Goal: Task Accomplishment & Management: Complete application form

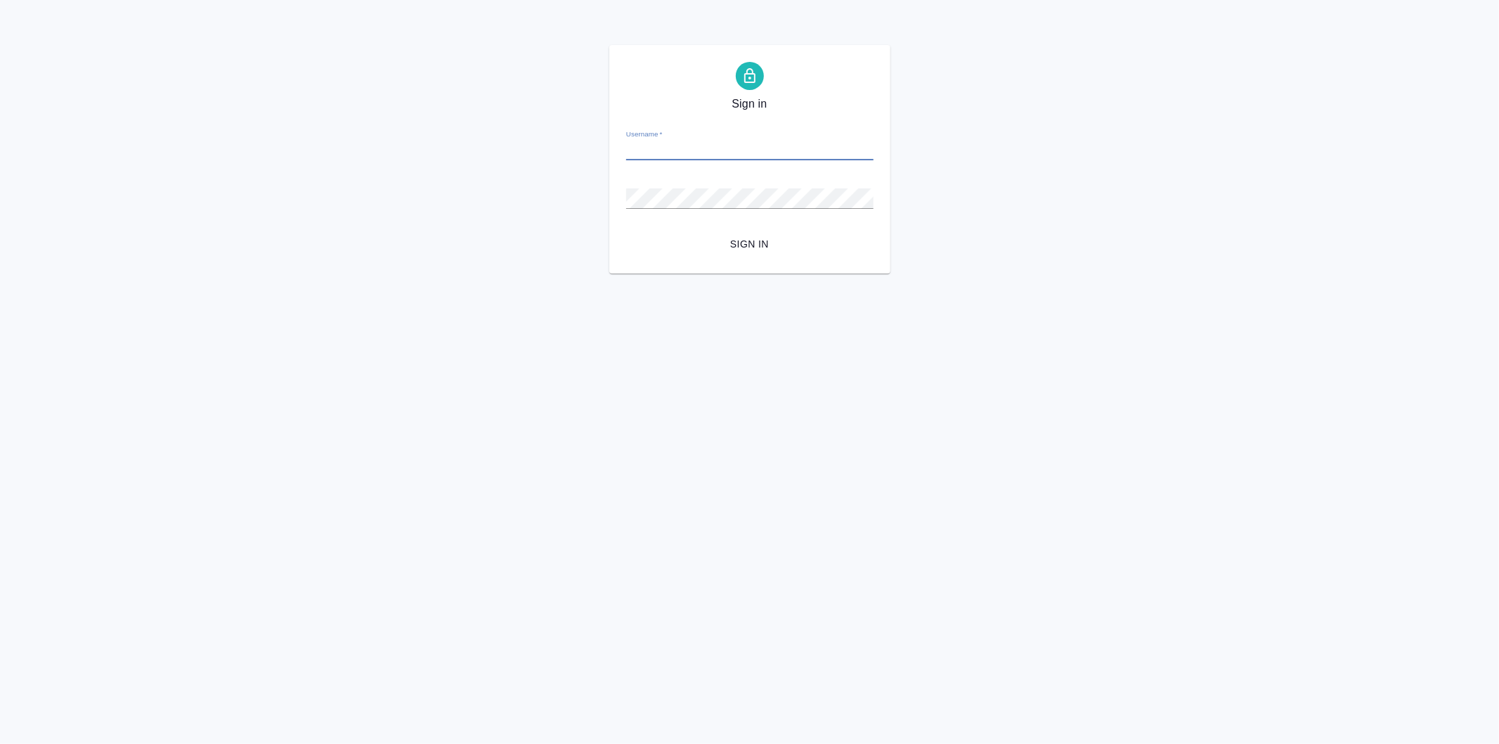
click at [659, 156] on input "Username   *" at bounding box center [749, 151] width 247 height 20
type input "[PERSON_NAME]"
click at [626, 231] on button "Sign in" at bounding box center [749, 244] width 247 height 26
click at [642, 264] on div "Sign in Username   * Password   * urlPath   * /Order/689f12b832445fced8f3c27c/f…" at bounding box center [749, 159] width 281 height 228
drag, startPoint x: 652, startPoint y: 162, endPoint x: 665, endPoint y: 143, distance: 23.4
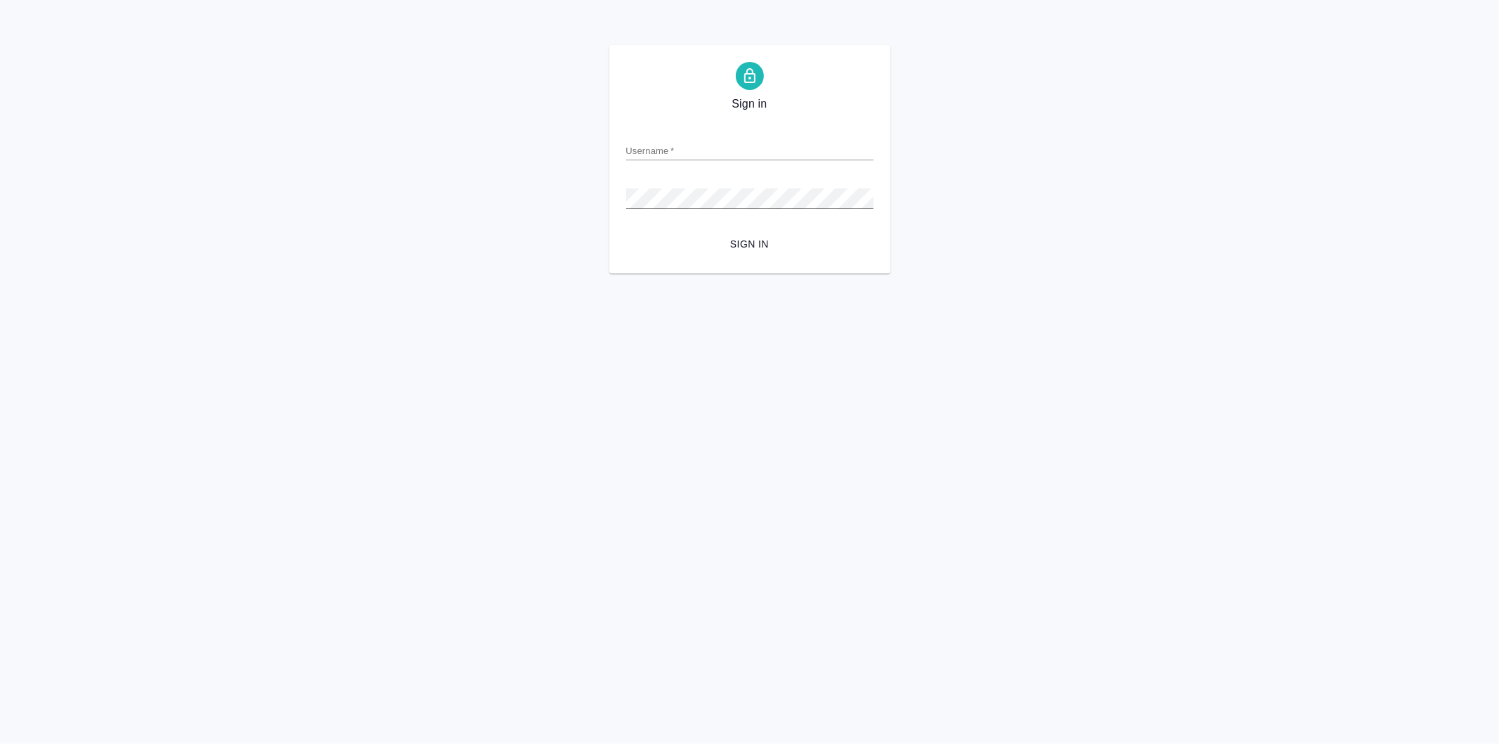
click at [652, 160] on form "Username   * Password   * urlPath   * /Order/689f12b832445fced8f3c27c/files Sig…" at bounding box center [749, 187] width 247 height 138
click at [665, 141] on input "Username   *" at bounding box center [749, 151] width 247 height 20
click at [682, 148] on input "Username   *" at bounding box center [749, 151] width 247 height 20
type input "t.kasymov@awatera.com"
click at [701, 187] on div "Password   *" at bounding box center [749, 192] width 247 height 31
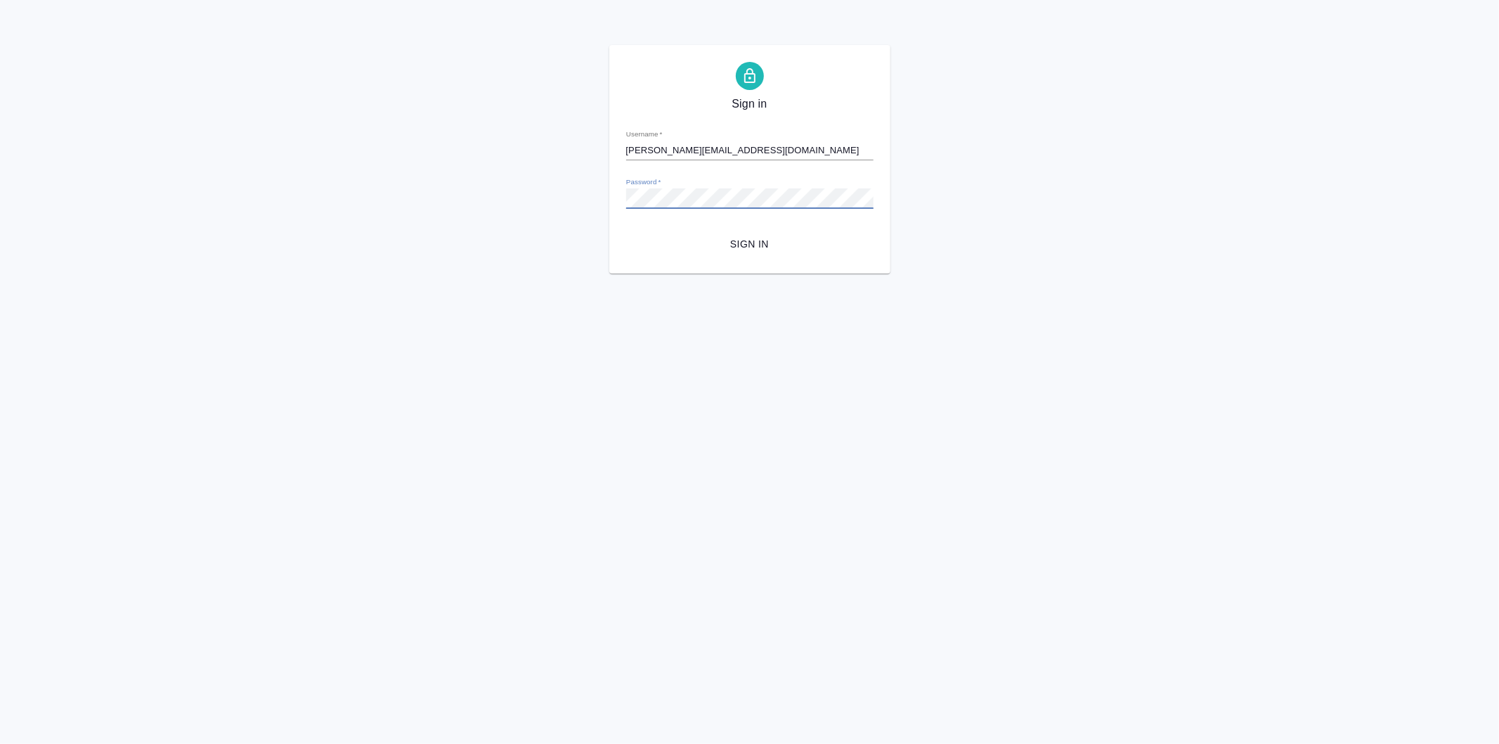
click at [626, 231] on button "Sign in" at bounding box center [749, 244] width 247 height 26
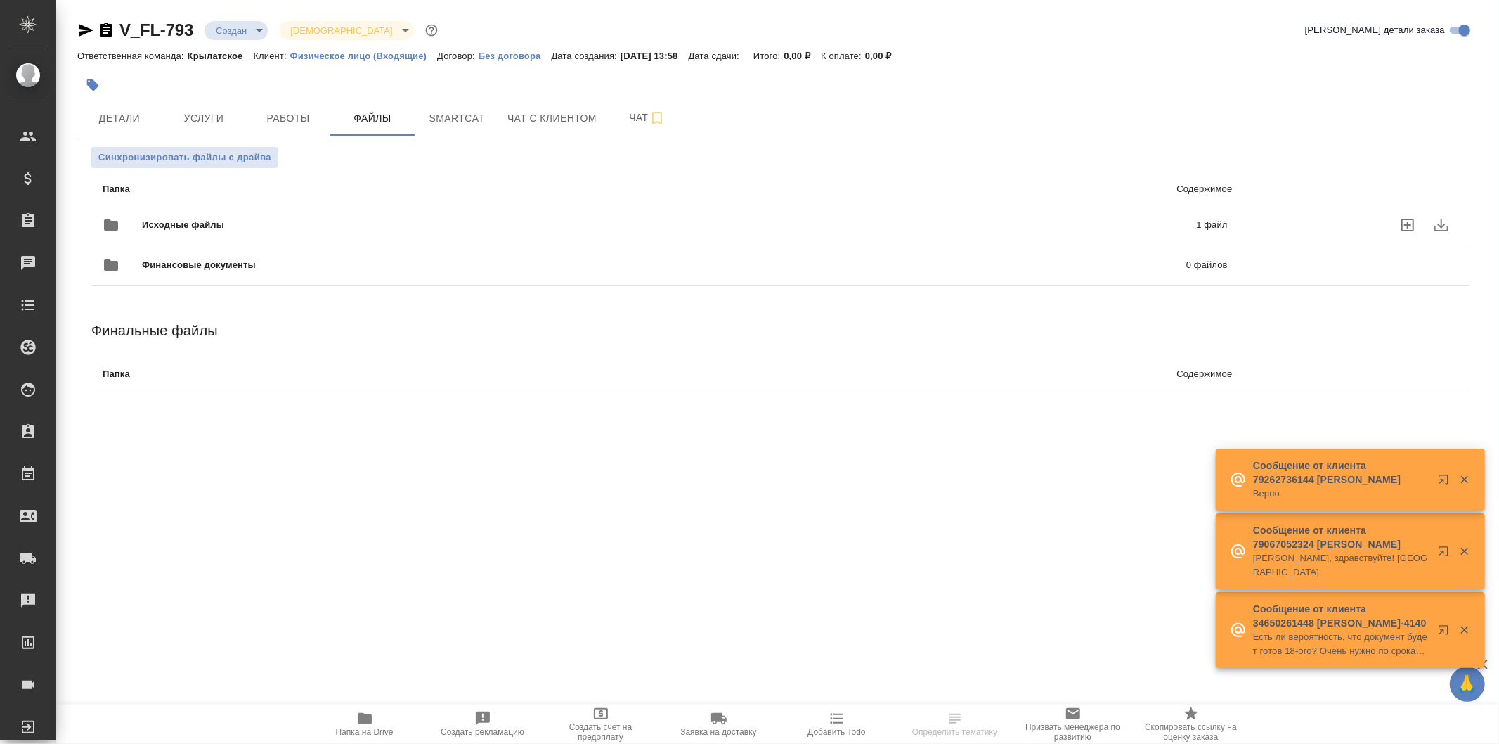
click at [287, 219] on span "Исходные файлы" at bounding box center [426, 225] width 569 height 14
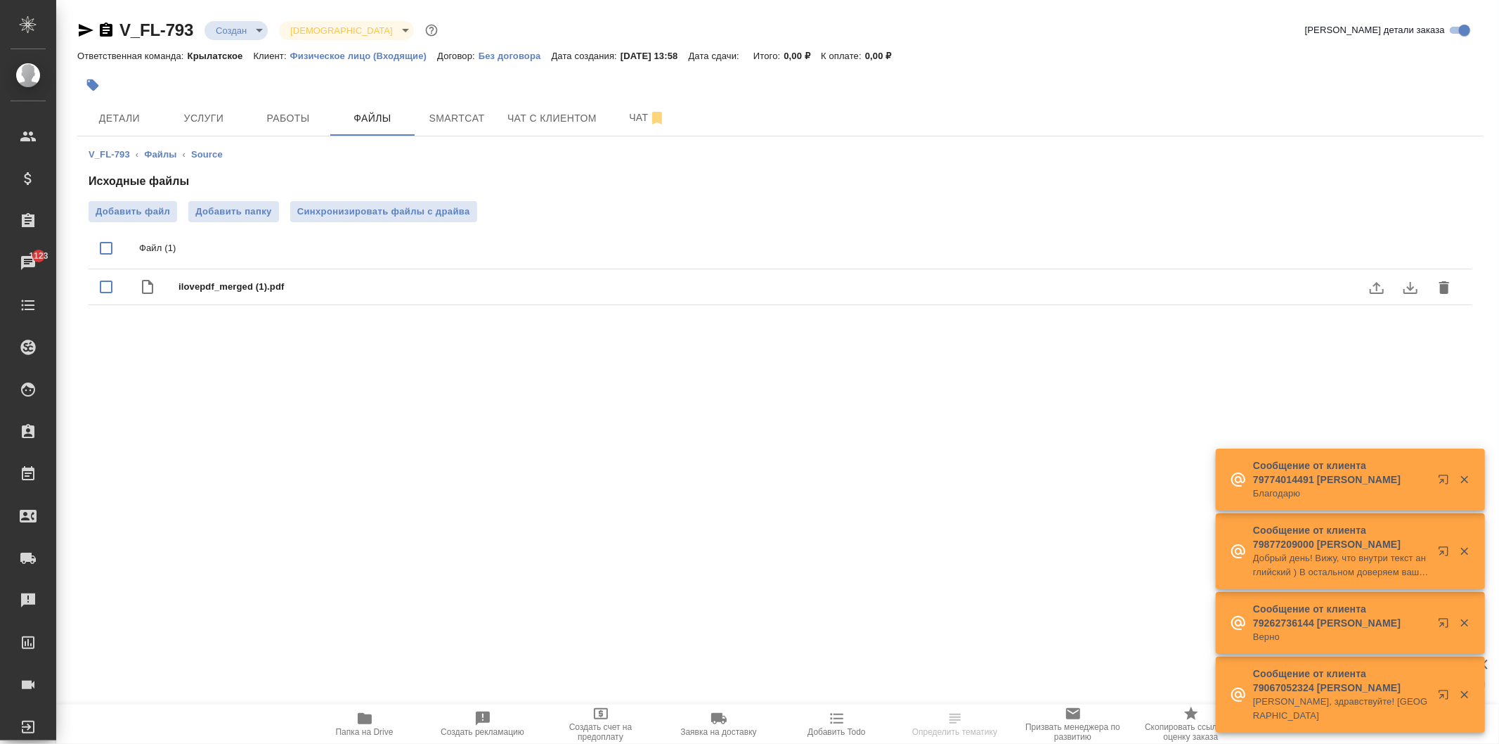
click at [1410, 283] on icon "download" at bounding box center [1411, 288] width 14 height 12
click at [141, 122] on span "Детали" at bounding box center [119, 119] width 67 height 18
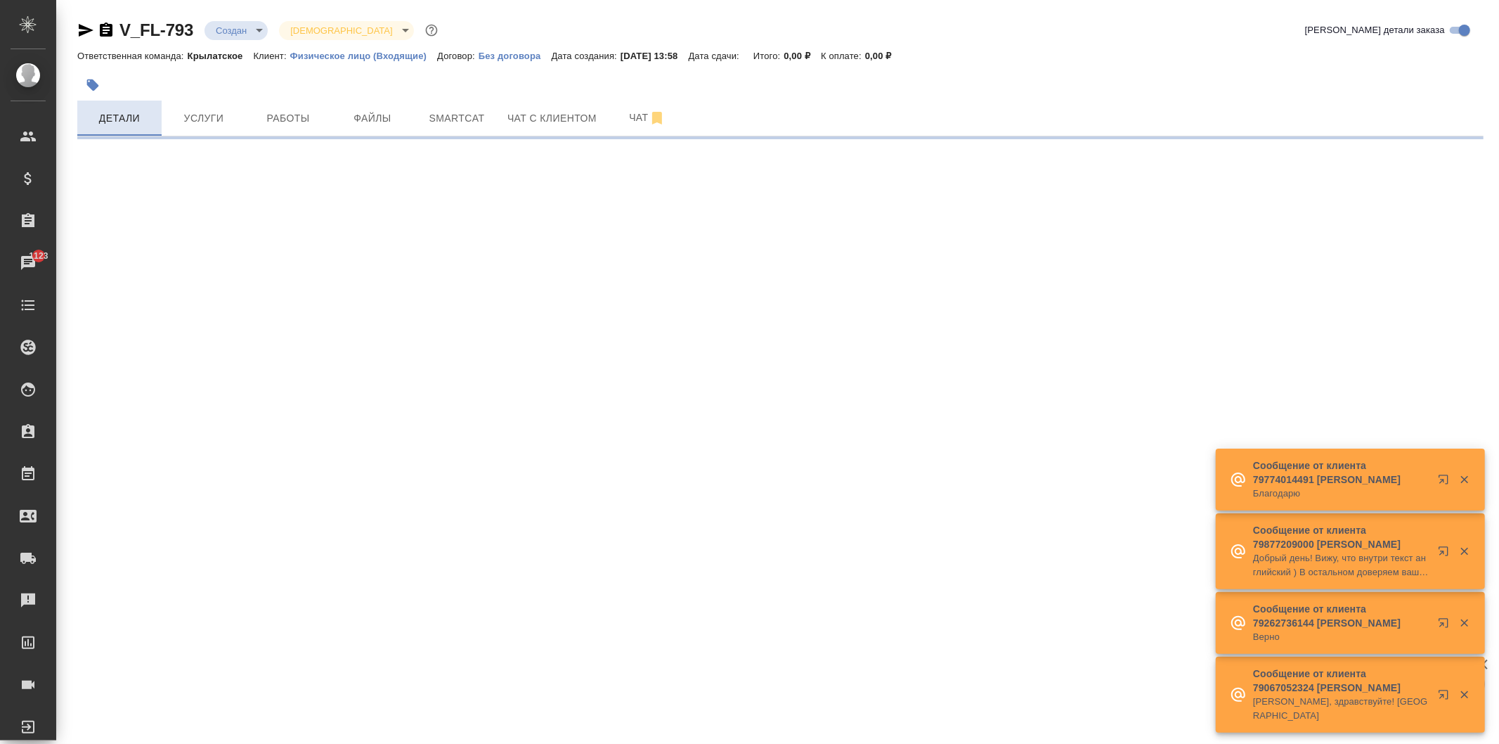
select select "RU"
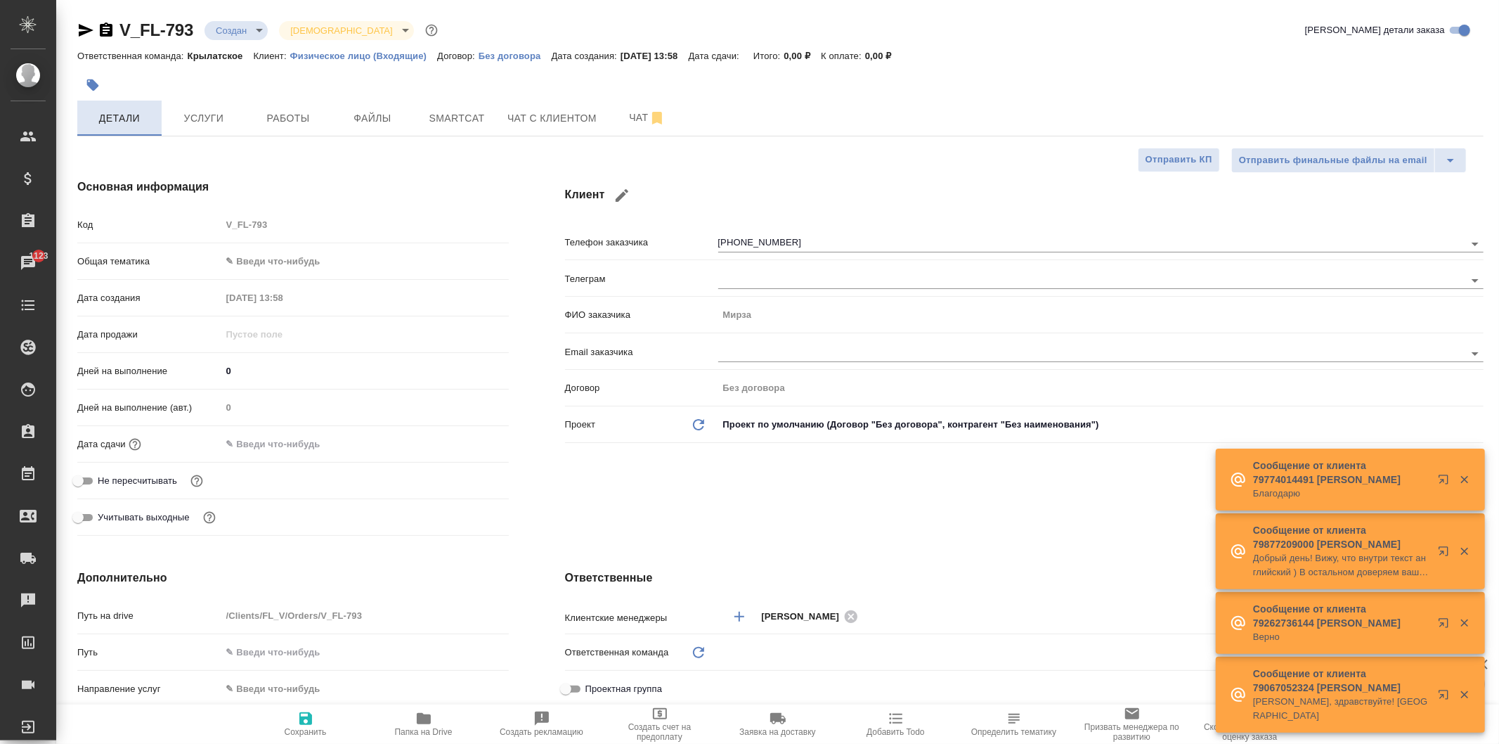
type textarea "x"
click at [293, 264] on body "🙏 .cls-1 fill:#fff; AWATERA Kasymov Timur Клиенты Спецификации Заказы 1123 Чаты…" at bounding box center [749, 372] width 1499 height 744
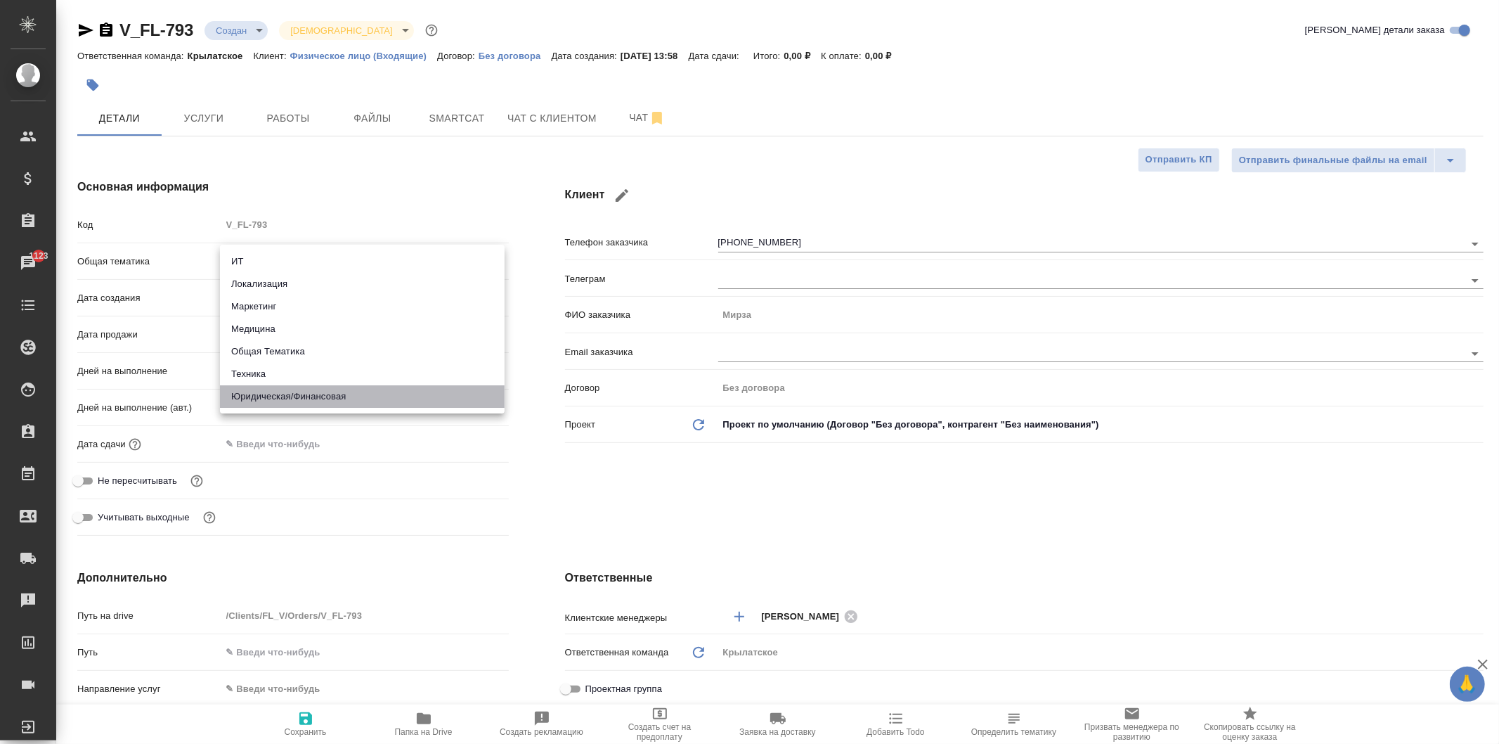
drag, startPoint x: 297, startPoint y: 391, endPoint x: 264, endPoint y: 349, distance: 54.6
click at [296, 391] on li "Юридическая/Финансовая" at bounding box center [362, 396] width 285 height 22
type input "yr-fn"
type textarea "x"
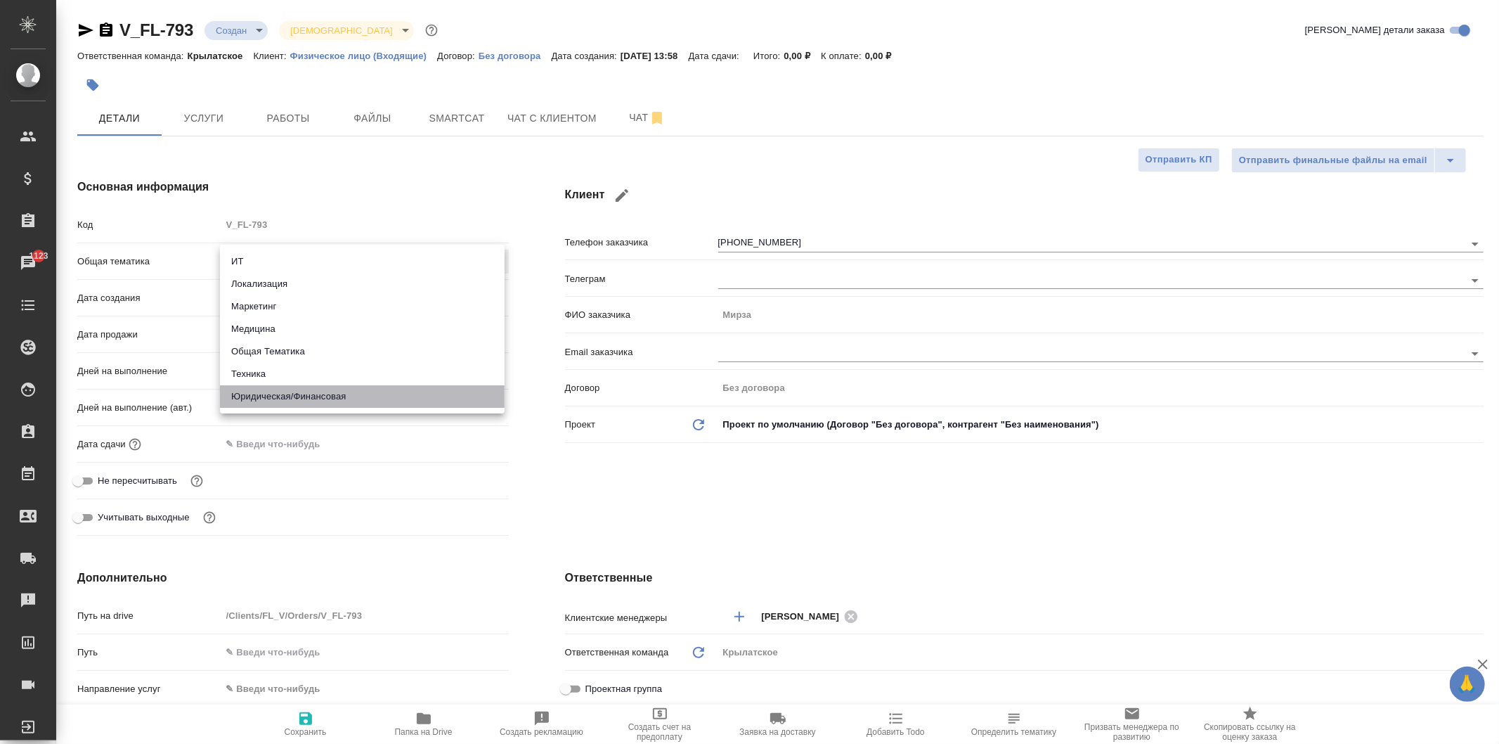
type textarea "x"
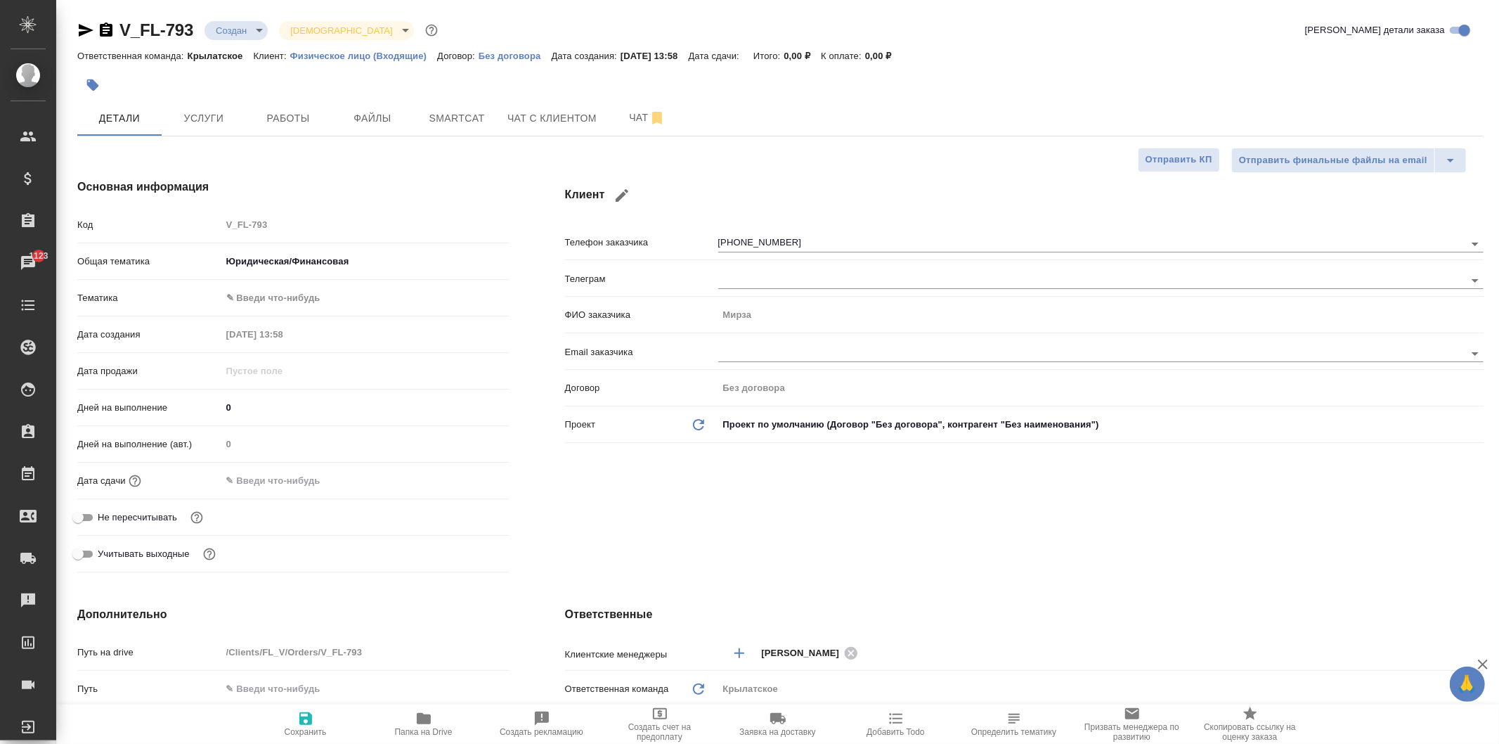
click at [254, 299] on body "🙏 .cls-1 fill:#fff; AWATERA Kasymov Timur Клиенты Спецификации Заказы 1123 Чаты…" at bounding box center [749, 372] width 1499 height 744
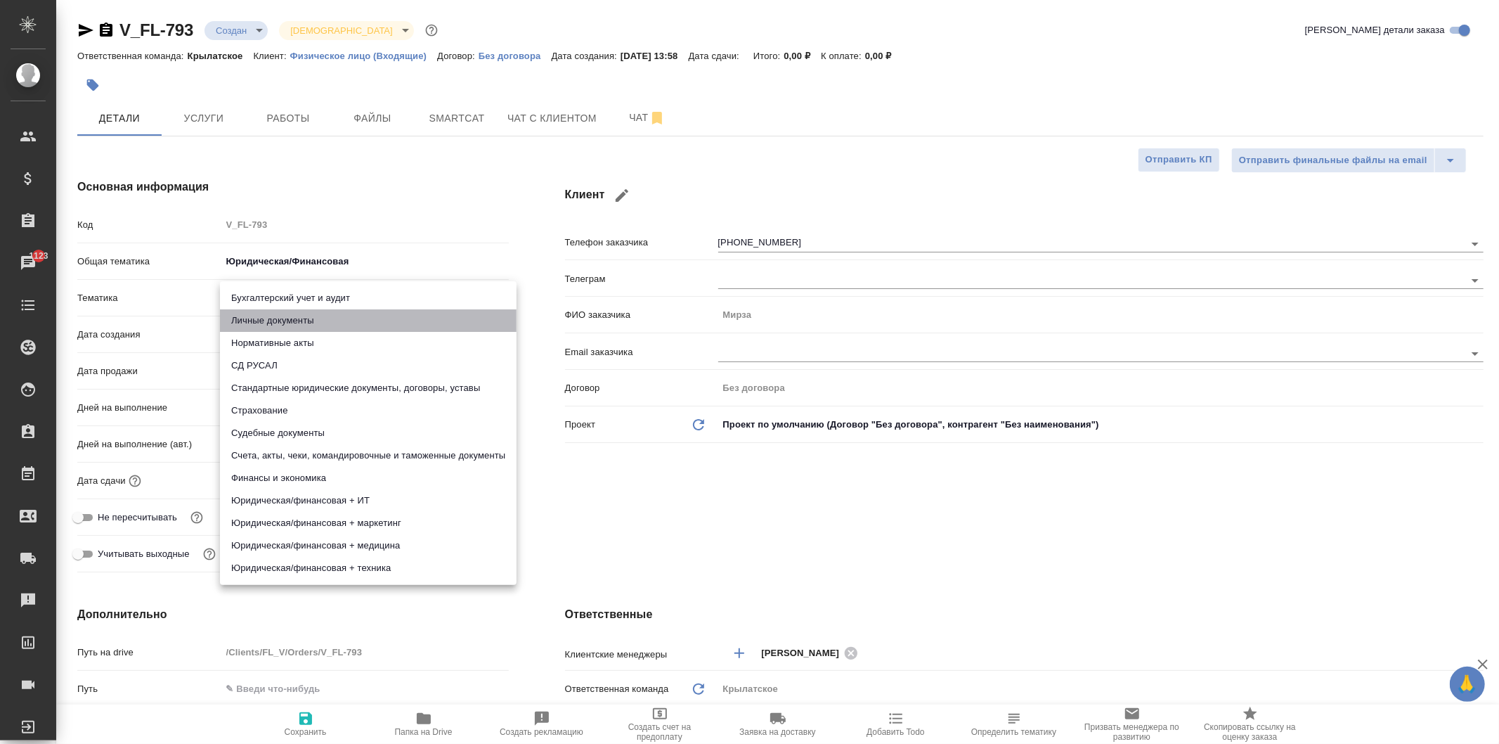
click at [263, 323] on li "Личные документы" at bounding box center [368, 320] width 297 height 22
type textarea "x"
type input "5a8b8b956a9677013d343cfe"
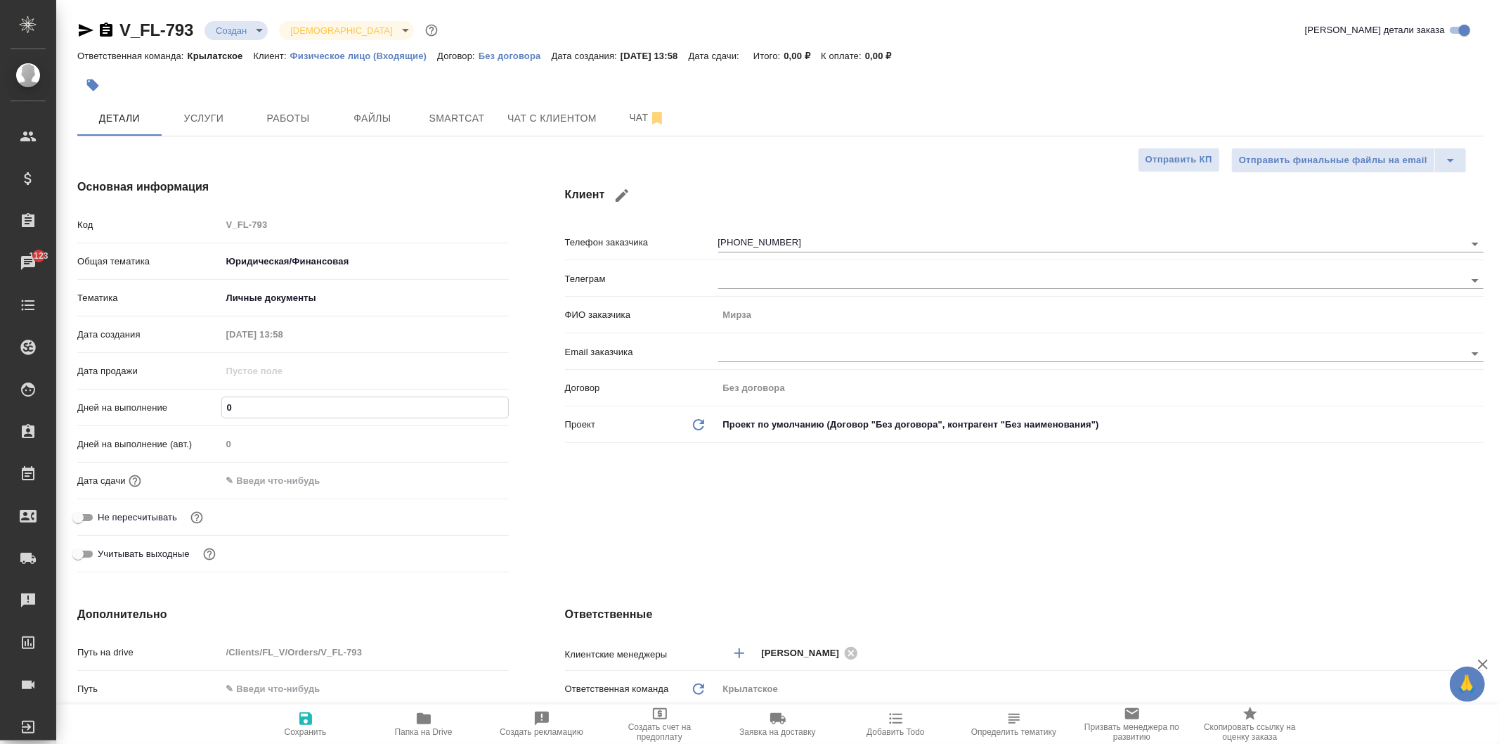
drag, startPoint x: 237, startPoint y: 411, endPoint x: 174, endPoint y: 406, distance: 63.4
click at [174, 406] on div "Дней на выполнение 0" at bounding box center [293, 407] width 432 height 25
type input "1"
type textarea "x"
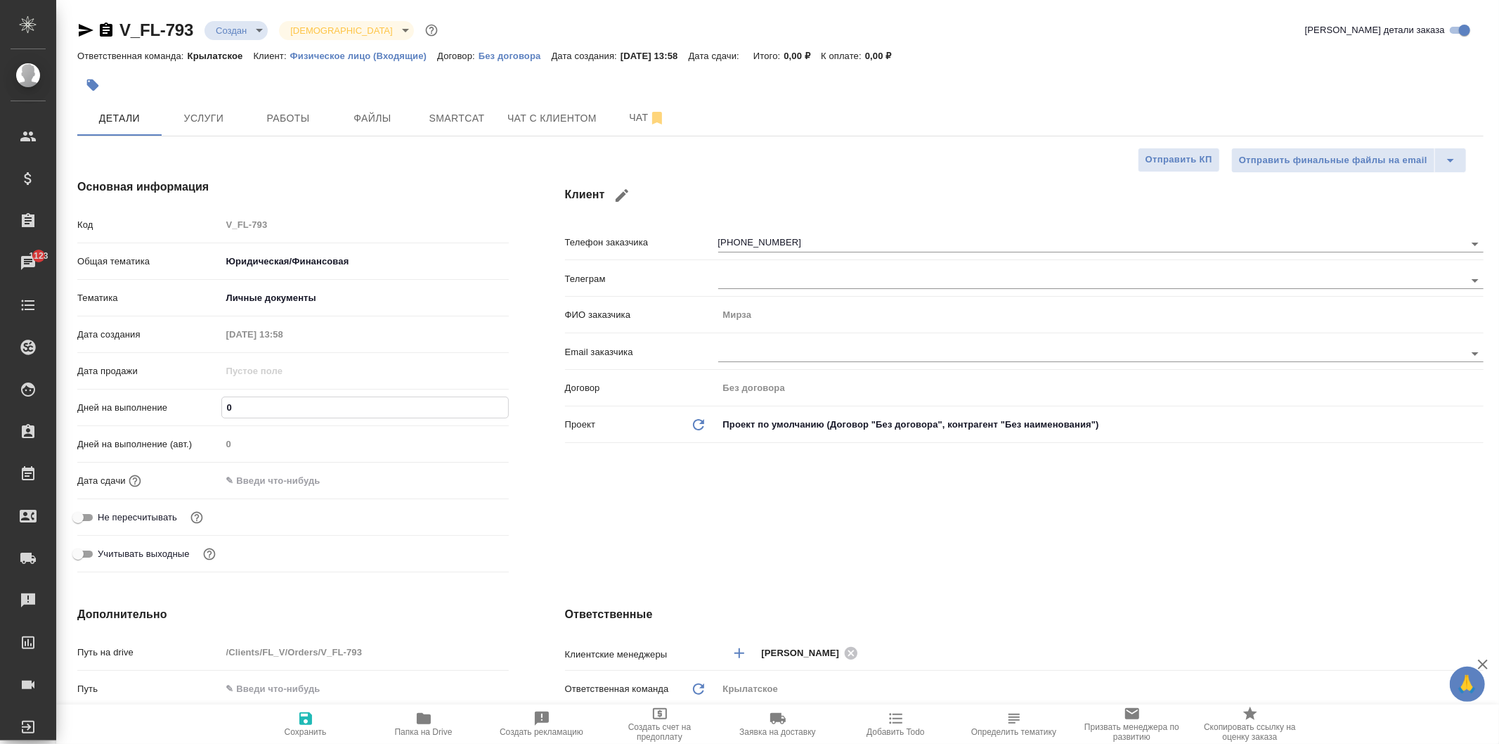
type textarea "x"
type input "1"
click at [271, 483] on input "text" at bounding box center [282, 480] width 123 height 20
click at [472, 481] on div at bounding box center [484, 479] width 49 height 17
click at [467, 479] on icon "button" at bounding box center [468, 480] width 17 height 17
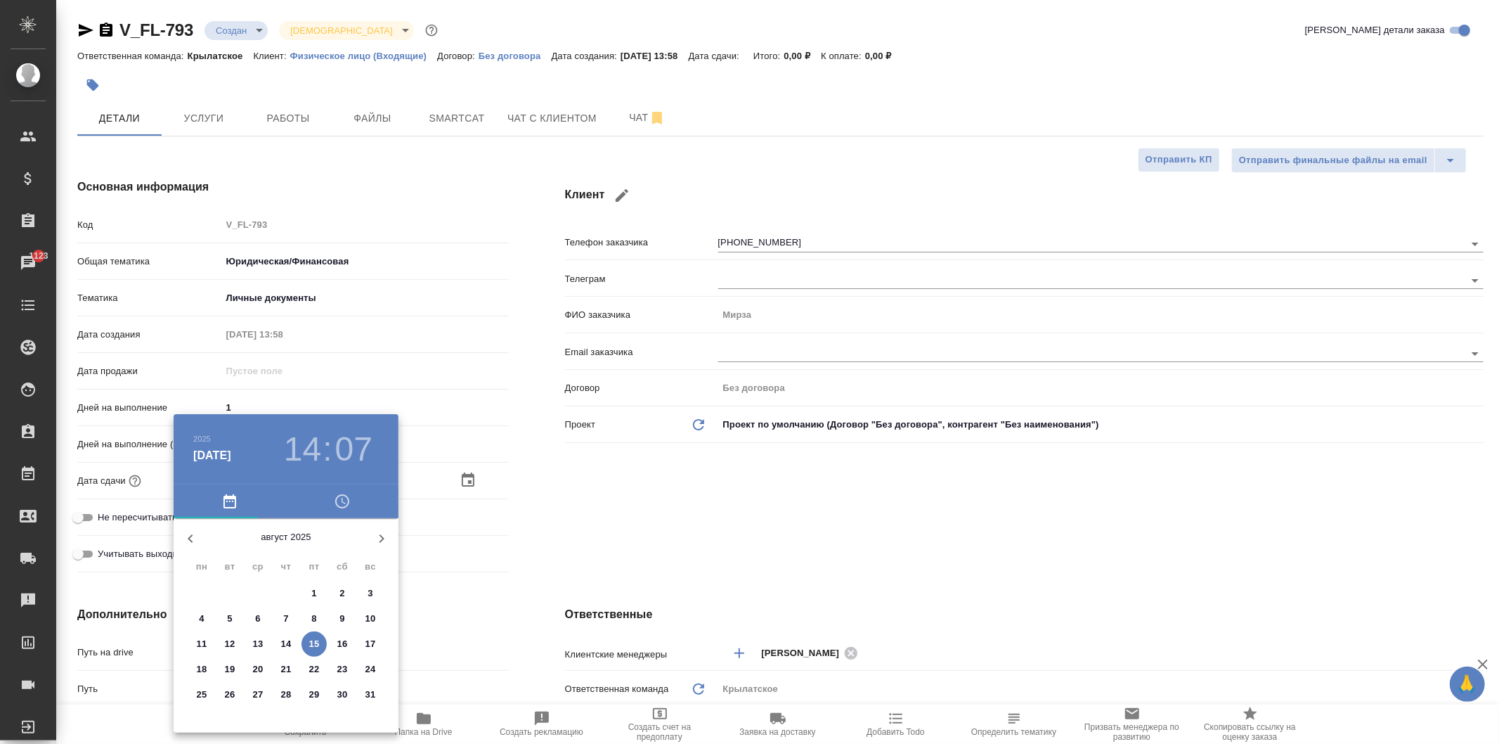
click at [200, 668] on p "18" at bounding box center [202, 669] width 11 height 14
type input "18.08.2025 14:07"
type textarea "x"
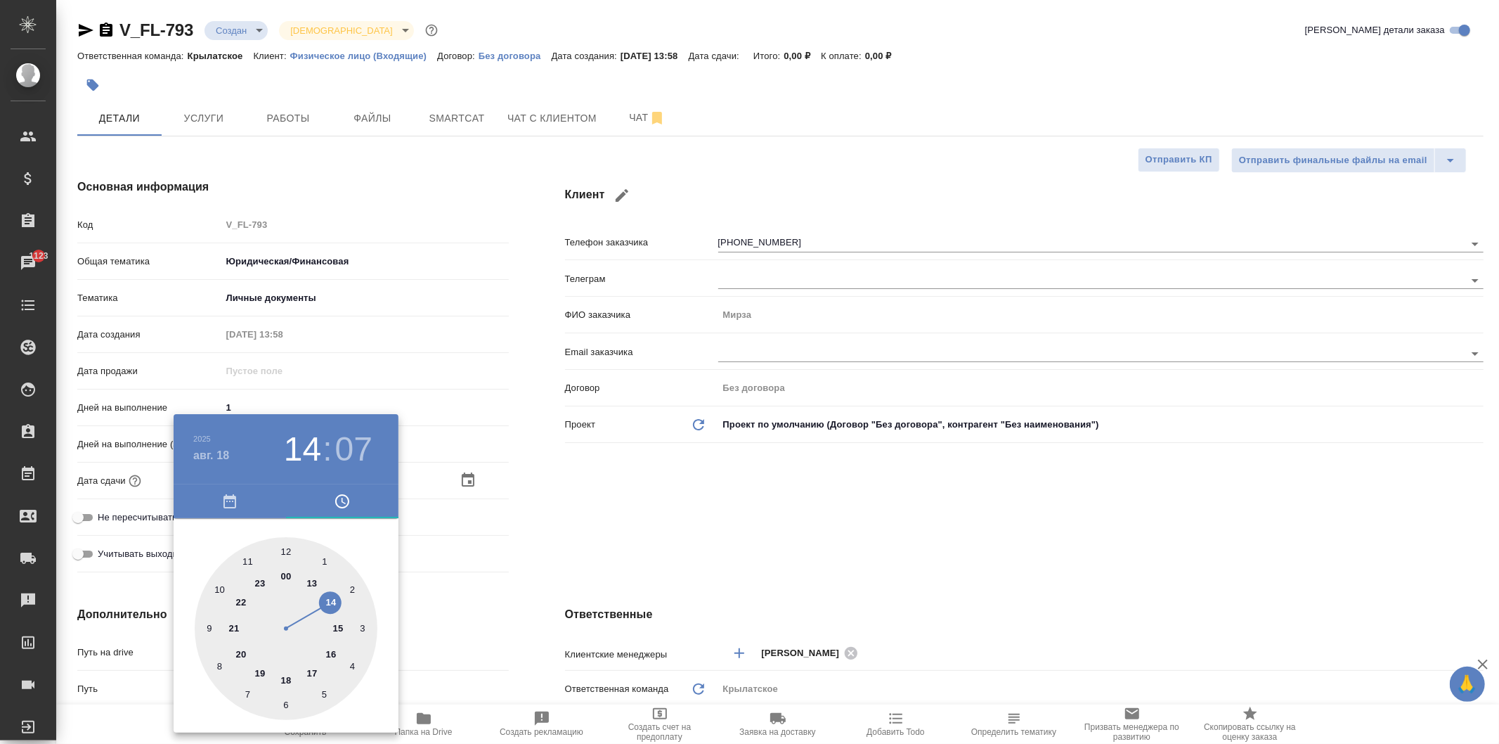
click at [285, 553] on div at bounding box center [286, 628] width 183 height 183
type input "18.08.2025 12:07"
type textarea "x"
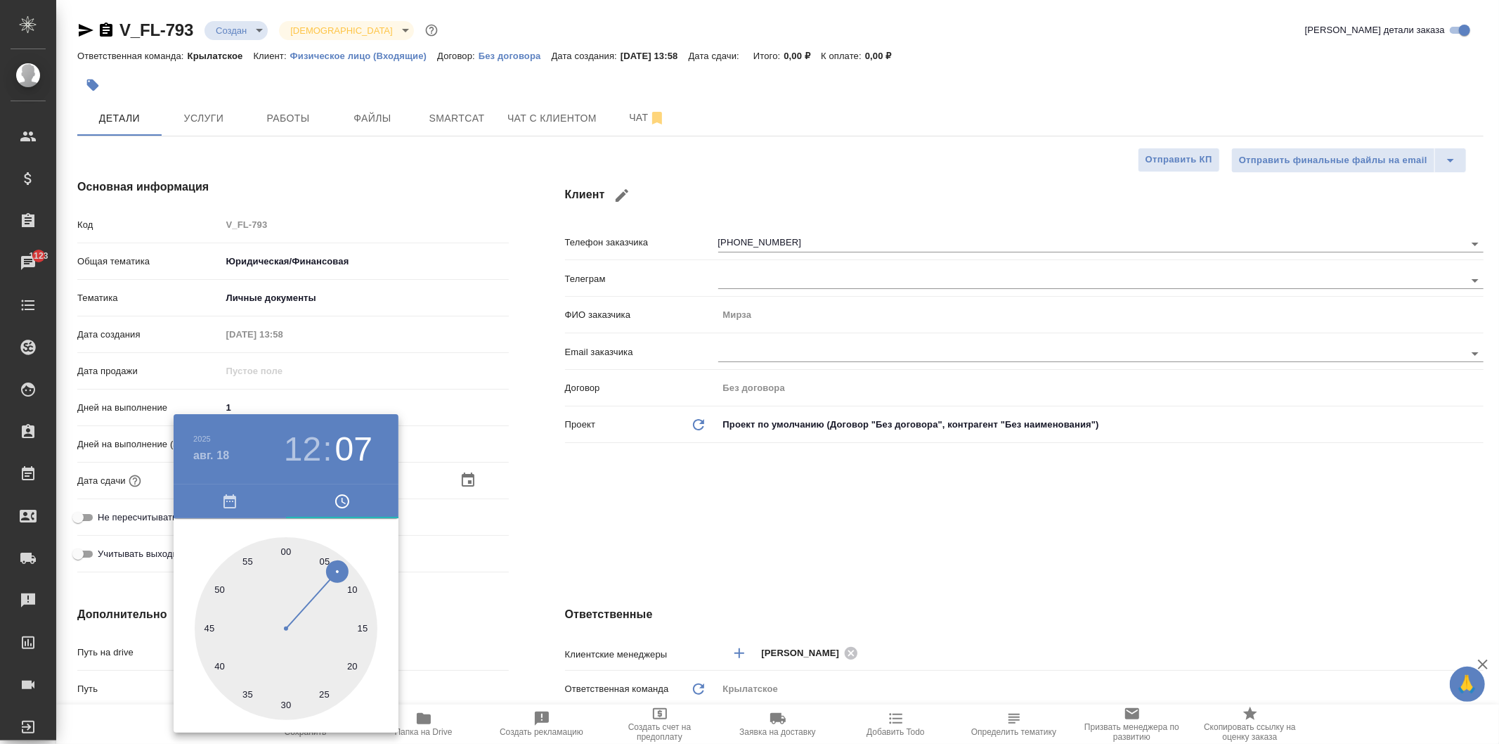
click at [285, 553] on div at bounding box center [286, 628] width 183 height 183
type input "[DATE] 12:00"
type textarea "x"
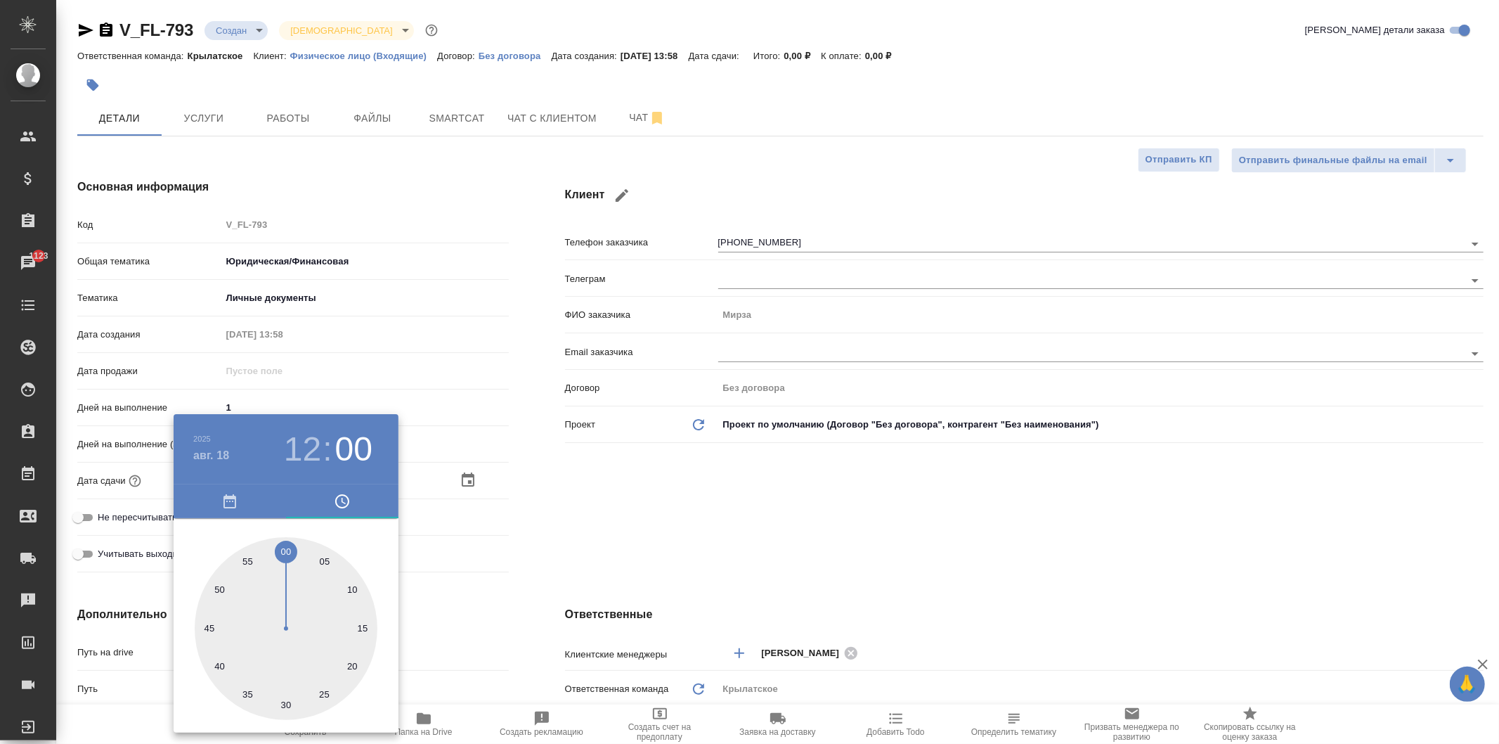
click at [285, 553] on div at bounding box center [286, 628] width 183 height 183
type textarea "x"
drag, startPoint x: 611, startPoint y: 587, endPoint x: 595, endPoint y: 576, distance: 19.3
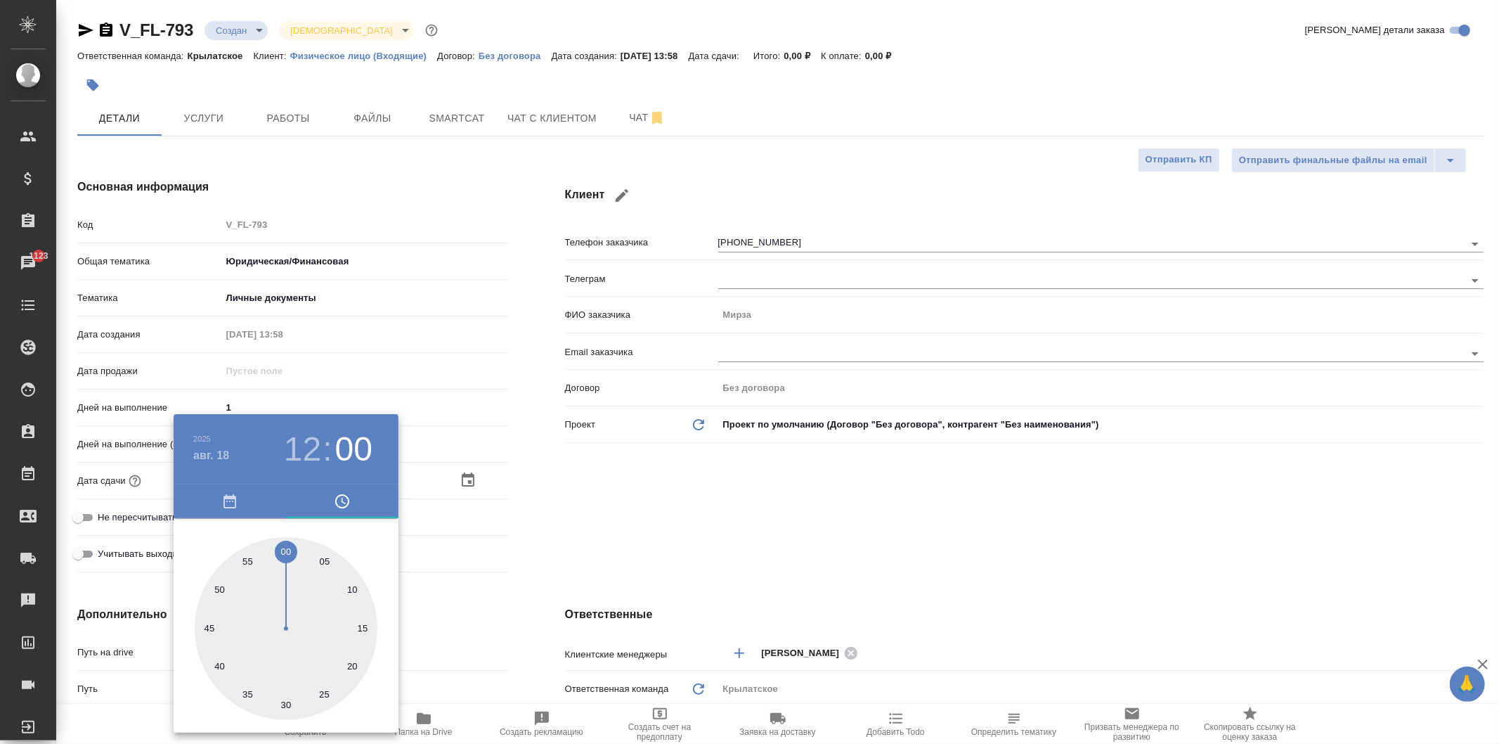
click at [609, 587] on div at bounding box center [749, 372] width 1499 height 744
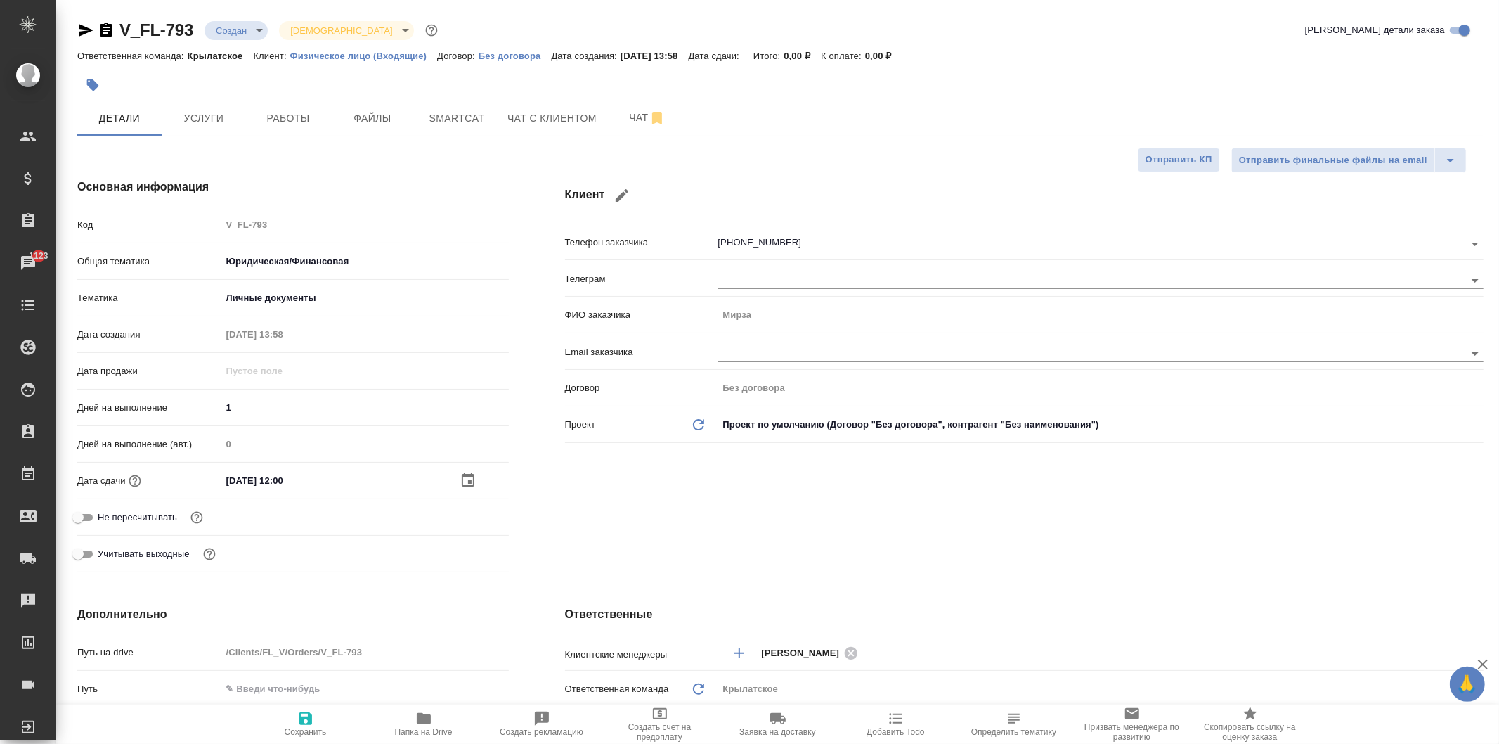
click at [145, 518] on span "Не пересчитывать" at bounding box center [137, 517] width 79 height 14
click at [103, 518] on input "Не пересчитывать" at bounding box center [78, 517] width 51 height 17
checkbox input "true"
type textarea "x"
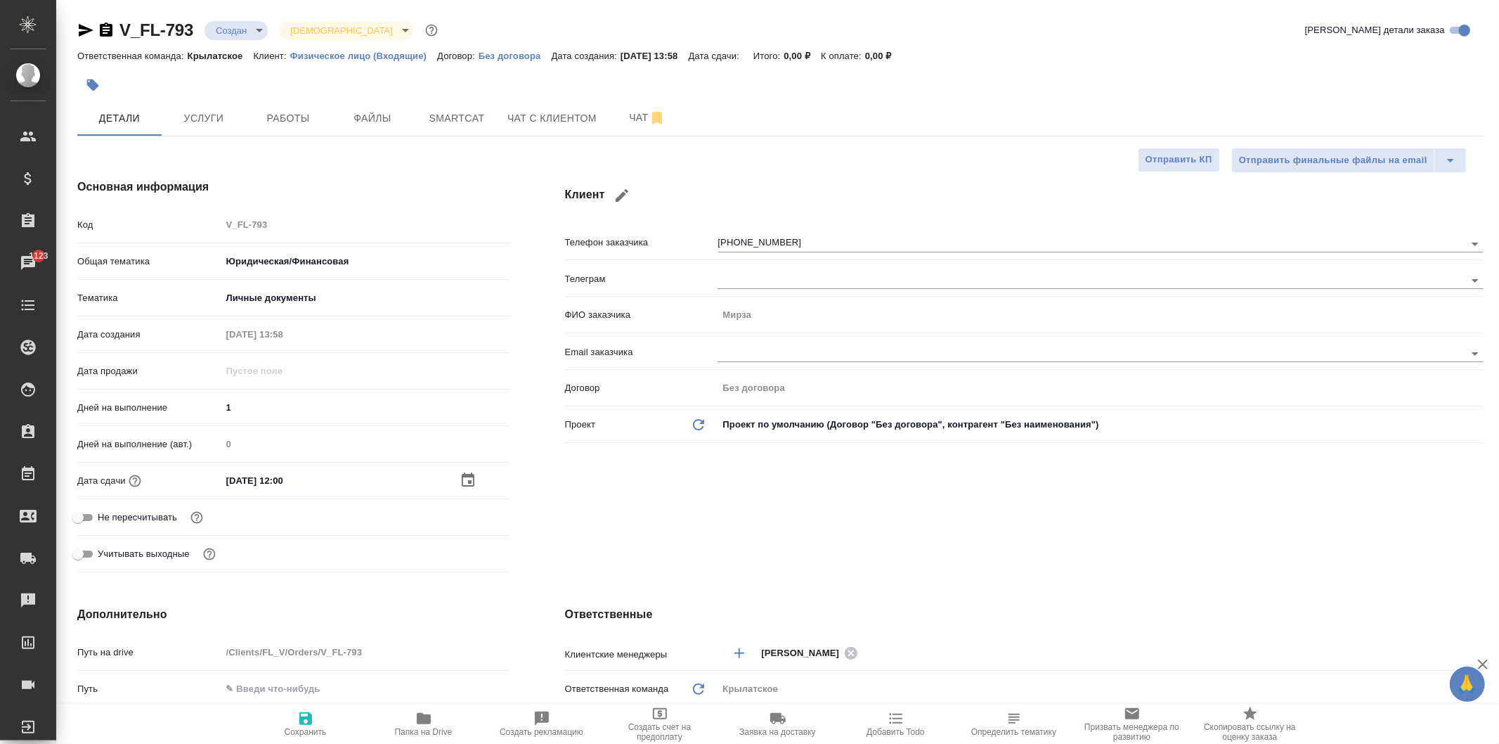
type textarea "x"
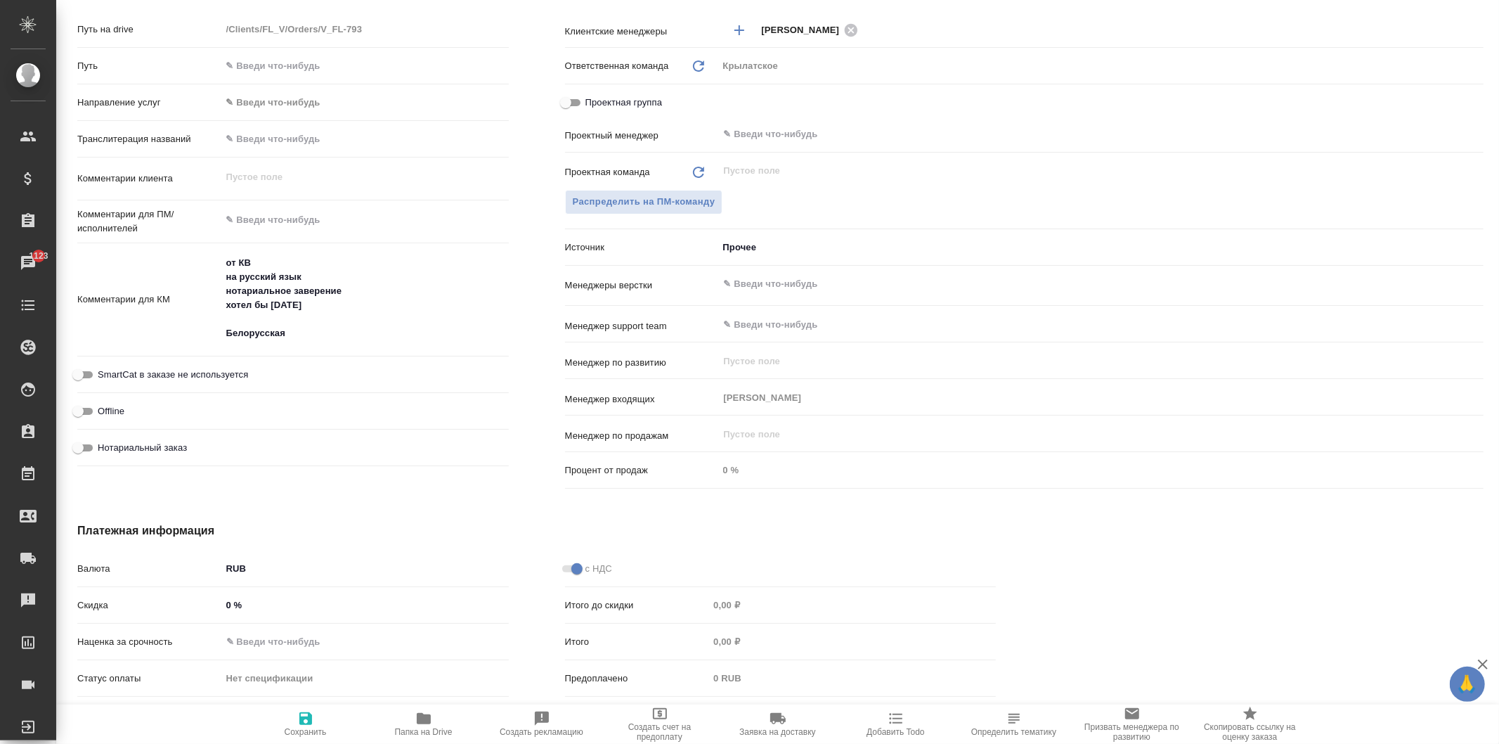
click at [173, 452] on span "Нотариальный заказ" at bounding box center [142, 448] width 89 height 14
click at [103, 452] on input "Нотариальный заказ" at bounding box center [78, 447] width 51 height 17
checkbox input "true"
type textarea "x"
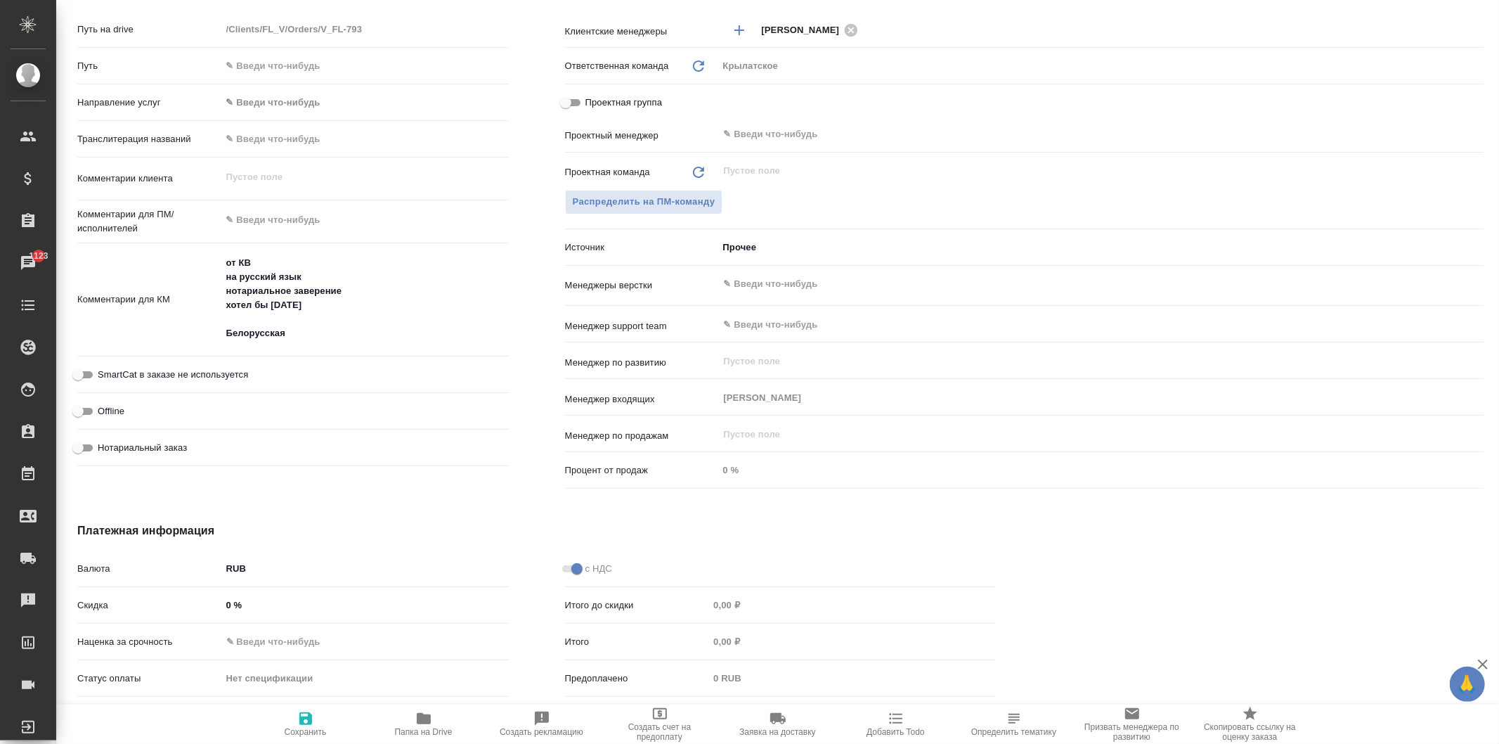
type textarea "x"
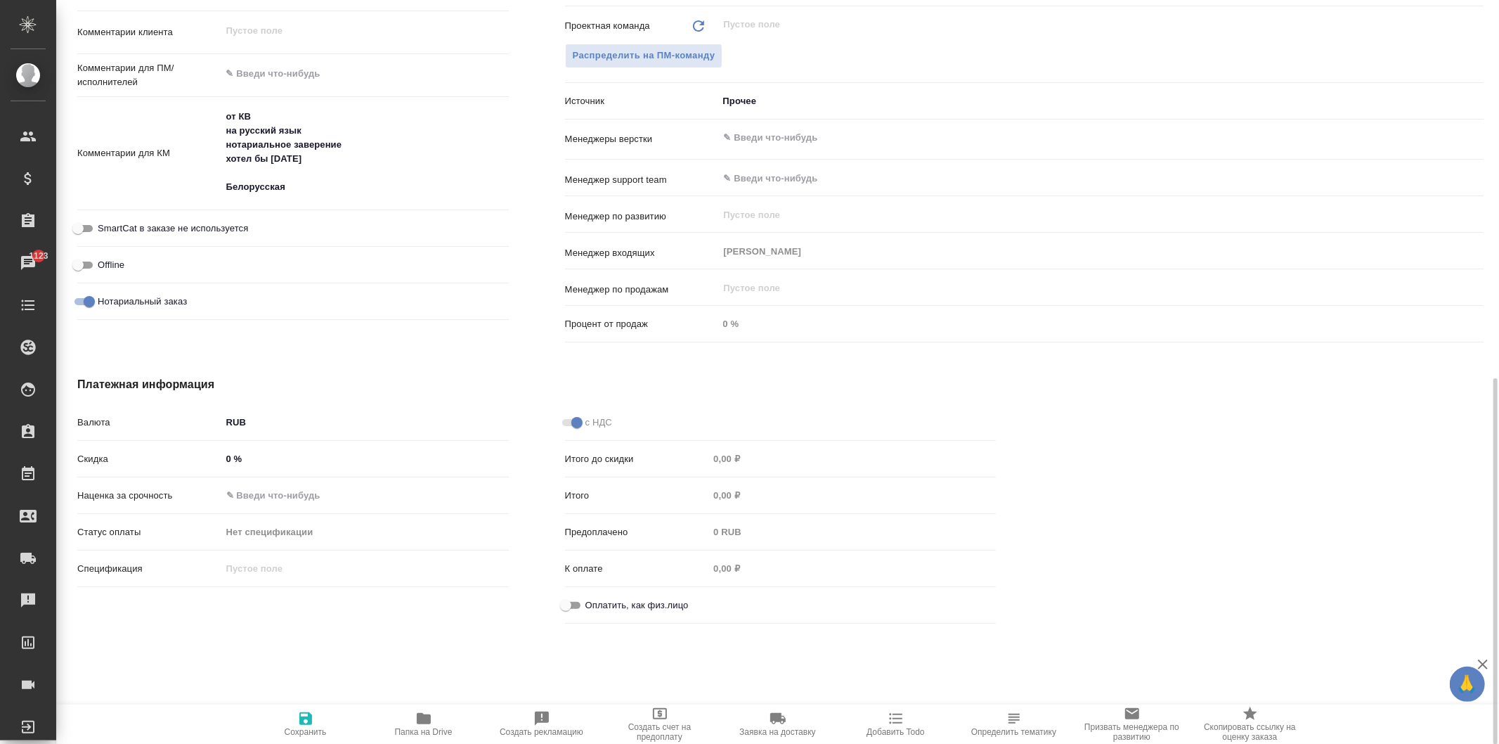
click at [569, 607] on input "Оплатить, как физ.лицо" at bounding box center [565, 605] width 51 height 17
checkbox input "true"
type textarea "x"
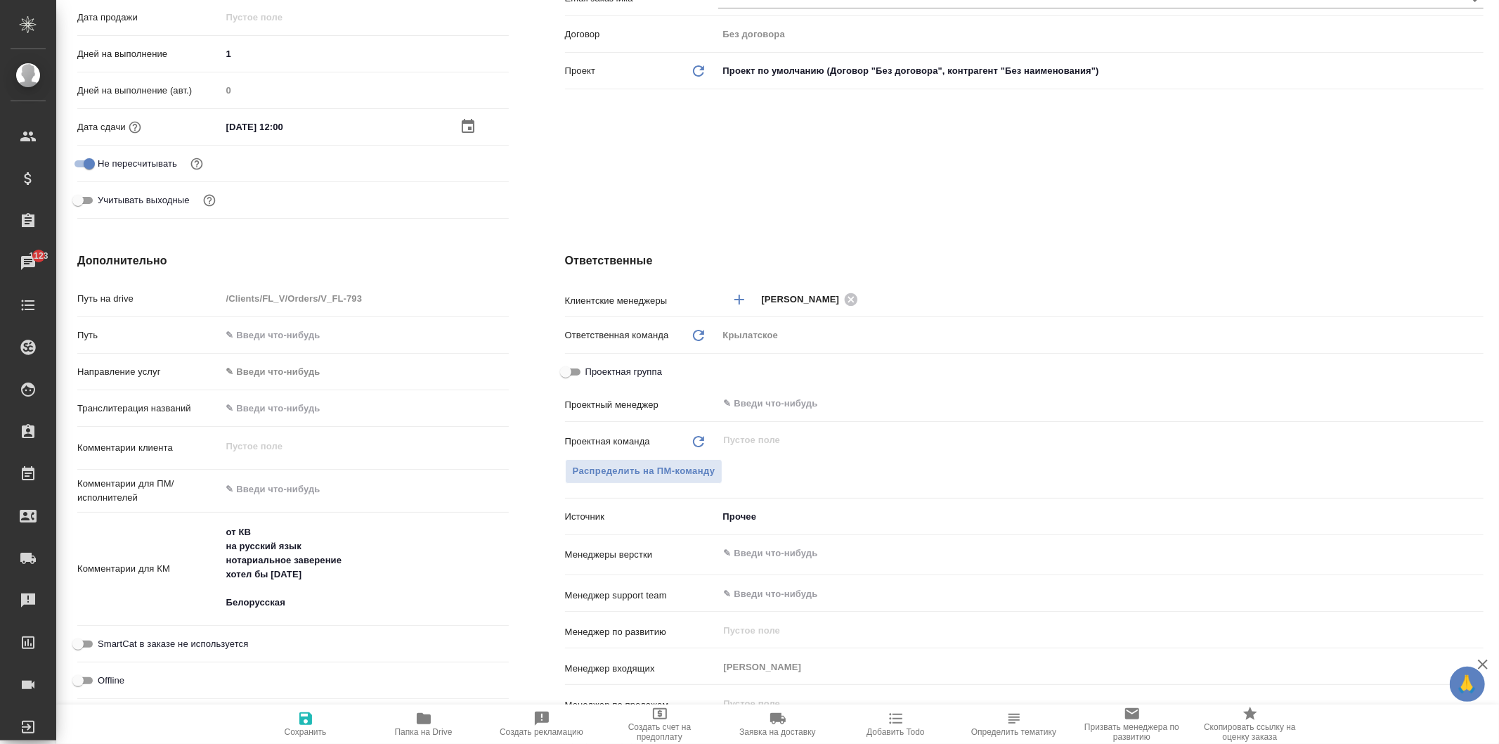
scroll to position [0, 0]
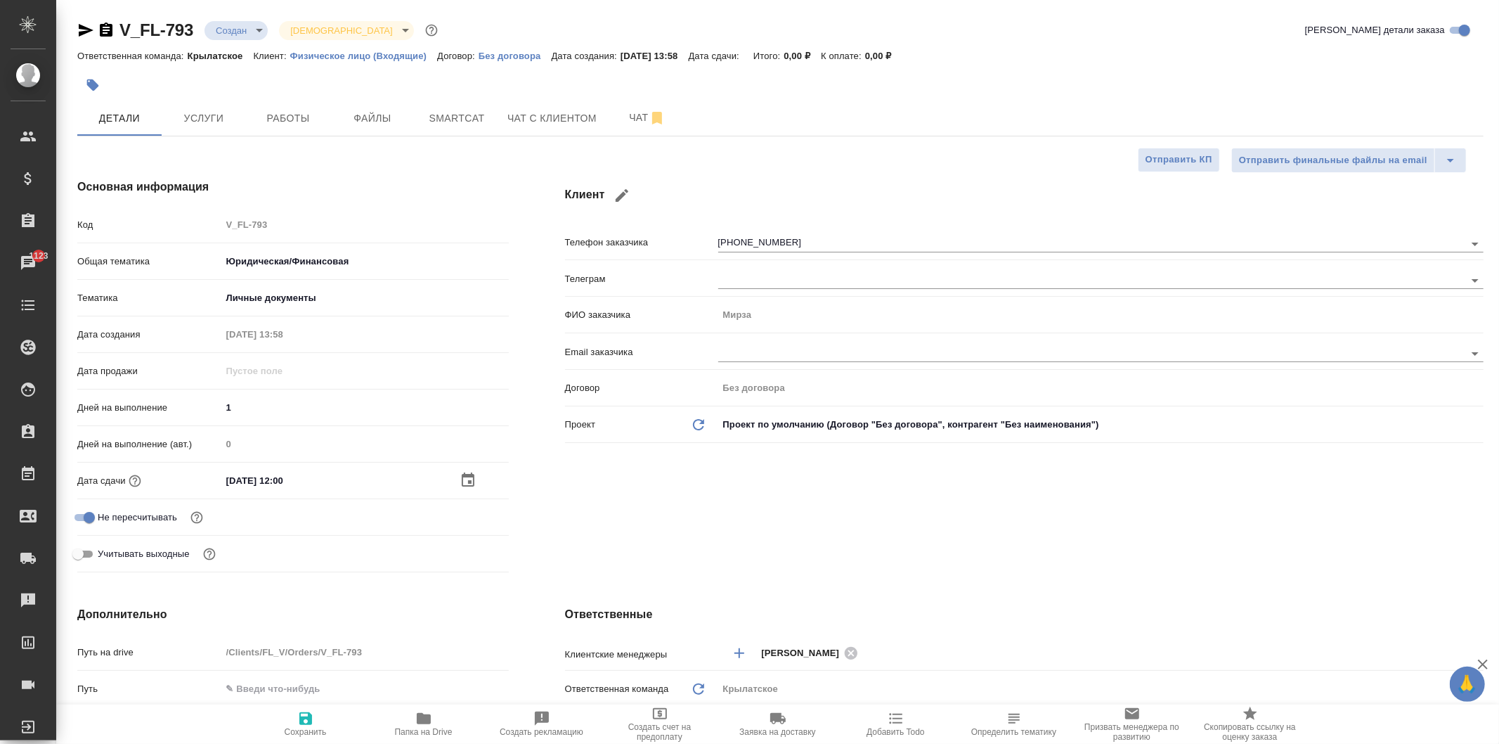
click at [279, 718] on span "Сохранить" at bounding box center [305, 723] width 101 height 27
type textarea "x"
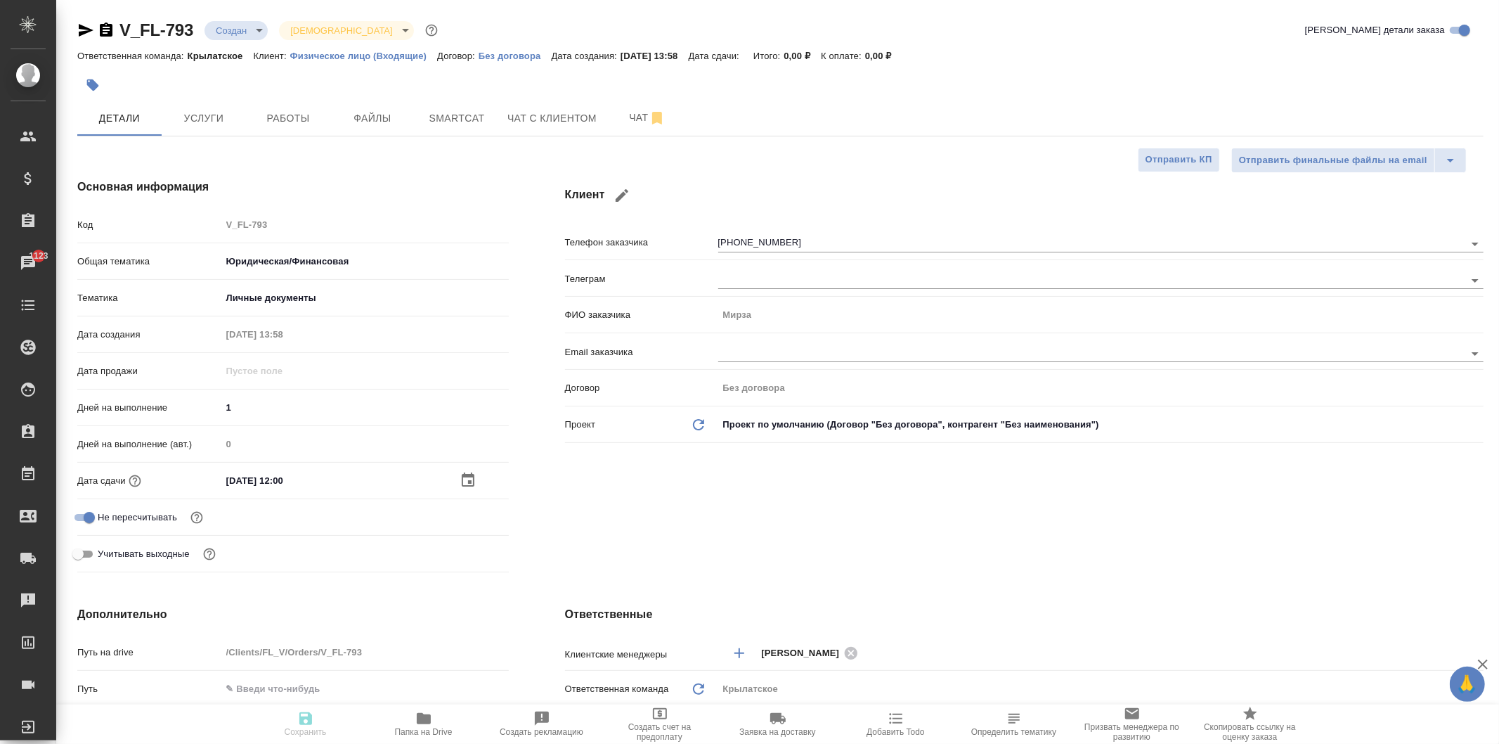
type textarea "x"
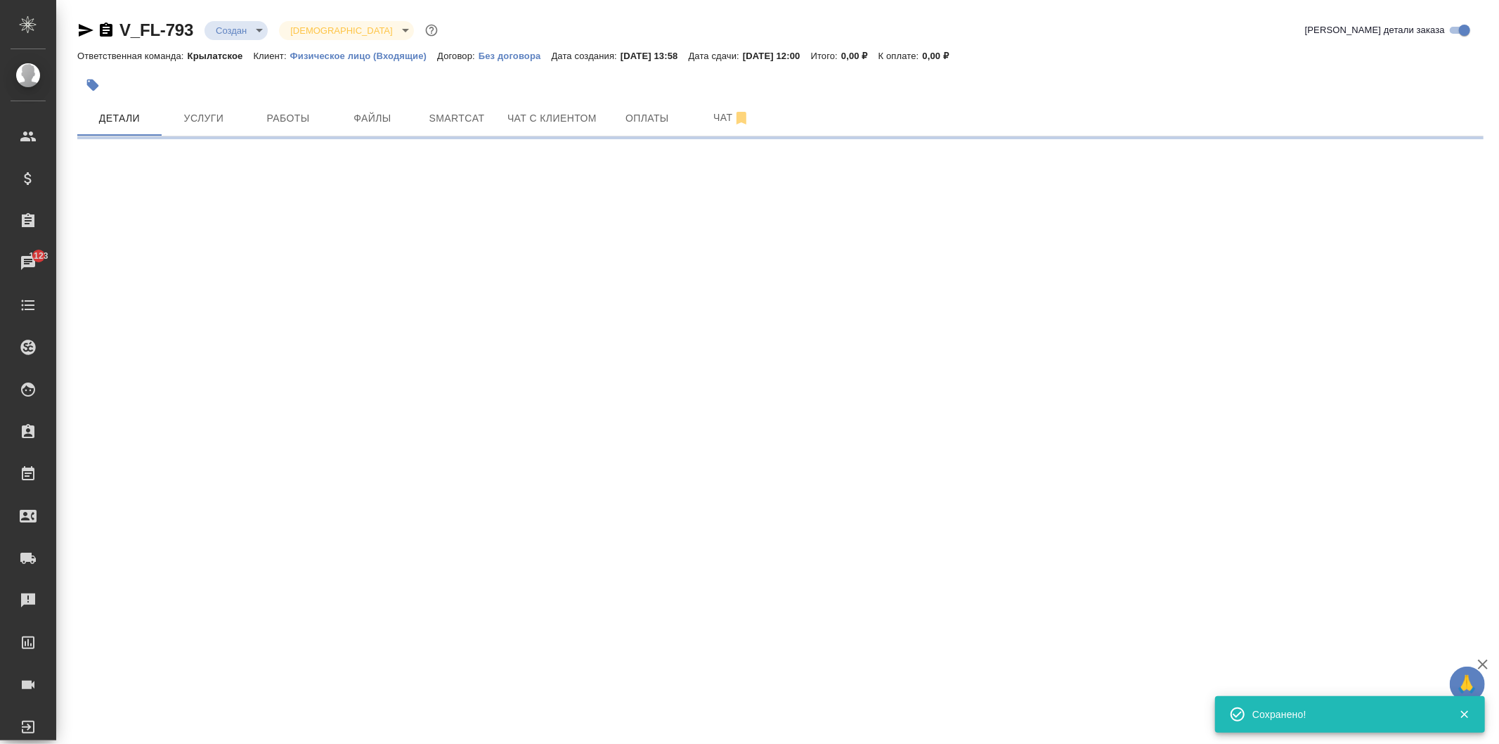
select select "RU"
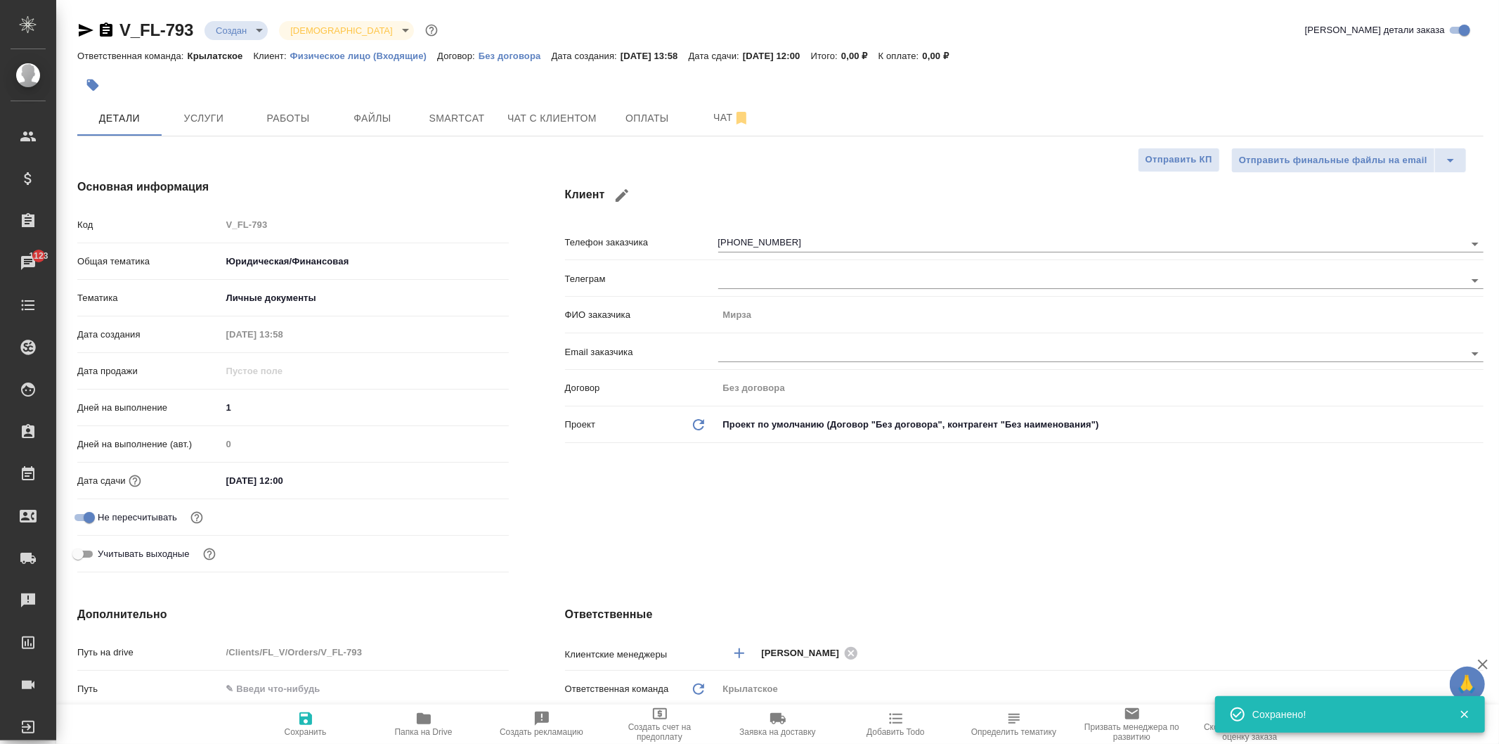
type textarea "x"
click at [228, 112] on span "Услуги" at bounding box center [203, 119] width 67 height 18
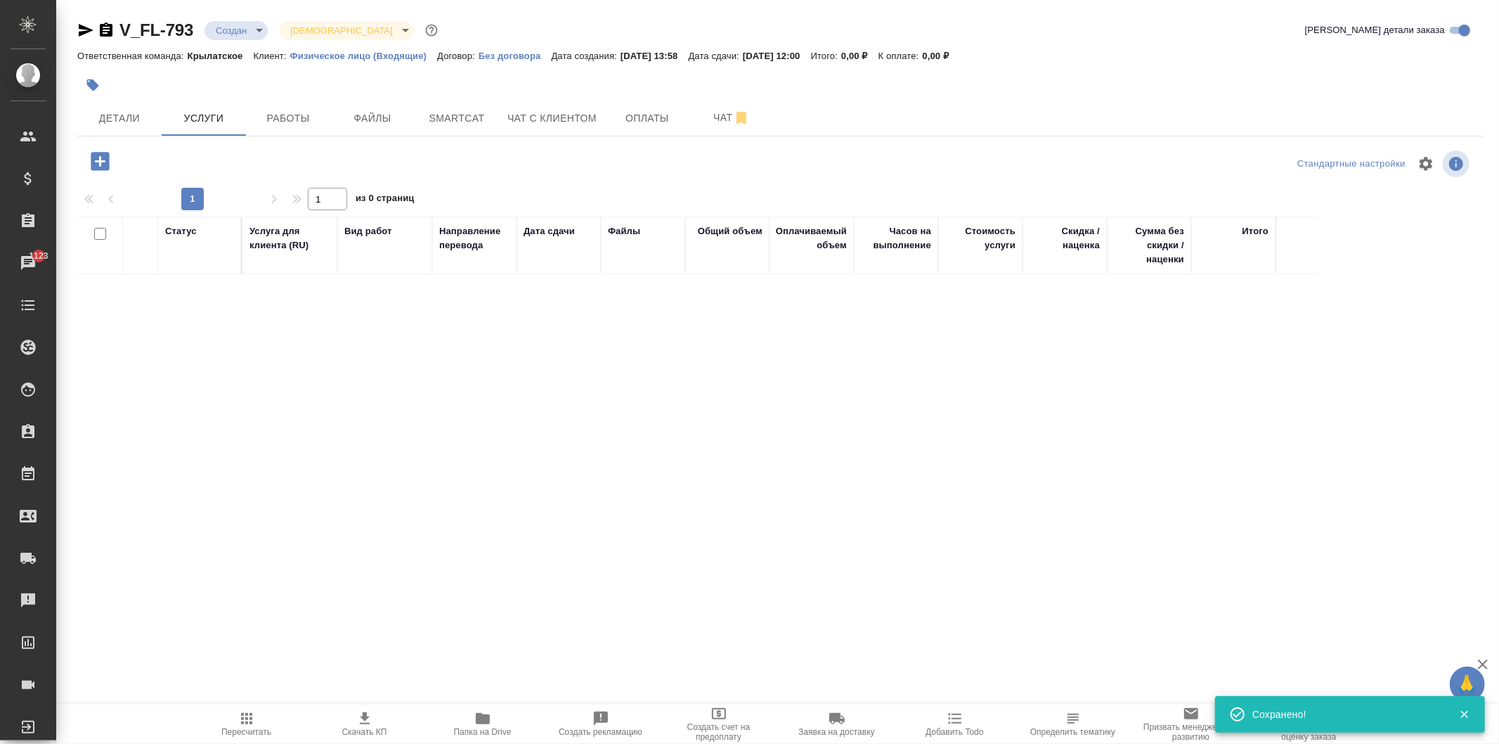
click at [101, 155] on icon "button" at bounding box center [100, 161] width 18 height 18
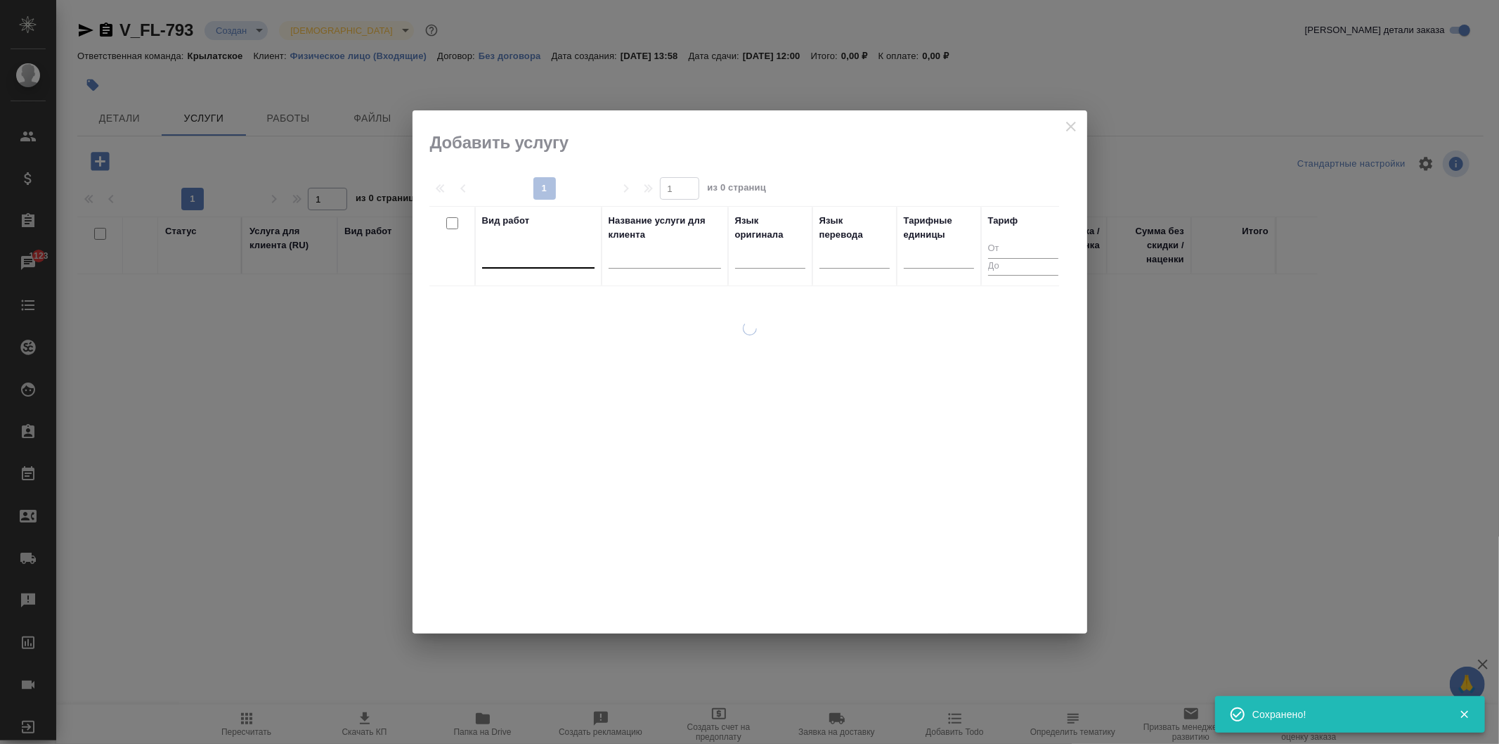
click at [543, 252] on div at bounding box center [538, 254] width 112 height 20
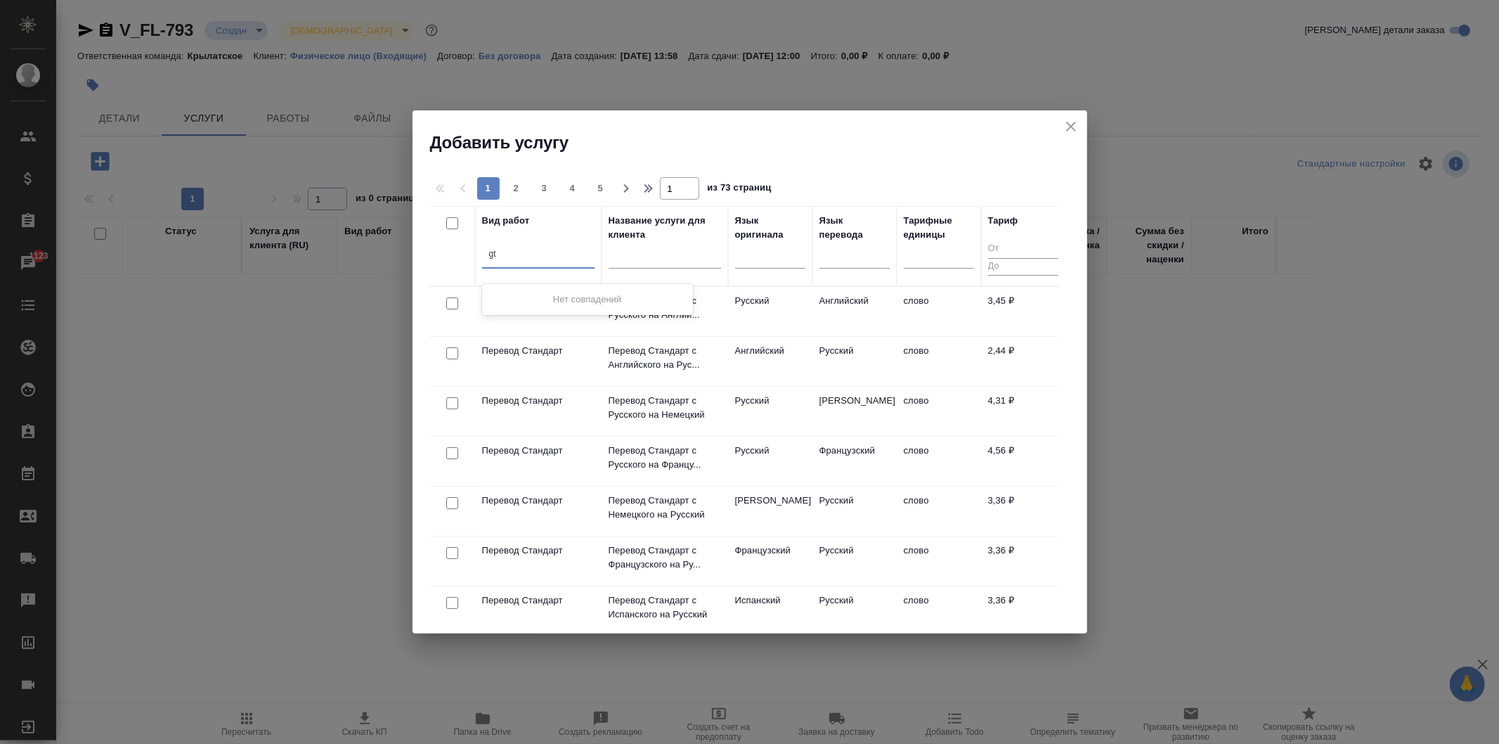
type input "g"
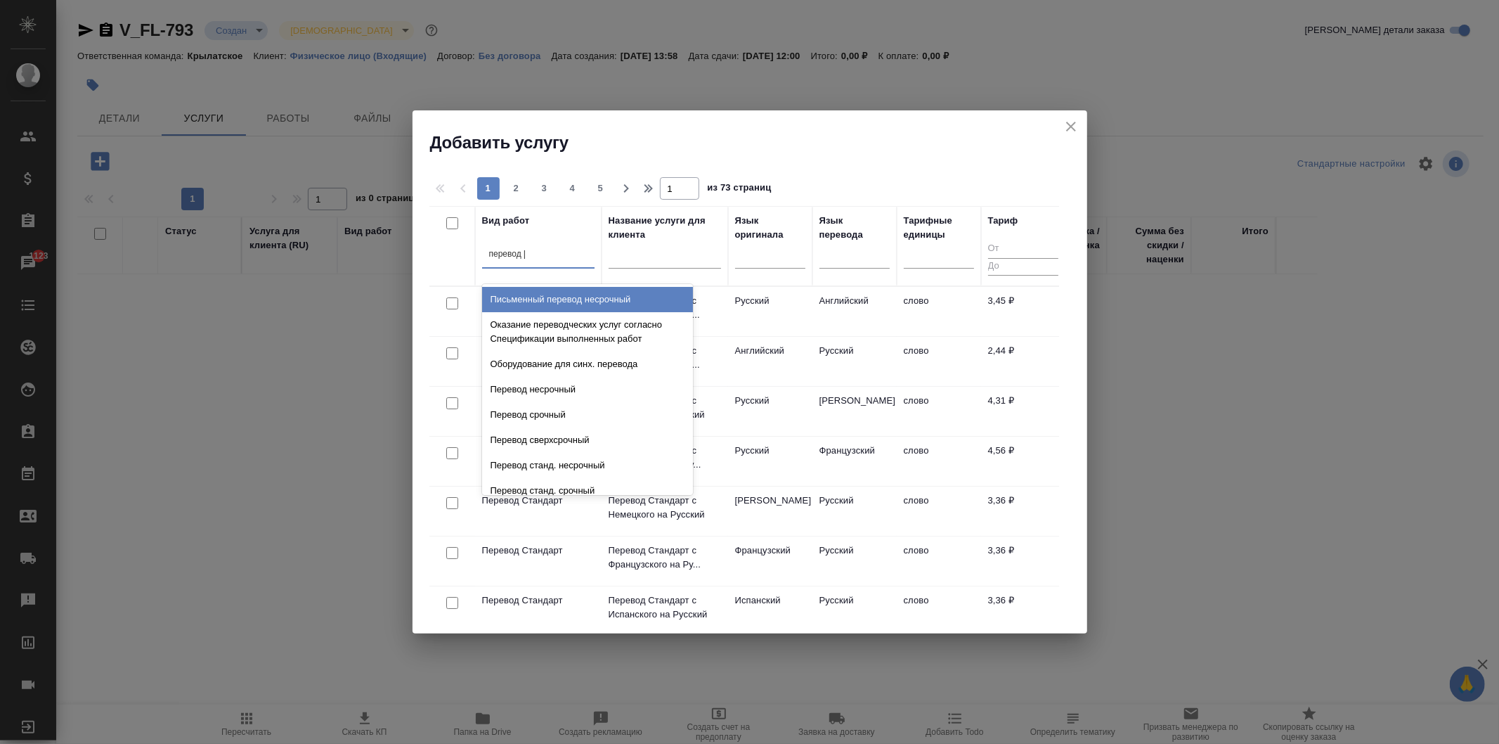
type input "перевод ст"
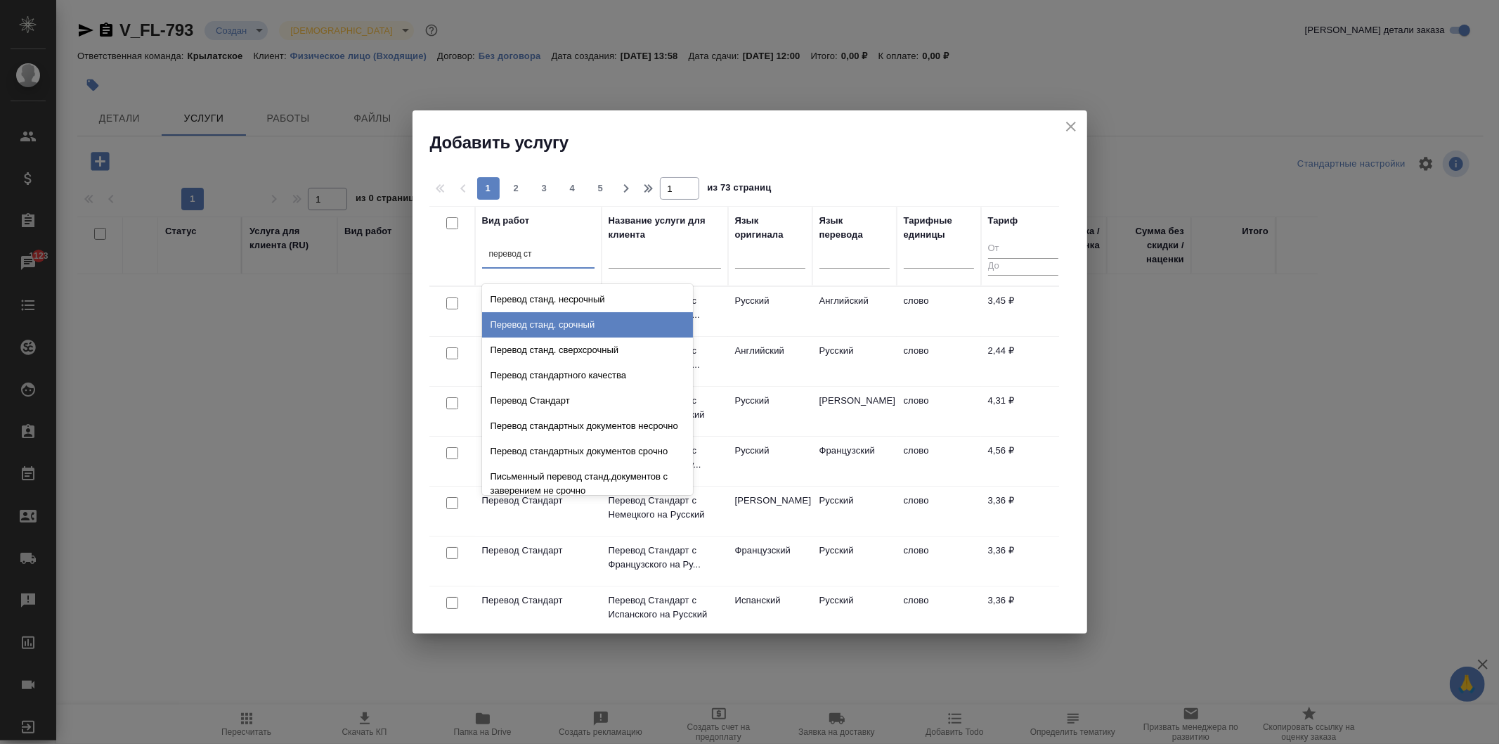
click at [595, 315] on div "Перевод станд. срочный" at bounding box center [587, 324] width 211 height 25
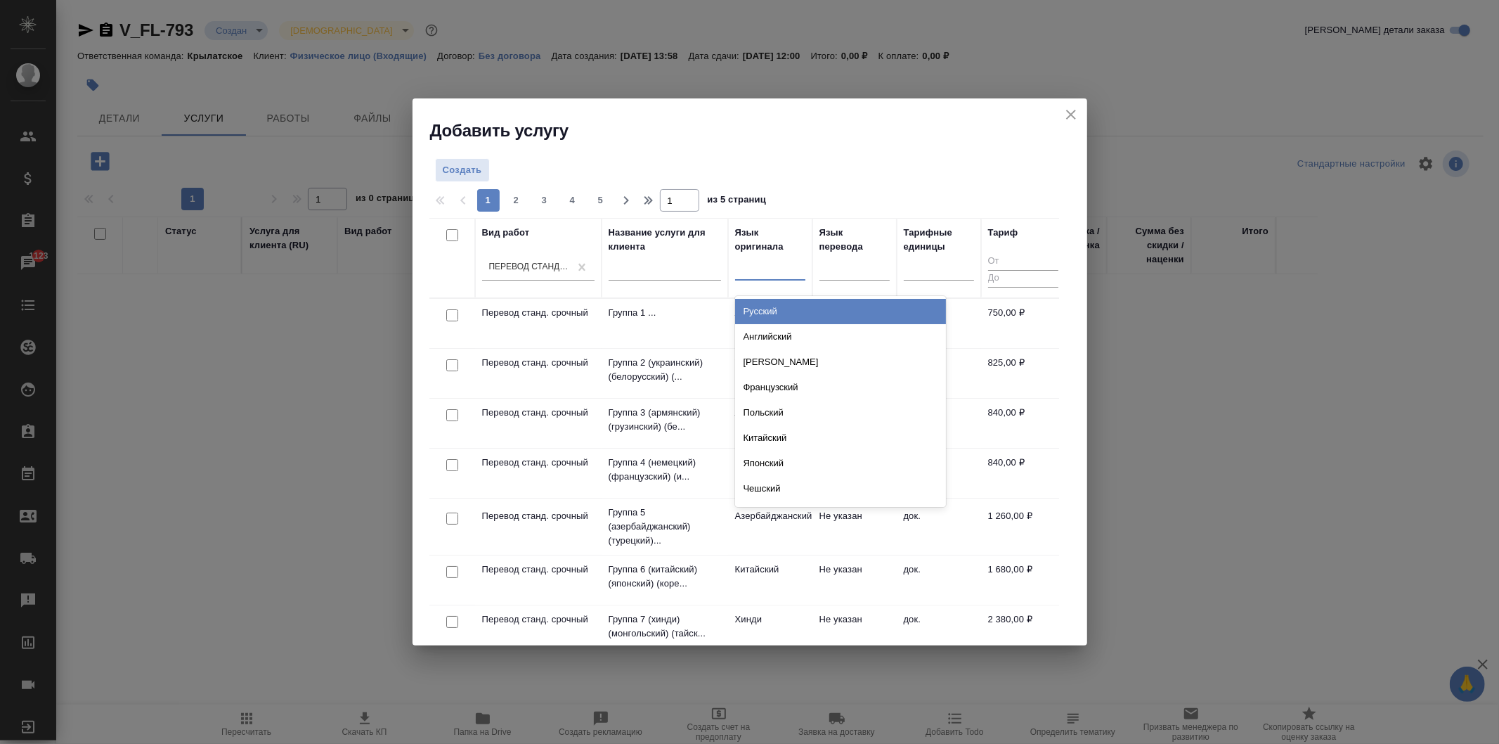
click at [792, 255] on div at bounding box center [770, 267] width 70 height 27
type input "тад"
click at [760, 313] on div "Таджикский" at bounding box center [840, 311] width 211 height 25
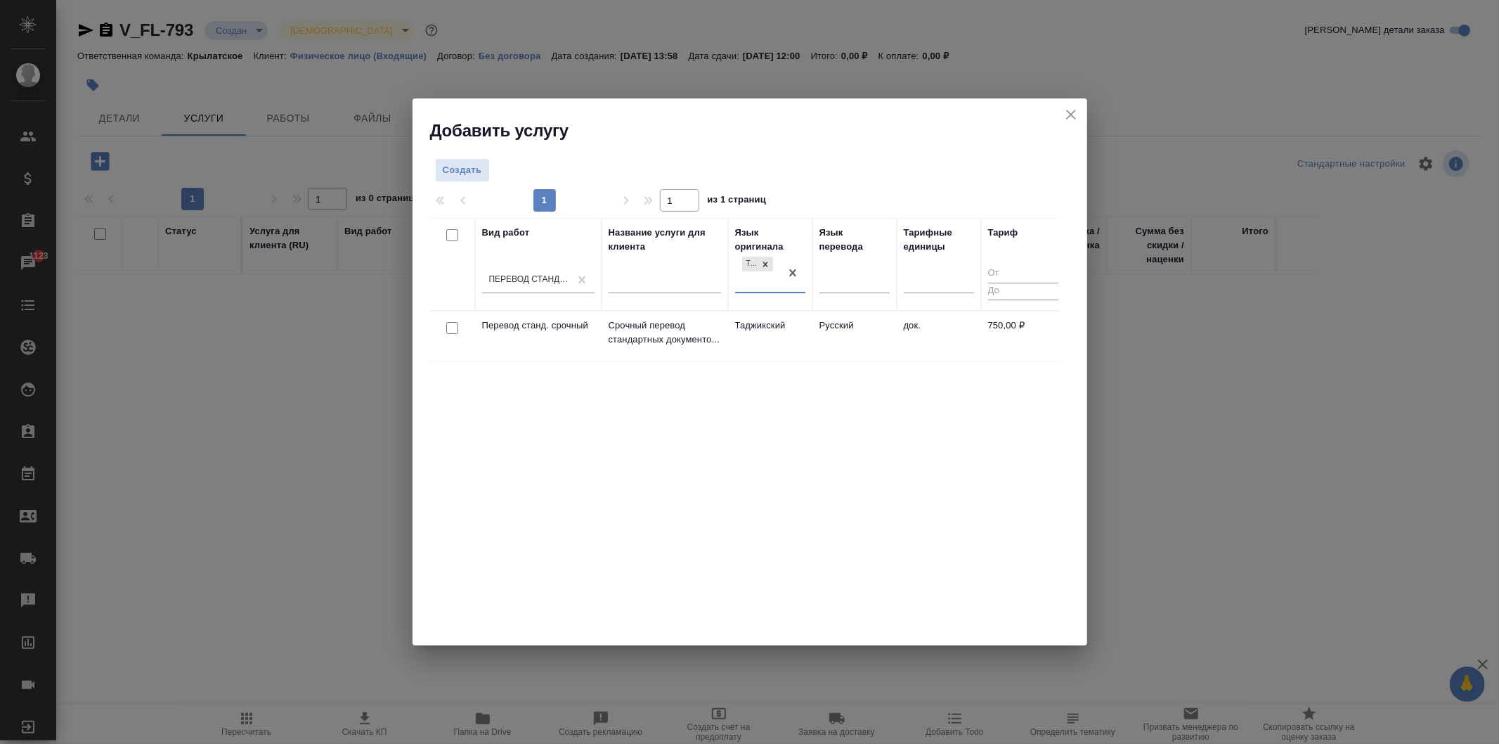
click at [810, 333] on td "Таджикский" at bounding box center [770, 335] width 84 height 49
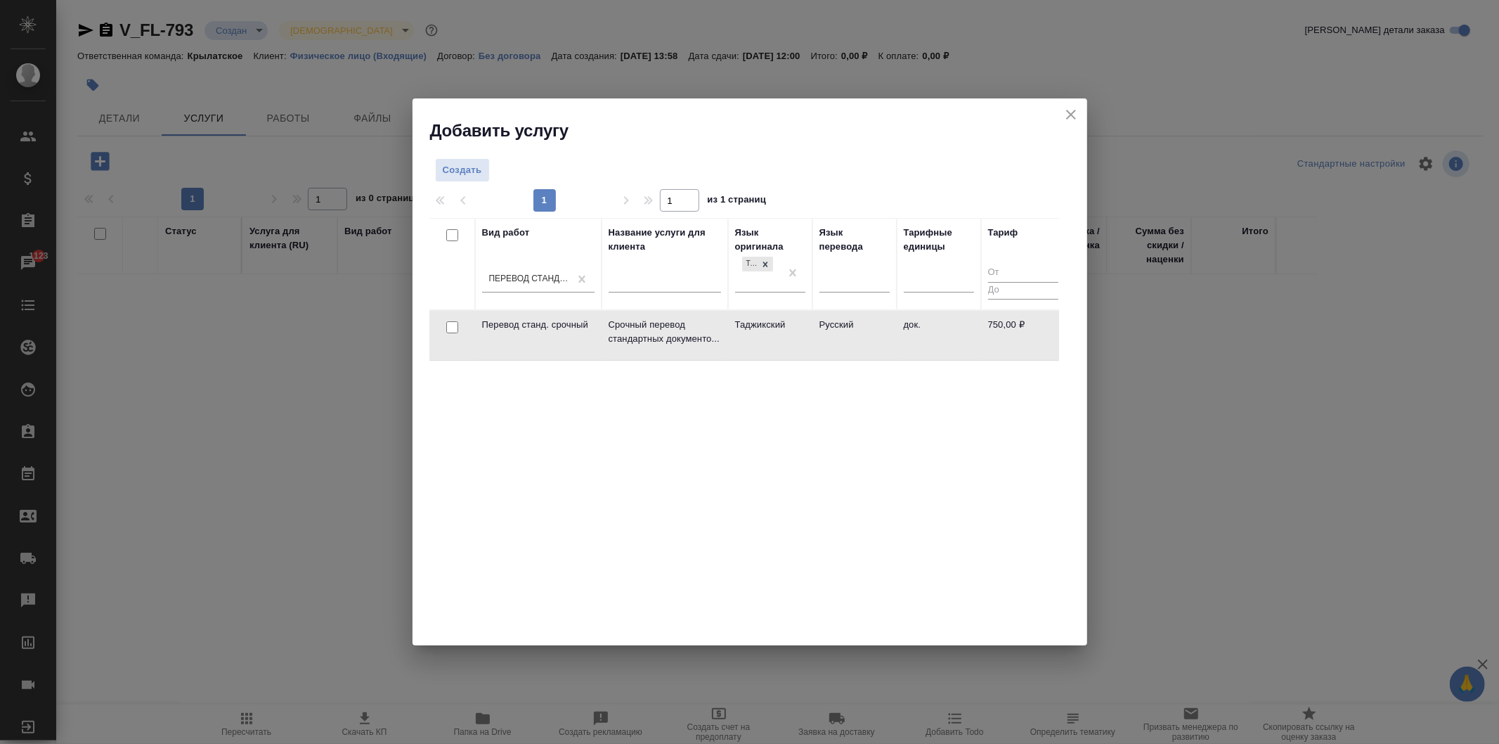
click at [810, 333] on td "Таджикский" at bounding box center [770, 335] width 84 height 49
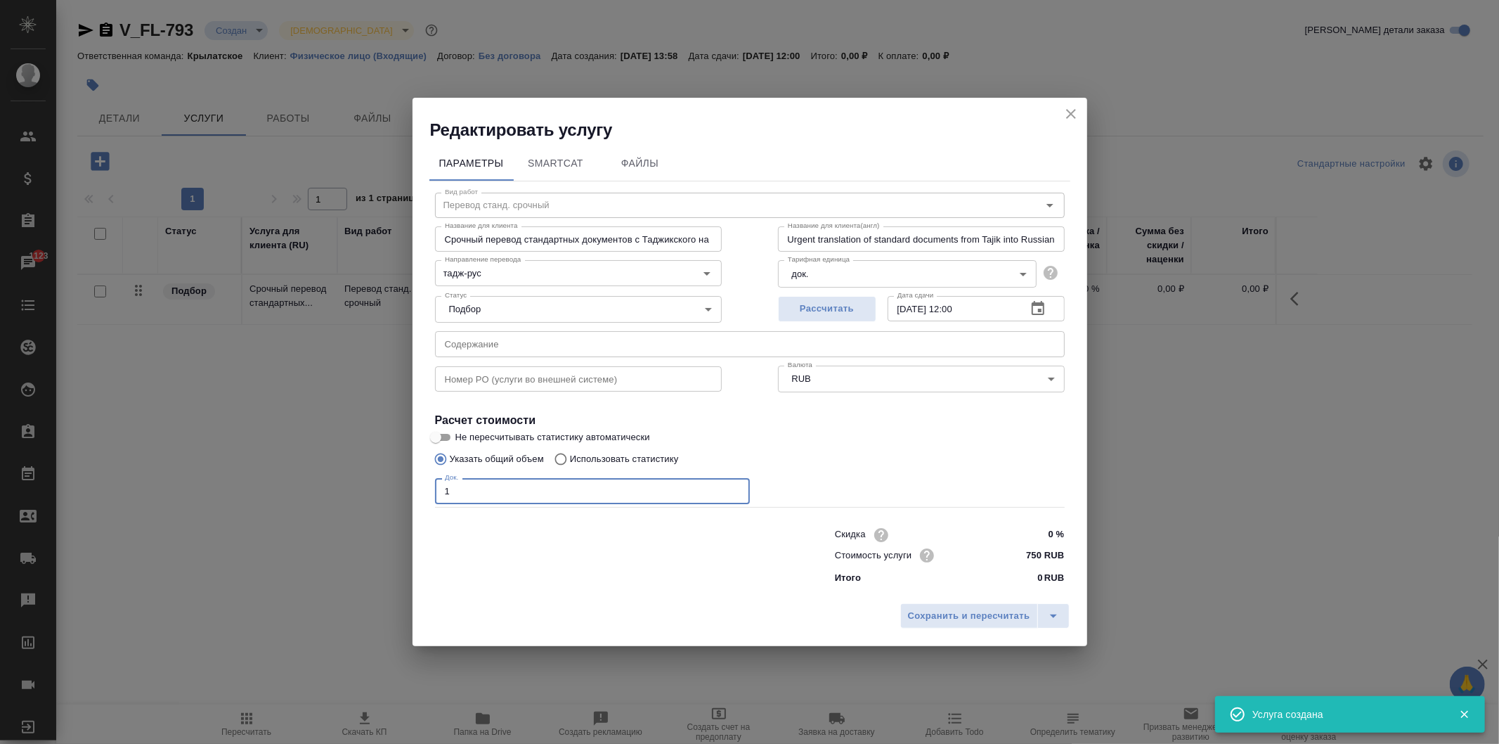
drag, startPoint x: 470, startPoint y: 488, endPoint x: 415, endPoint y: 479, distance: 54.9
click at [413, 479] on div "Параметры SmartCat Файлы Вид работ Перевод станд. срочный Вид работ Название дл…" at bounding box center [750, 368] width 675 height 455
type input "1"
click at [1021, 592] on div "Параметры SmartCat Файлы Вид работ Перевод станд. срочный Вид работ Название дл…" at bounding box center [750, 368] width 675 height 455
click at [987, 613] on span "Сохранить и пересчитать" at bounding box center [969, 616] width 122 height 16
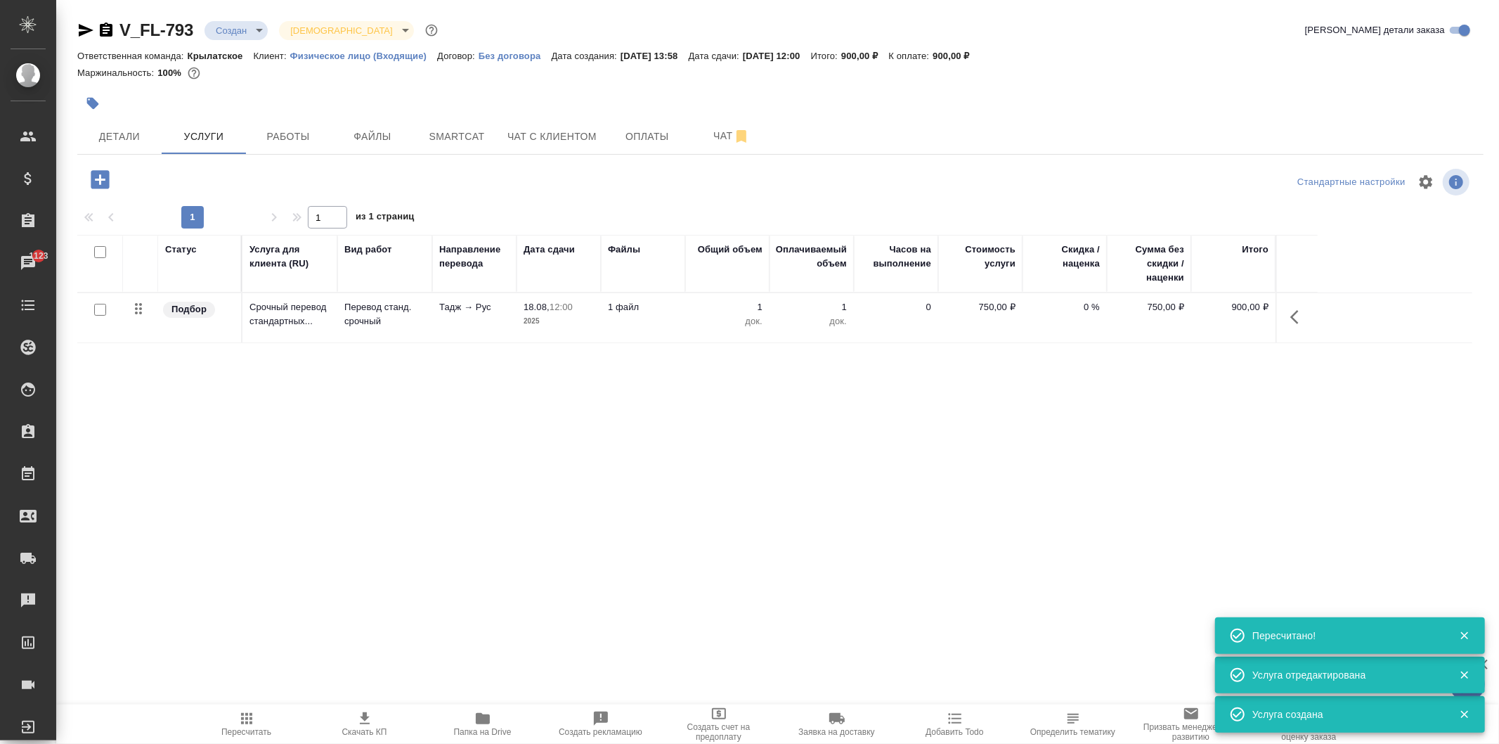
click at [106, 174] on icon "button" at bounding box center [100, 179] width 18 height 18
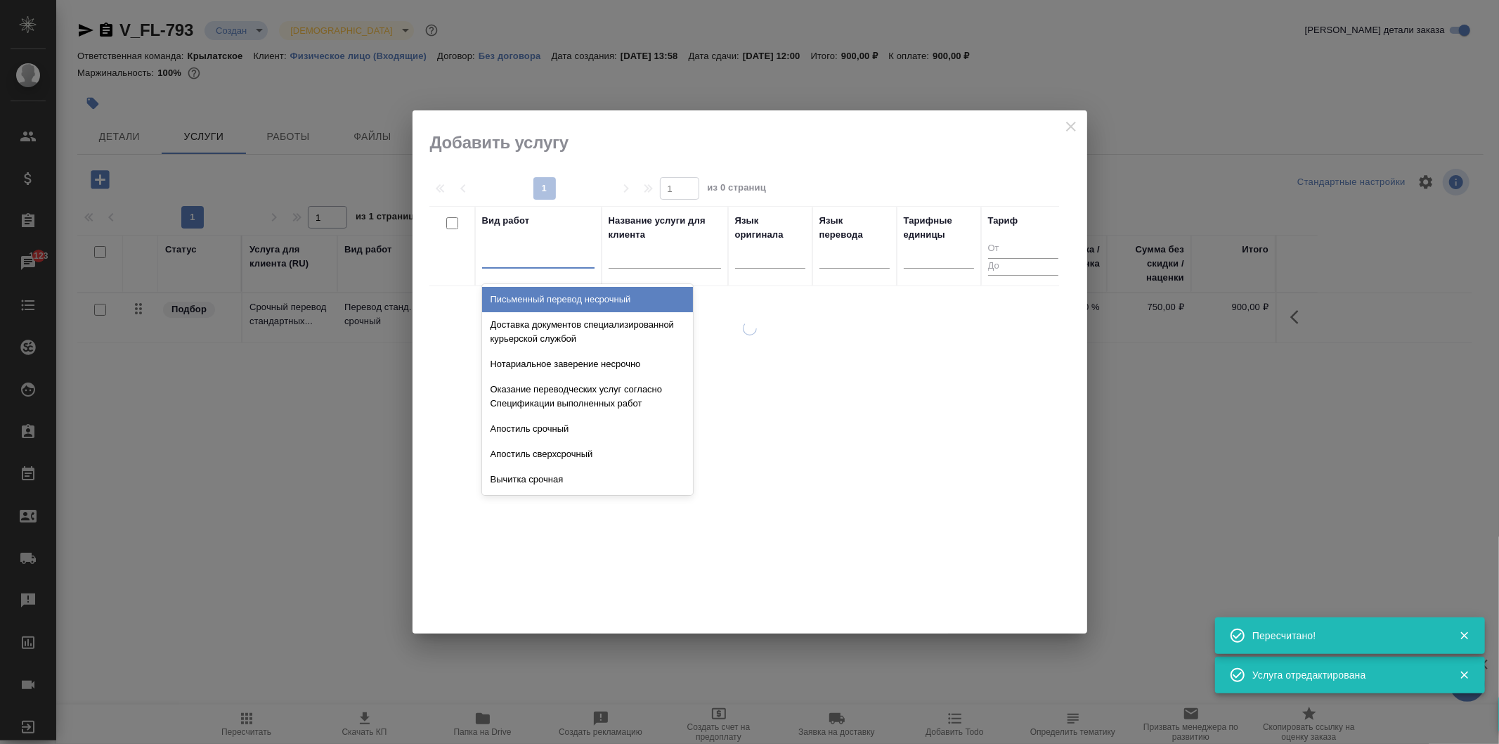
click at [503, 259] on div at bounding box center [538, 254] width 112 height 20
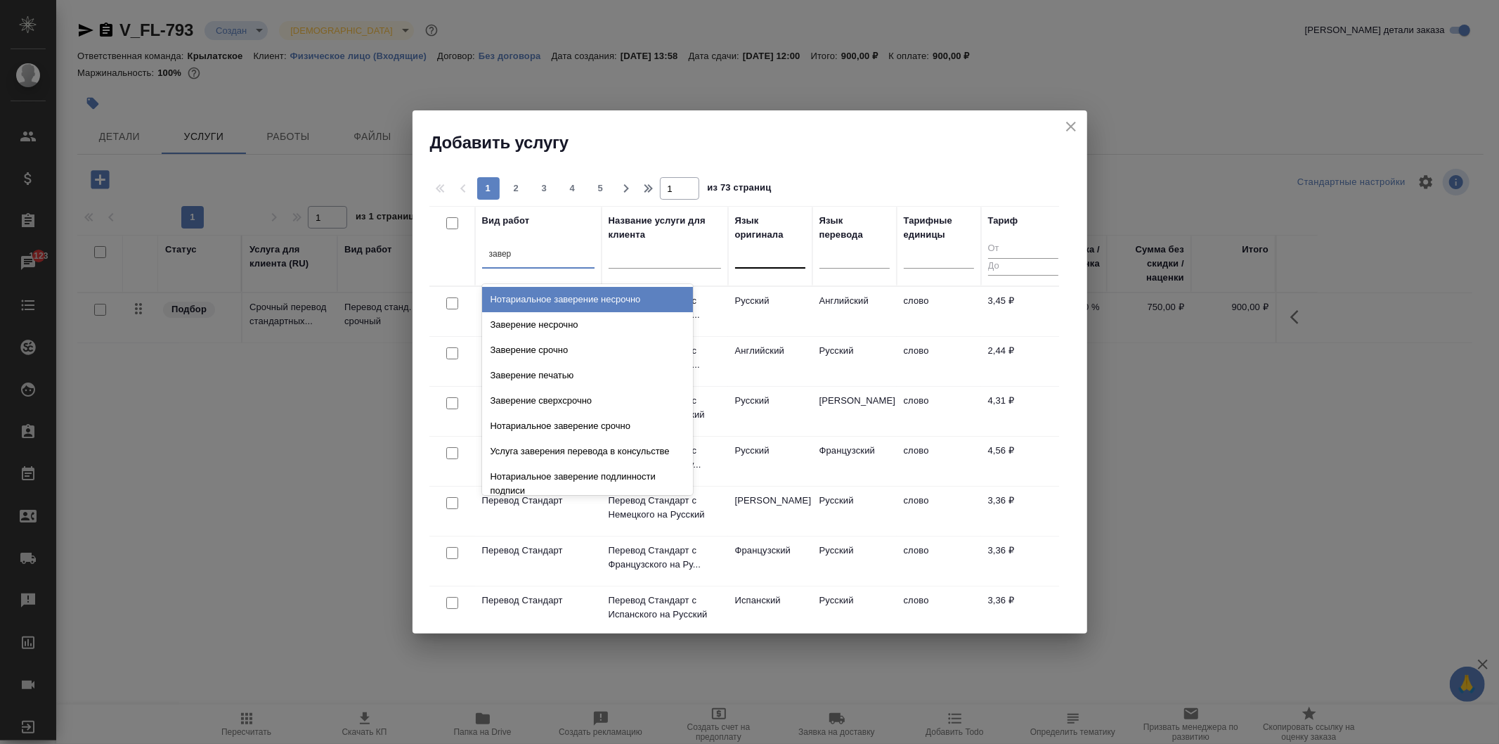
type input "завер"
click at [794, 248] on div at bounding box center [770, 255] width 70 height 27
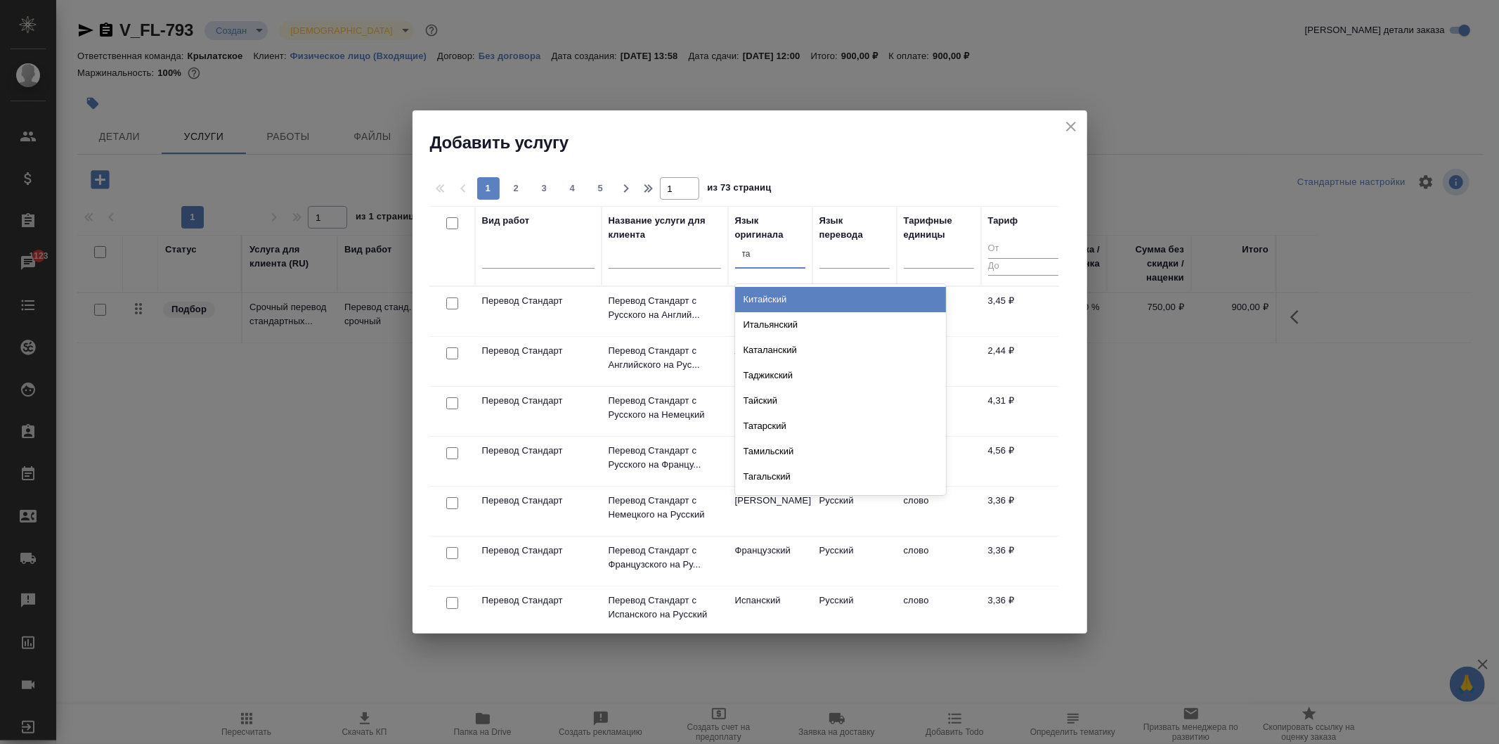
type input "тад"
click at [761, 300] on div "Таджикский" at bounding box center [840, 299] width 211 height 25
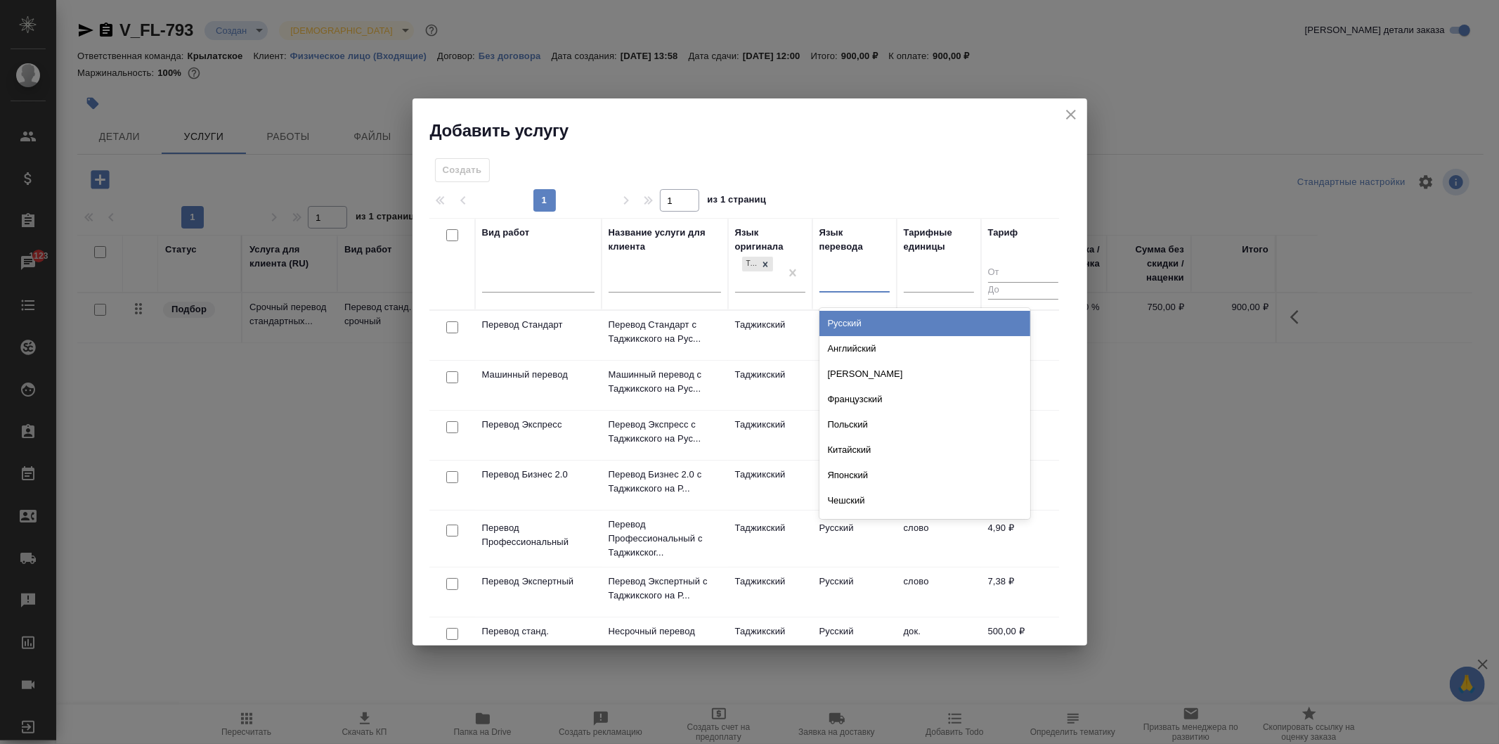
click at [845, 273] on div at bounding box center [855, 278] width 70 height 20
click at [849, 324] on div "Русский" at bounding box center [925, 323] width 211 height 25
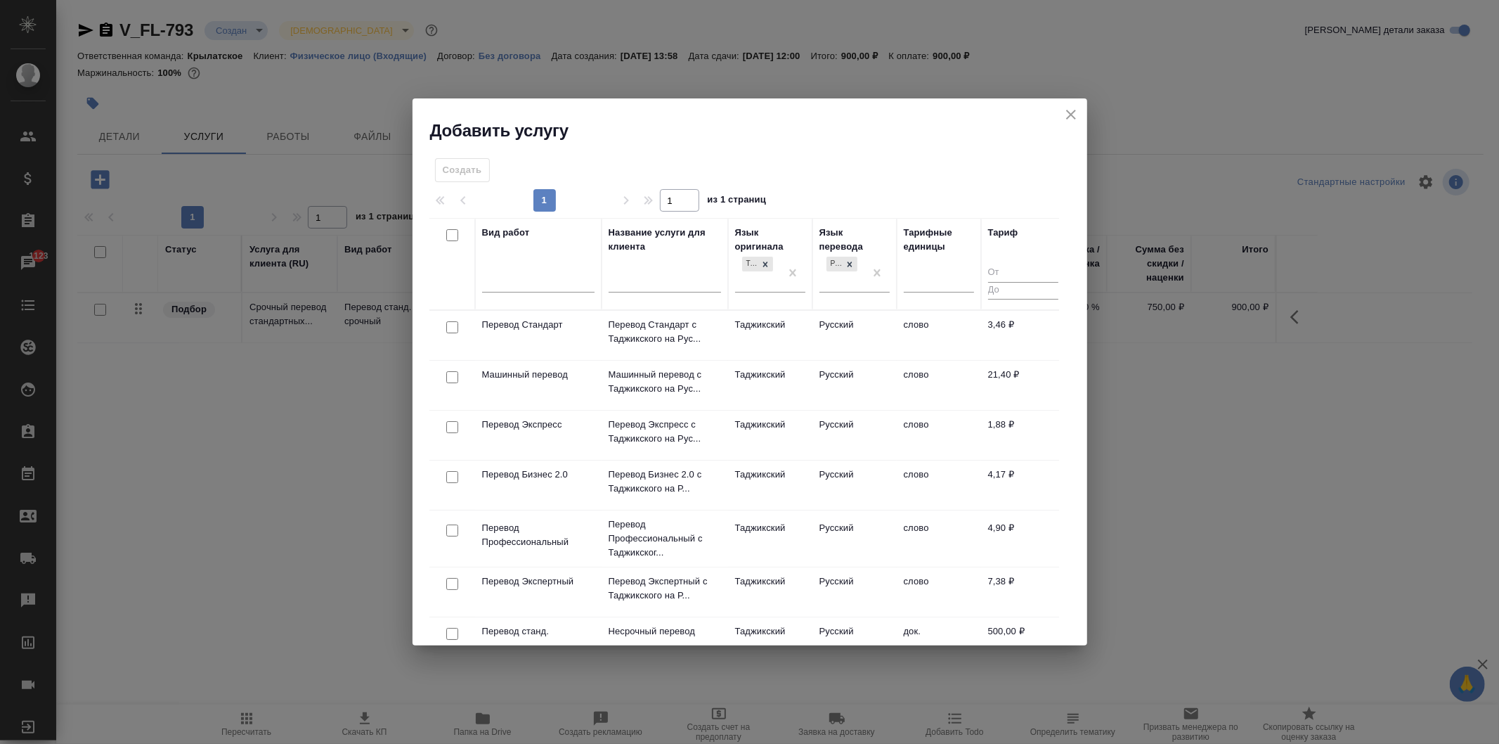
click at [828, 327] on td "Русский" at bounding box center [854, 335] width 84 height 49
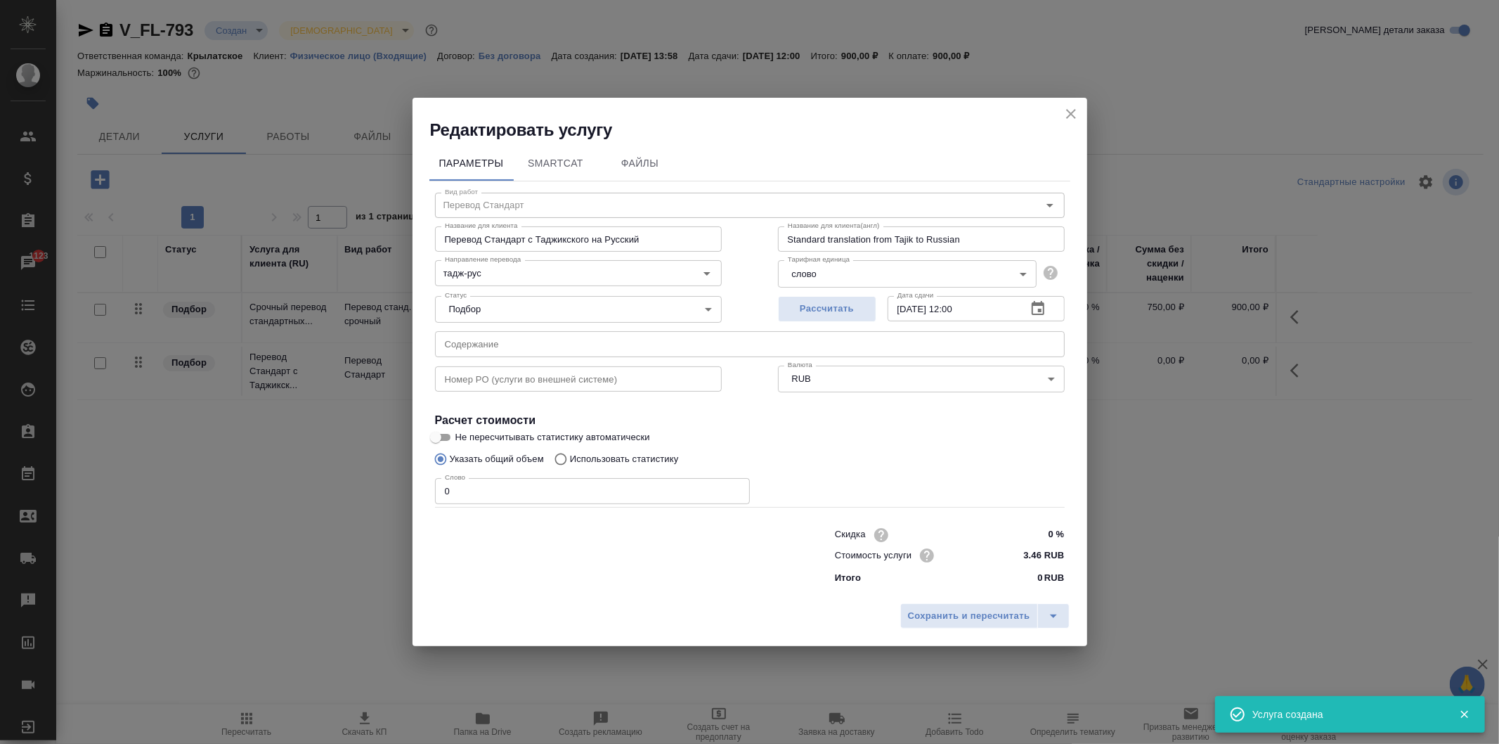
drag, startPoint x: 422, startPoint y: 483, endPoint x: 443, endPoint y: 490, distance: 21.6
click at [430, 486] on div "Параметры SmartCat Файлы Вид работ Перевод Стандарт Вид работ Название для клие…" at bounding box center [750, 368] width 675 height 455
drag, startPoint x: 464, startPoint y: 495, endPoint x: 423, endPoint y: 488, distance: 41.3
click at [423, 488] on div "Параметры SmartCat Файлы Вид работ Перевод Стандарт Вид работ Название для клие…" at bounding box center [750, 368] width 675 height 455
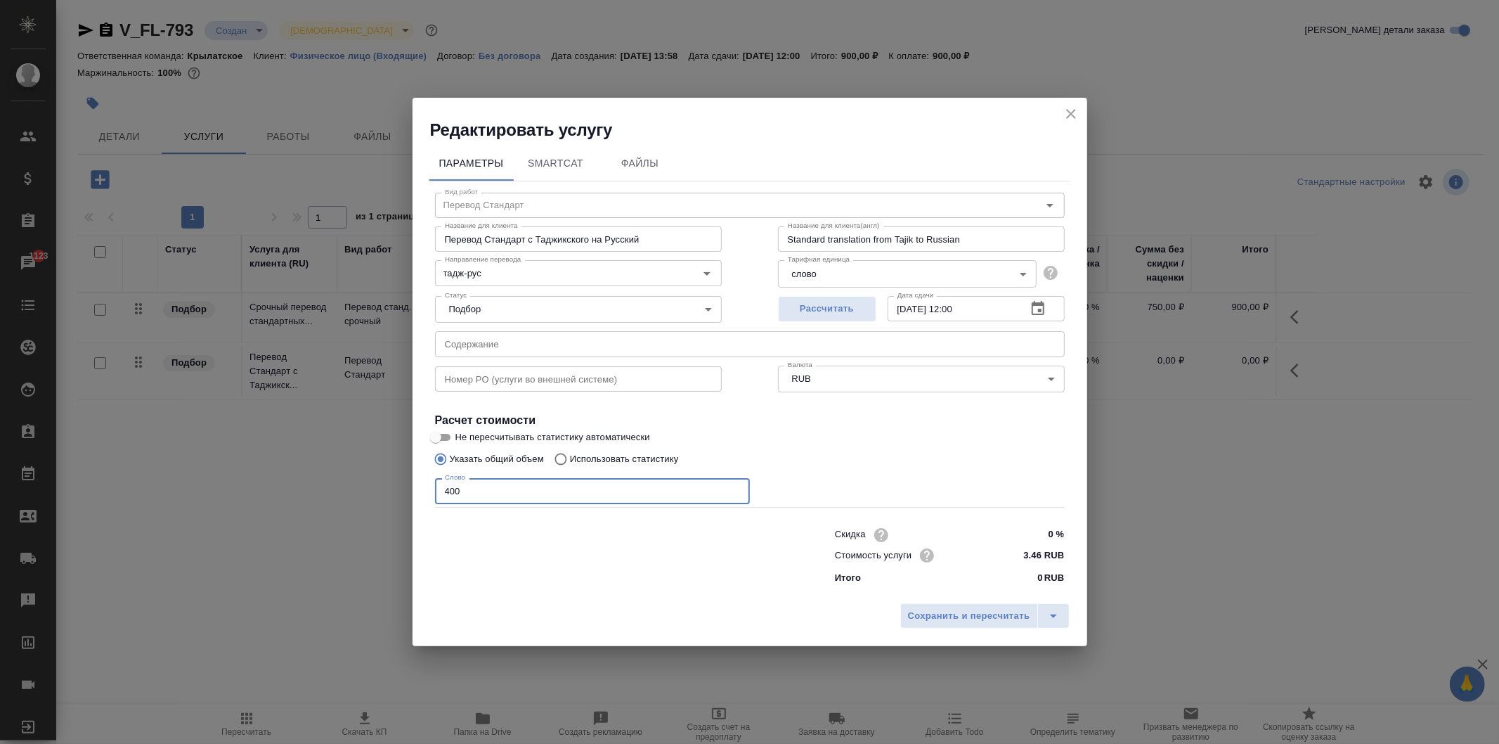
drag, startPoint x: 507, startPoint y: 489, endPoint x: 388, endPoint y: 472, distance: 120.7
click at [388, 472] on div "Редактировать услугу Параметры SmartCat Файлы Вид работ Перевод Стандарт Вид ра…" at bounding box center [749, 372] width 1499 height 744
type input "350"
drag, startPoint x: 1040, startPoint y: 533, endPoint x: 1070, endPoint y: 536, distance: 30.4
click at [1070, 536] on div "Параметры SmartCat Файлы Вид работ Перевод Стандарт Вид работ Название для клие…" at bounding box center [750, 369] width 675 height 457
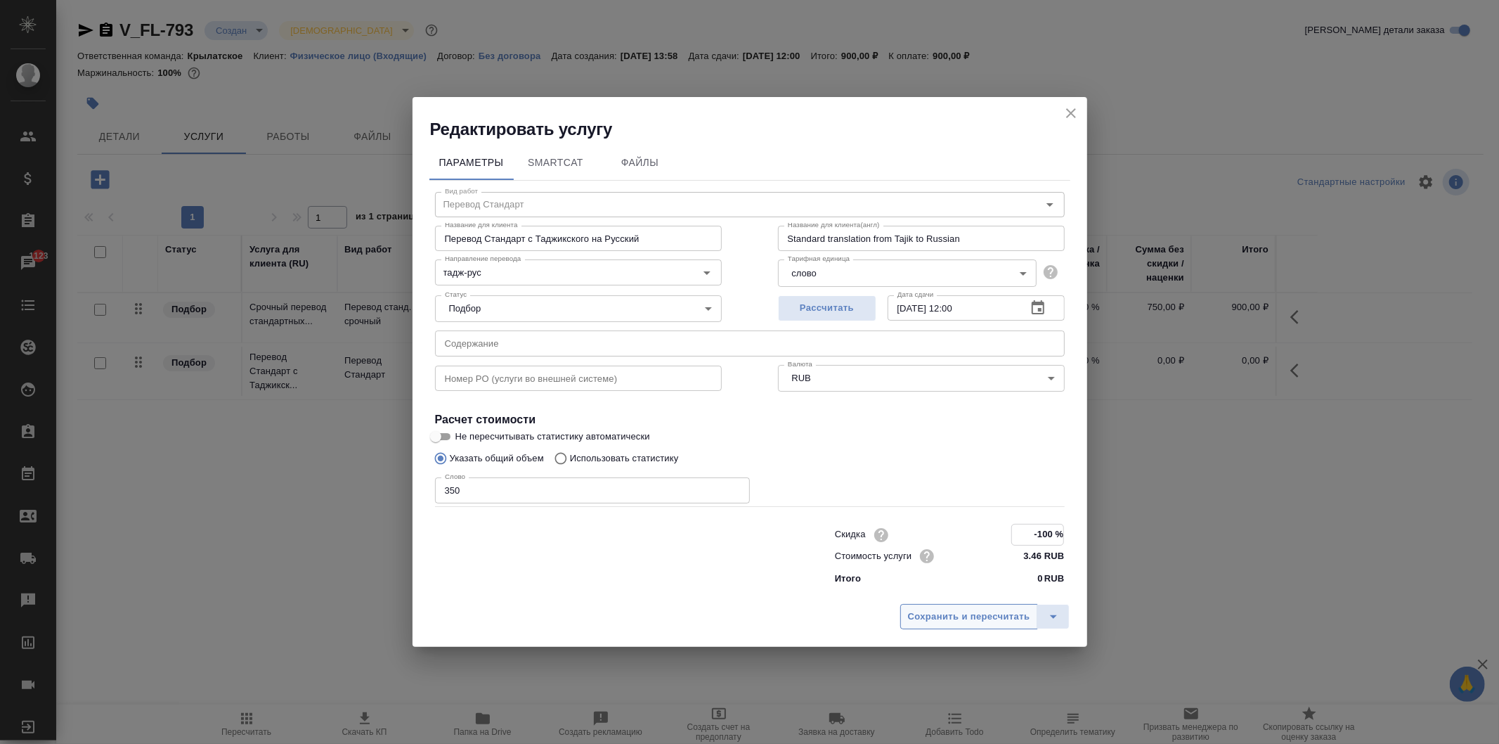
type input "-100 %"
click at [994, 619] on span "Сохранить и пересчитать" at bounding box center [969, 617] width 122 height 16
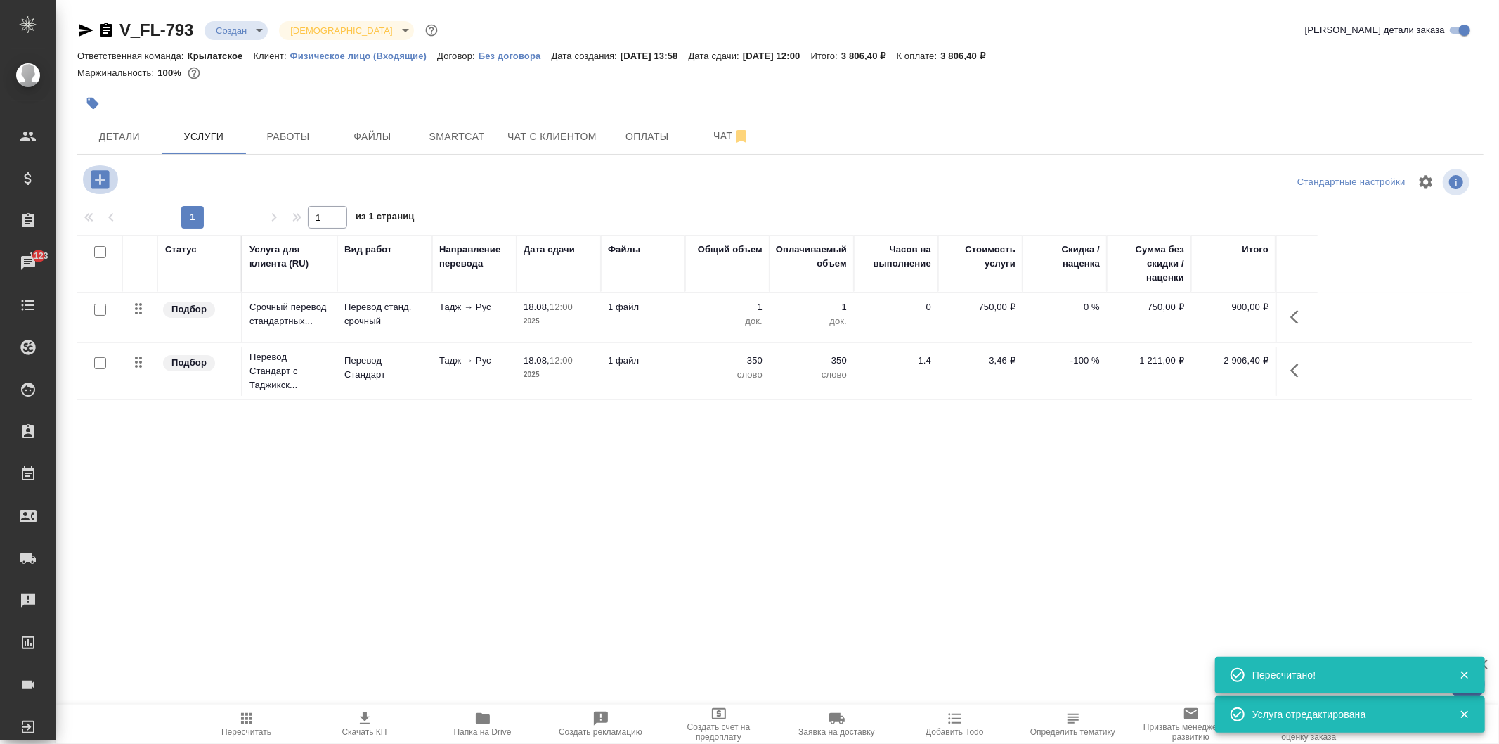
click at [90, 179] on icon "button" at bounding box center [100, 179] width 25 height 25
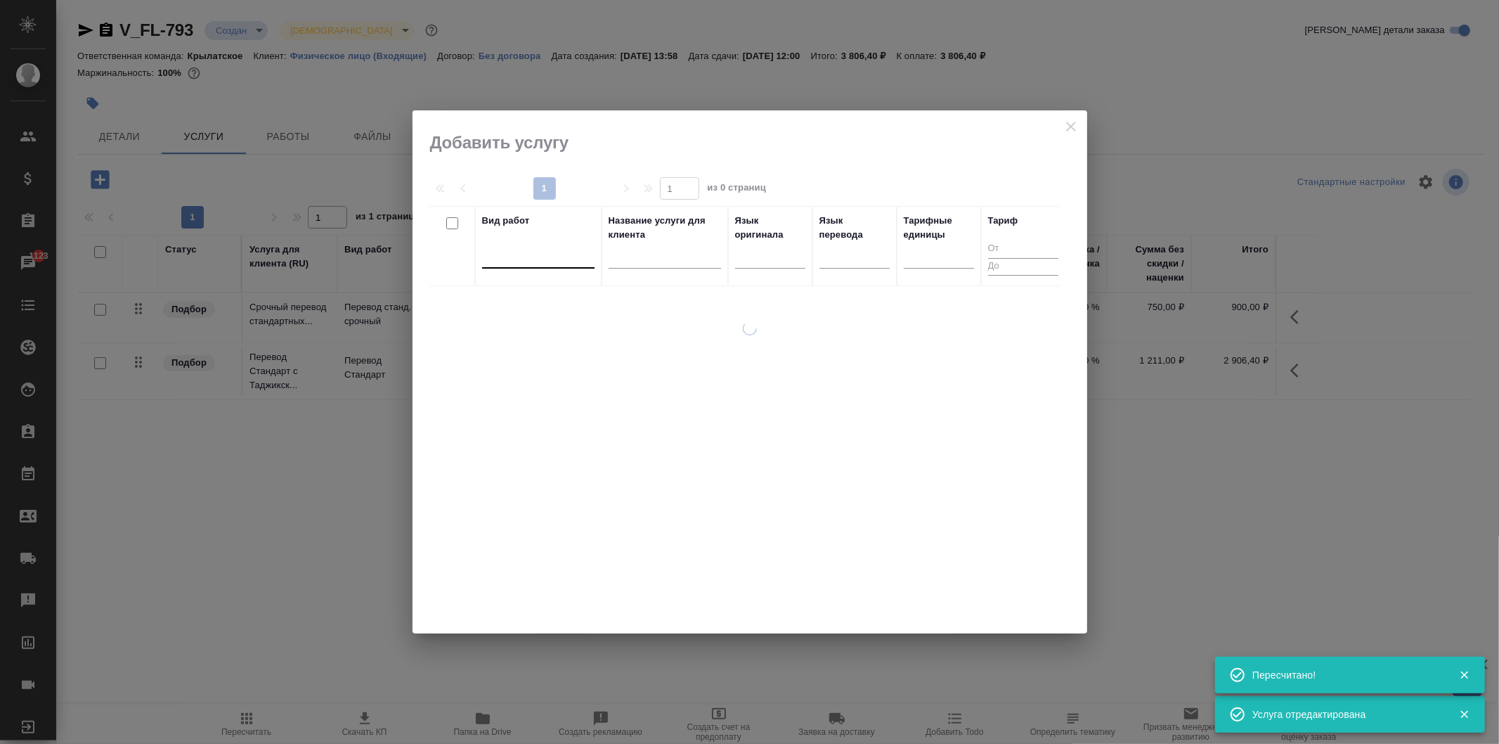
click at [541, 250] on div at bounding box center [538, 254] width 112 height 20
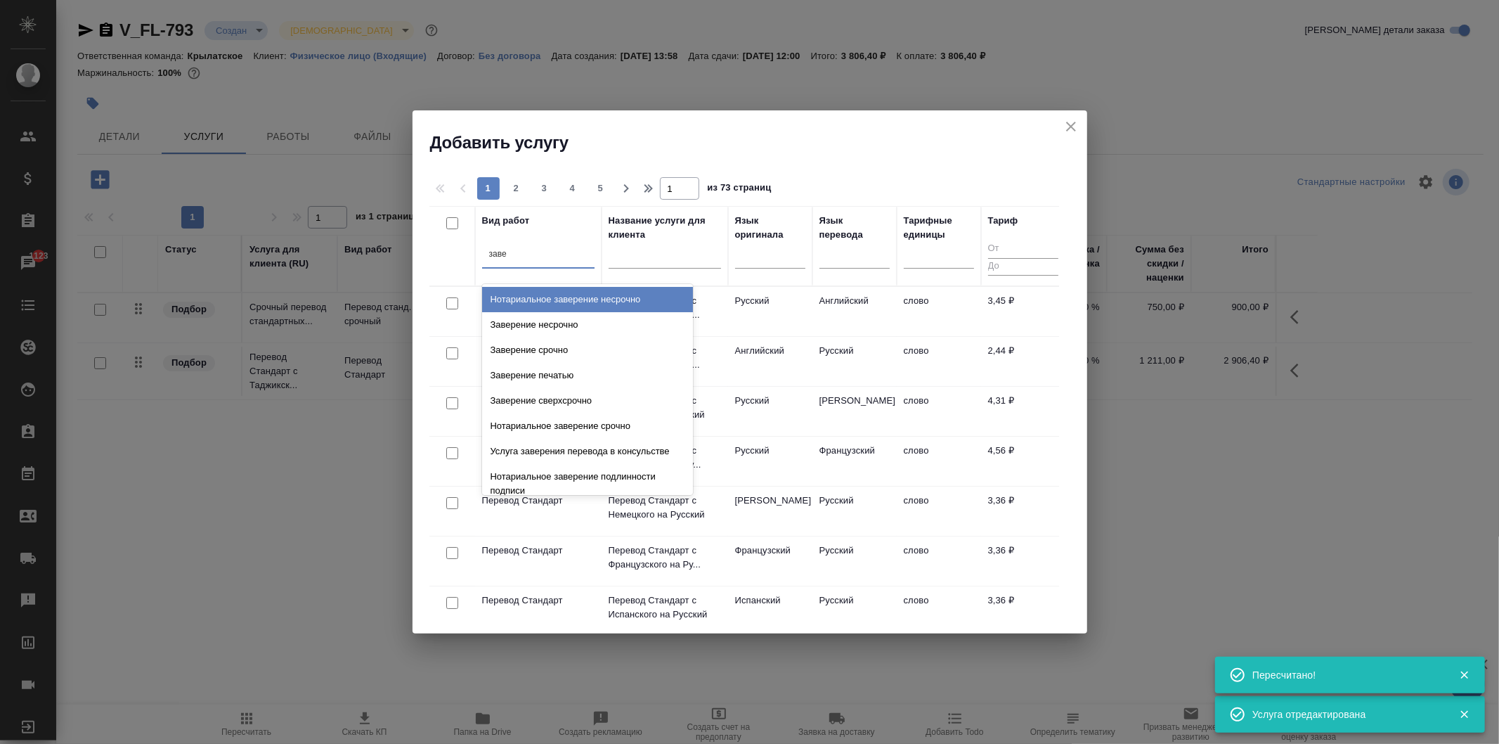
type input "завер"
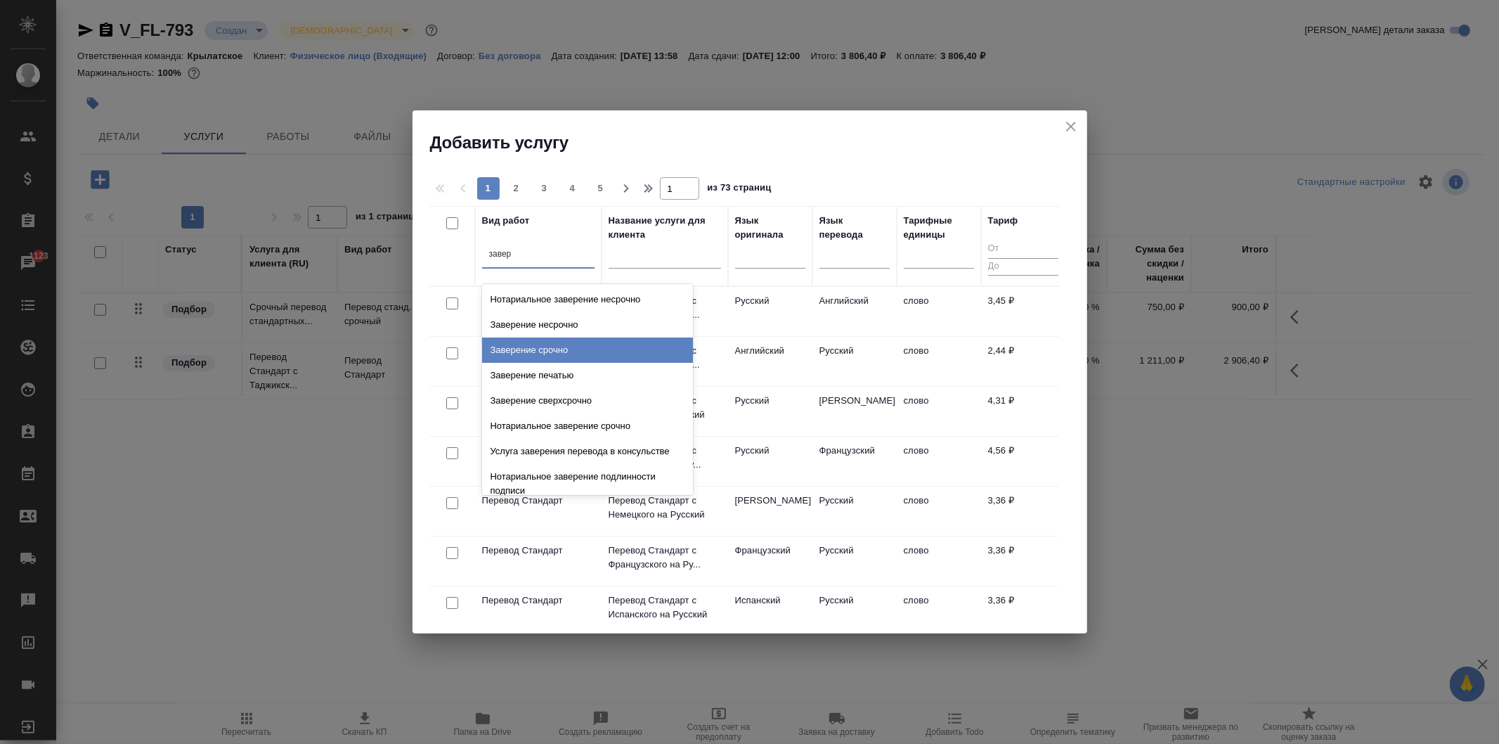
click at [559, 342] on div "Заверение срочно" at bounding box center [587, 349] width 211 height 25
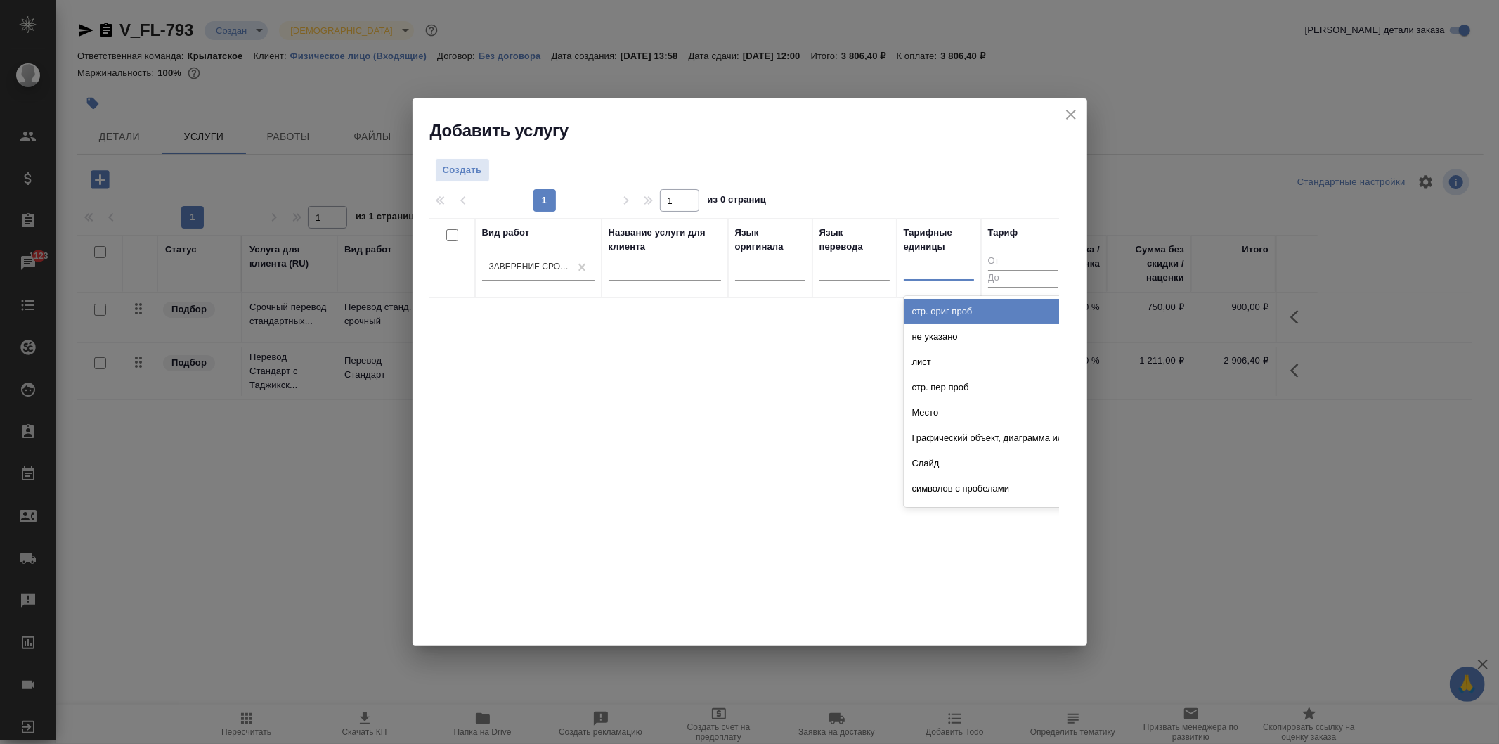
click at [936, 274] on div at bounding box center [939, 267] width 70 height 20
type input "до"
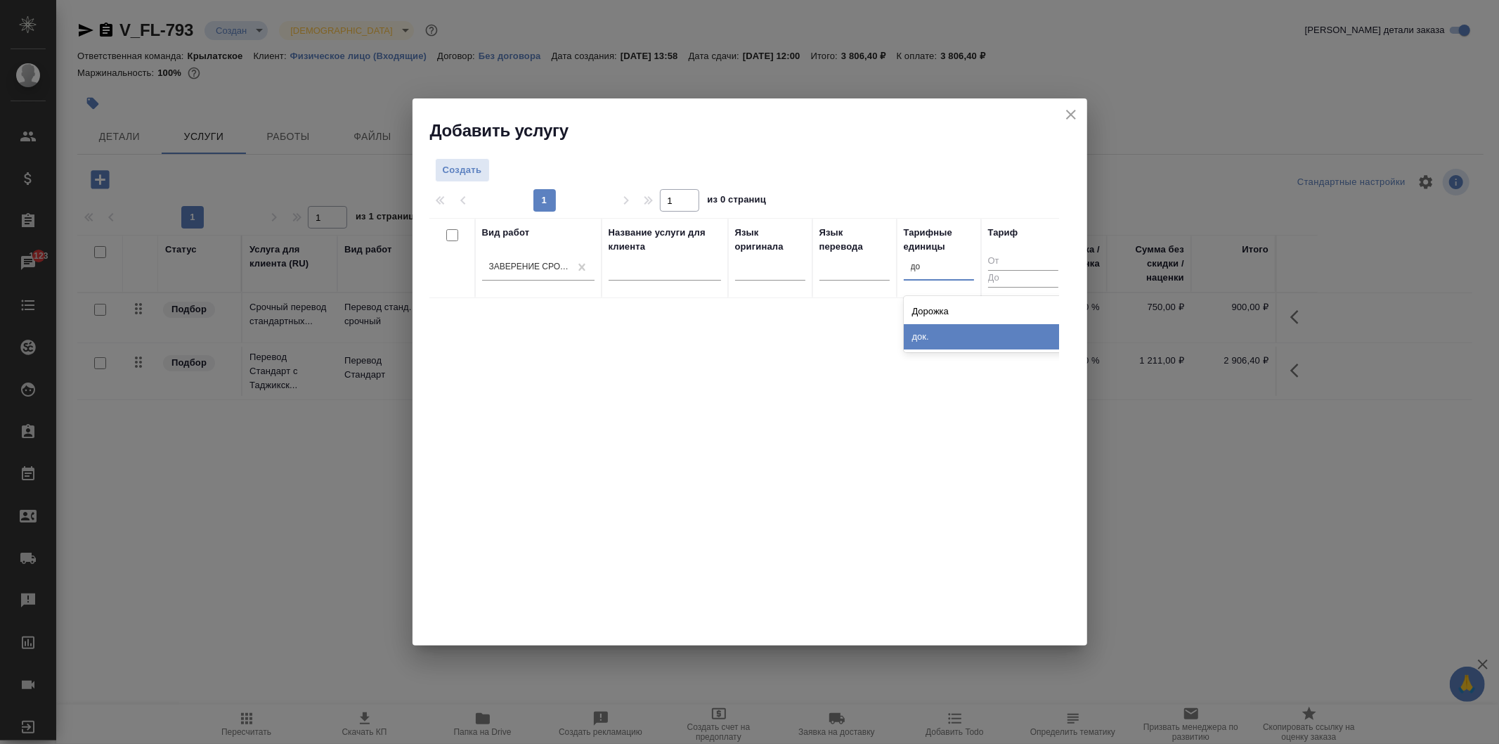
drag, startPoint x: 923, startPoint y: 334, endPoint x: 911, endPoint y: 328, distance: 13.2
click at [921, 335] on div "док." at bounding box center [1009, 336] width 211 height 25
click at [474, 165] on span "Создать" at bounding box center [462, 170] width 39 height 16
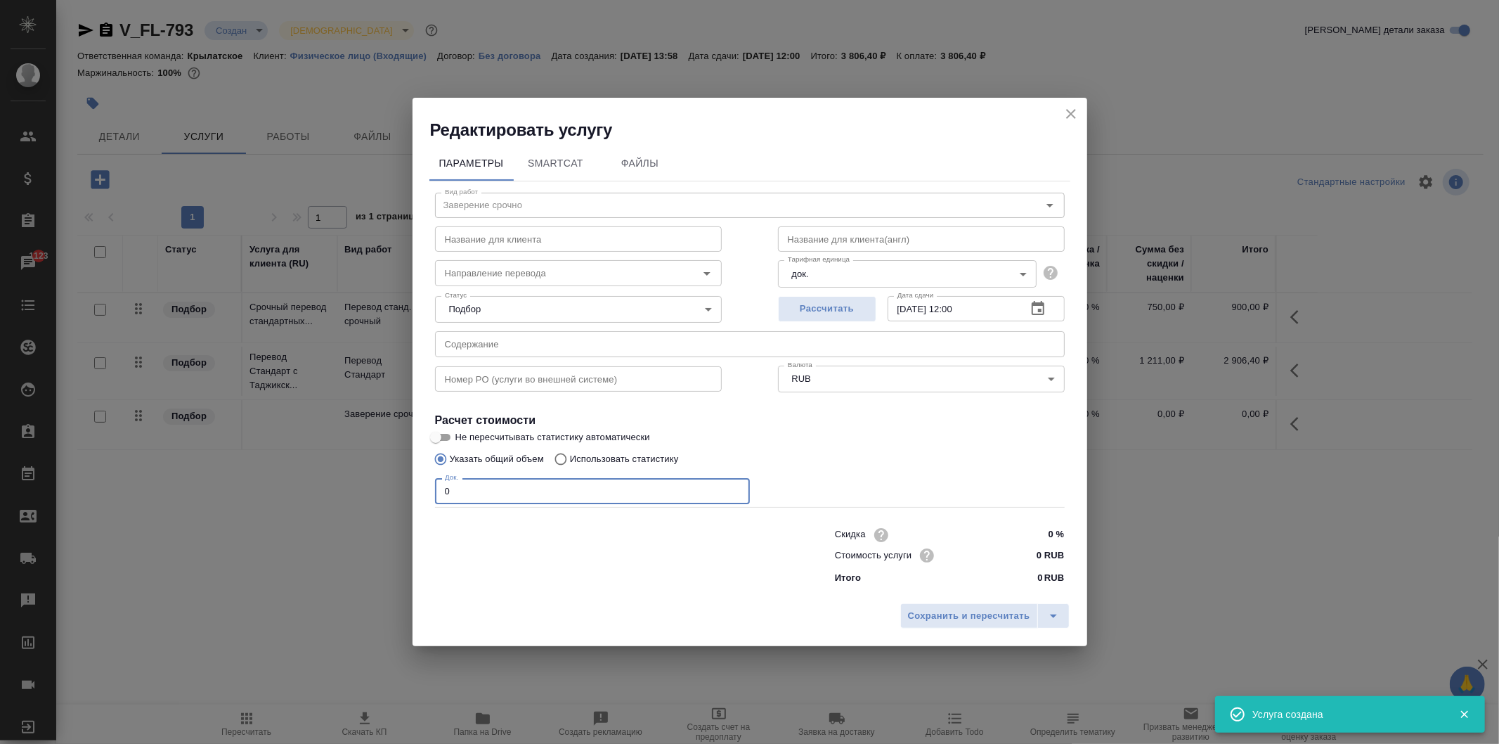
drag, startPoint x: 453, startPoint y: 493, endPoint x: 420, endPoint y: 493, distance: 32.3
click at [420, 493] on div "Параметры SmartCat Файлы Вид работ Заверение срочно Вид работ Название для клие…" at bounding box center [750, 368] width 675 height 455
type input "2"
click at [1022, 558] on input "0 RUB" at bounding box center [1037, 555] width 51 height 20
type input "1000 RUB"
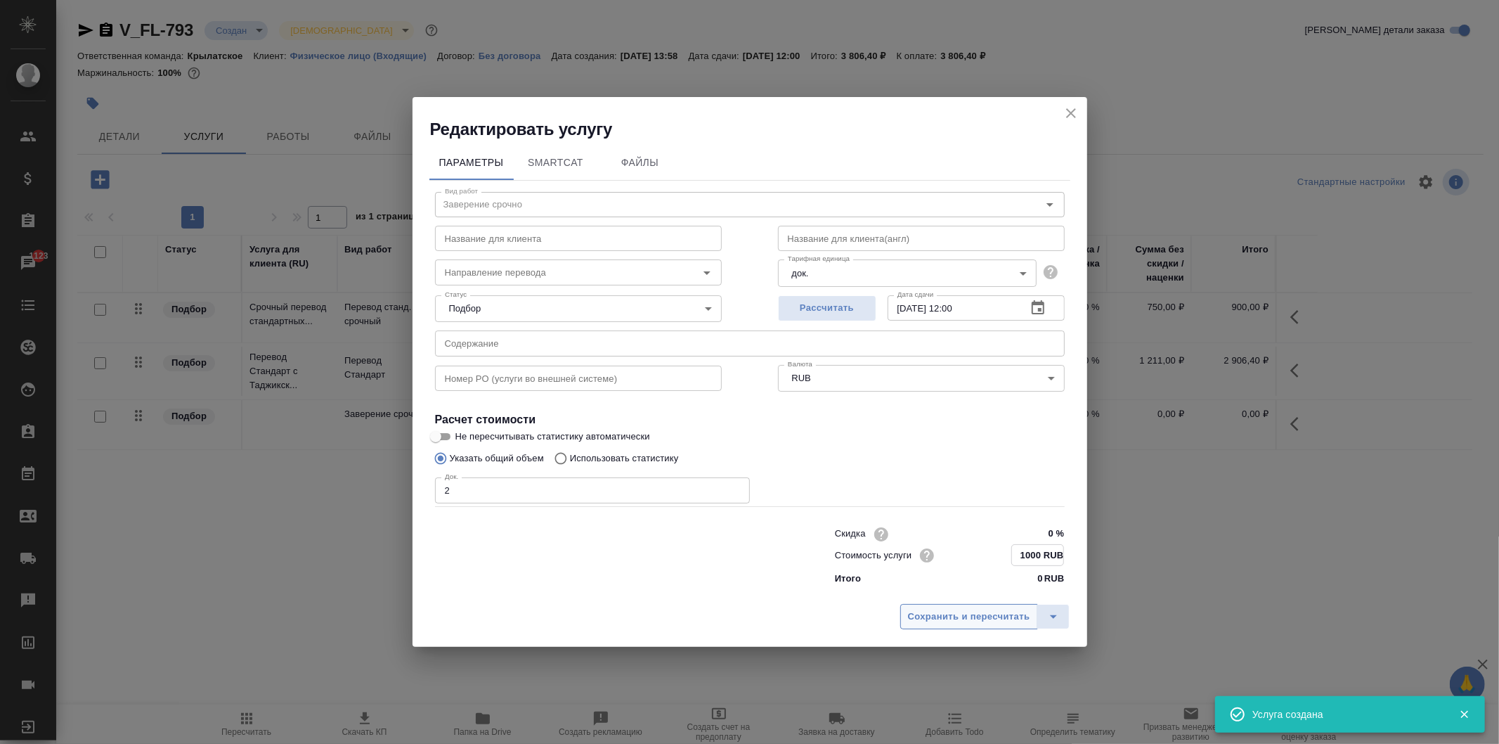
click at [998, 610] on span "Сохранить и пересчитать" at bounding box center [969, 617] width 122 height 16
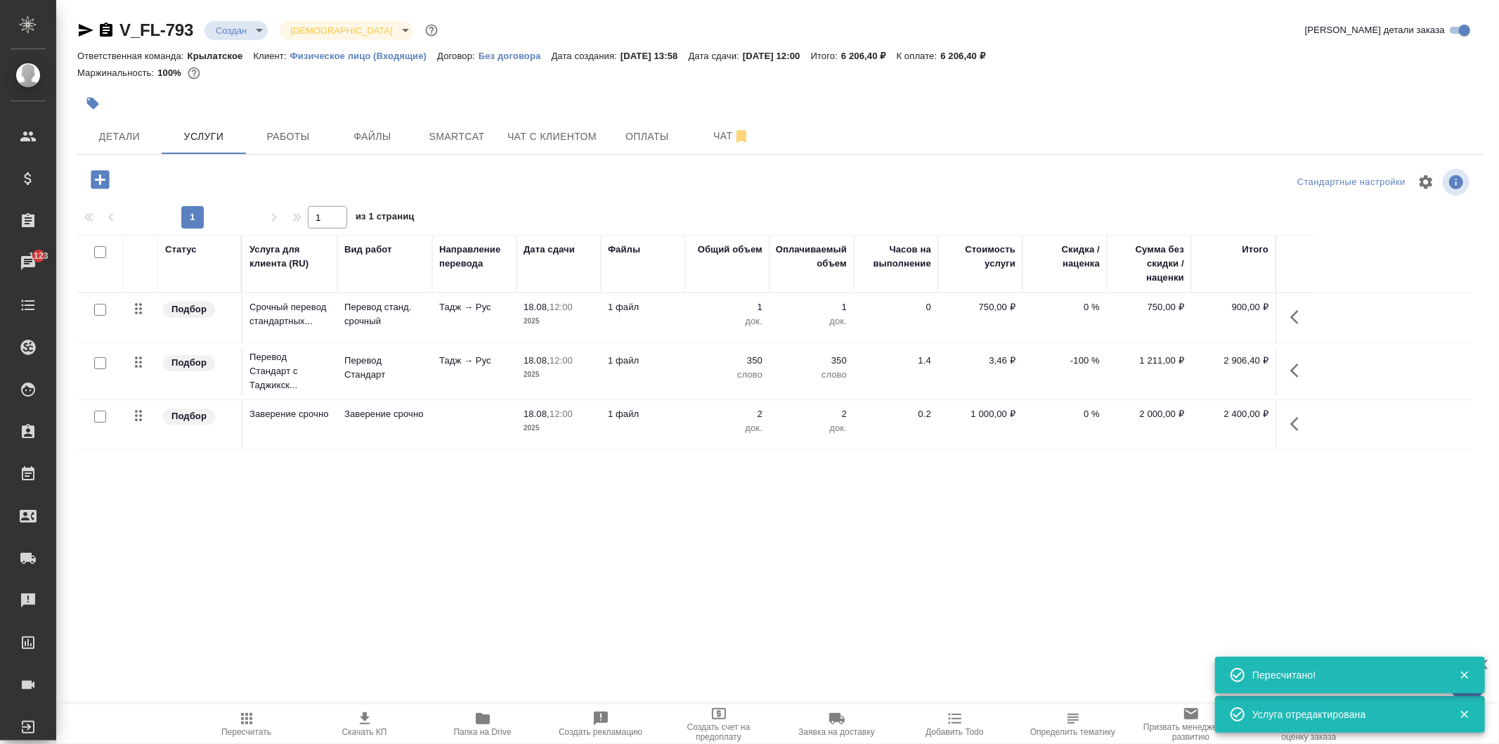
click at [219, 736] on span "Пересчитать" at bounding box center [246, 723] width 101 height 27
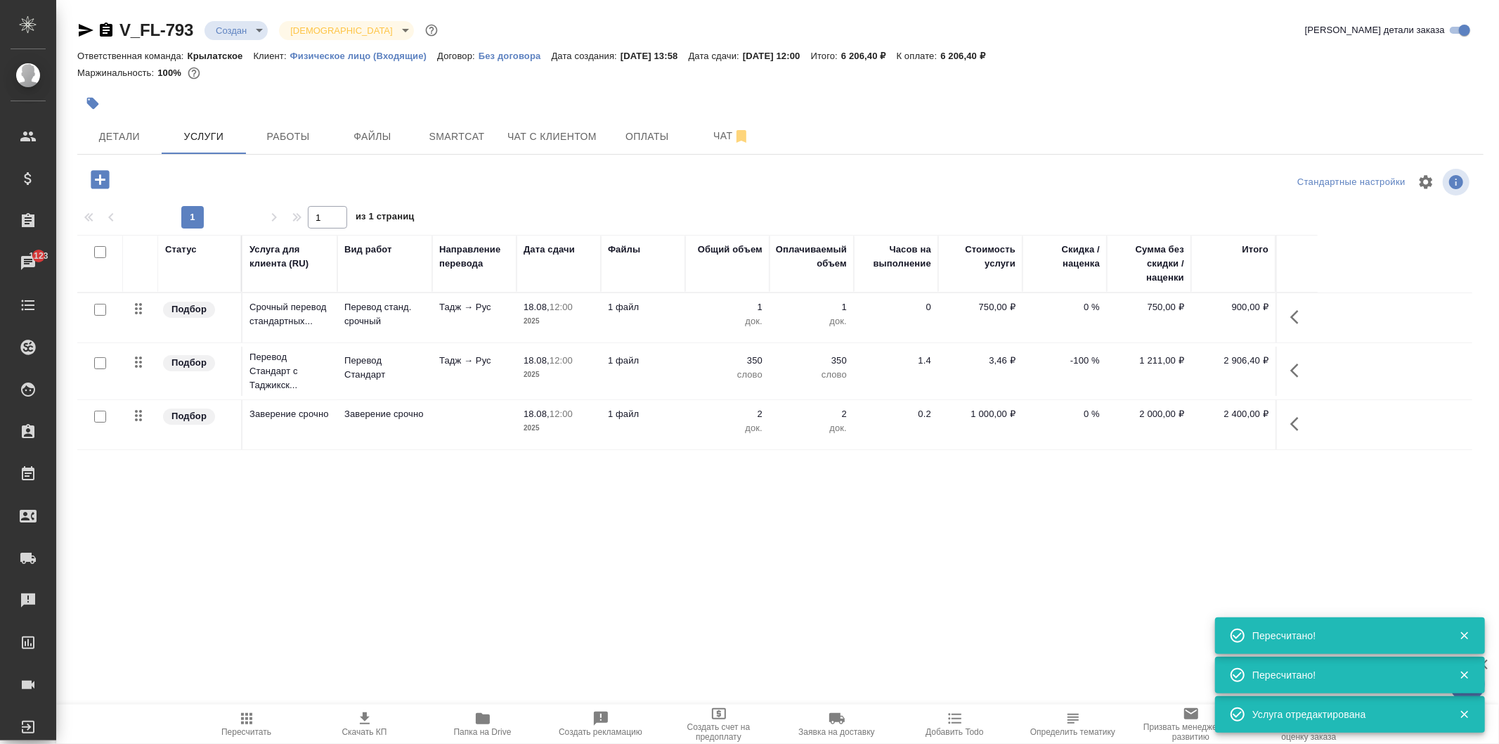
click at [552, 139] on span "Чат с клиентом" at bounding box center [551, 137] width 89 height 18
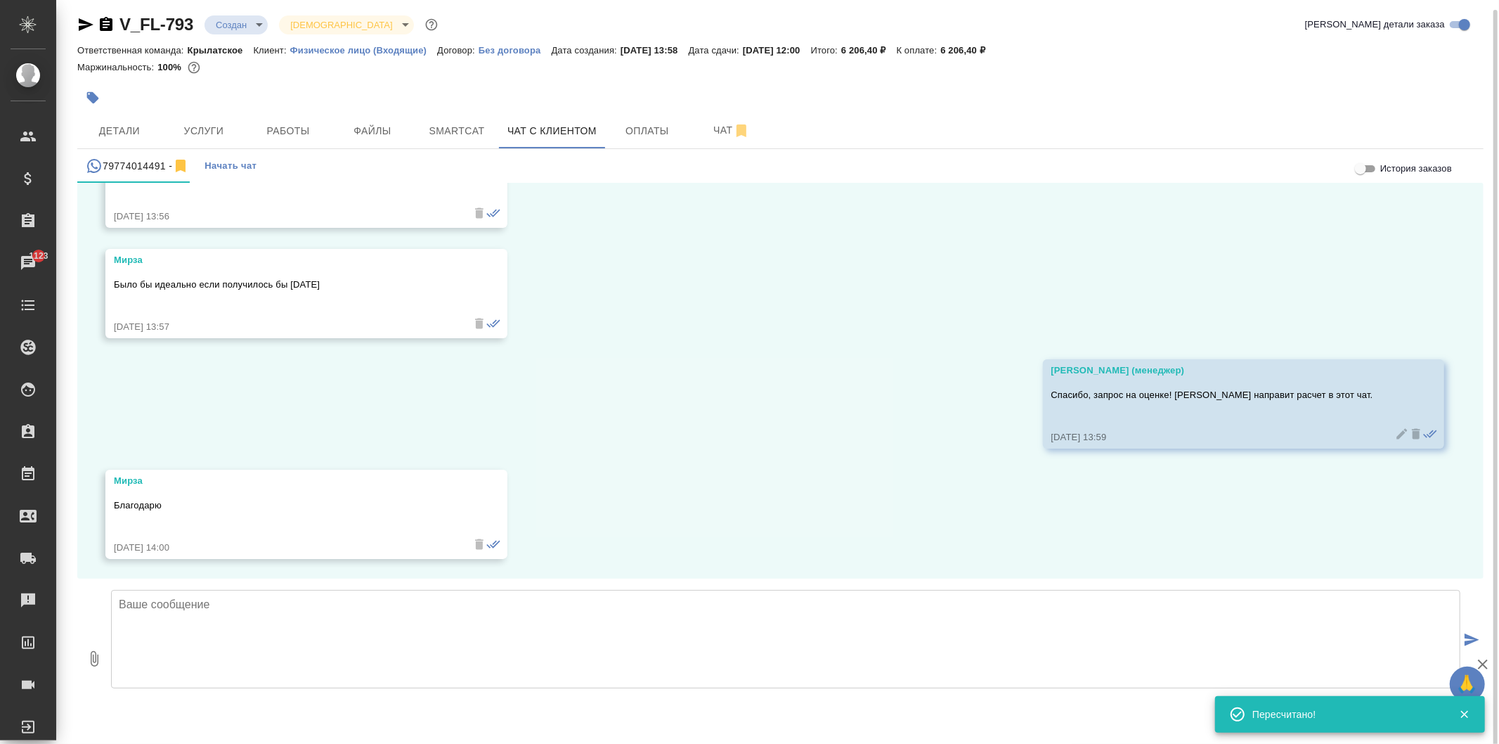
scroll to position [8, 0]
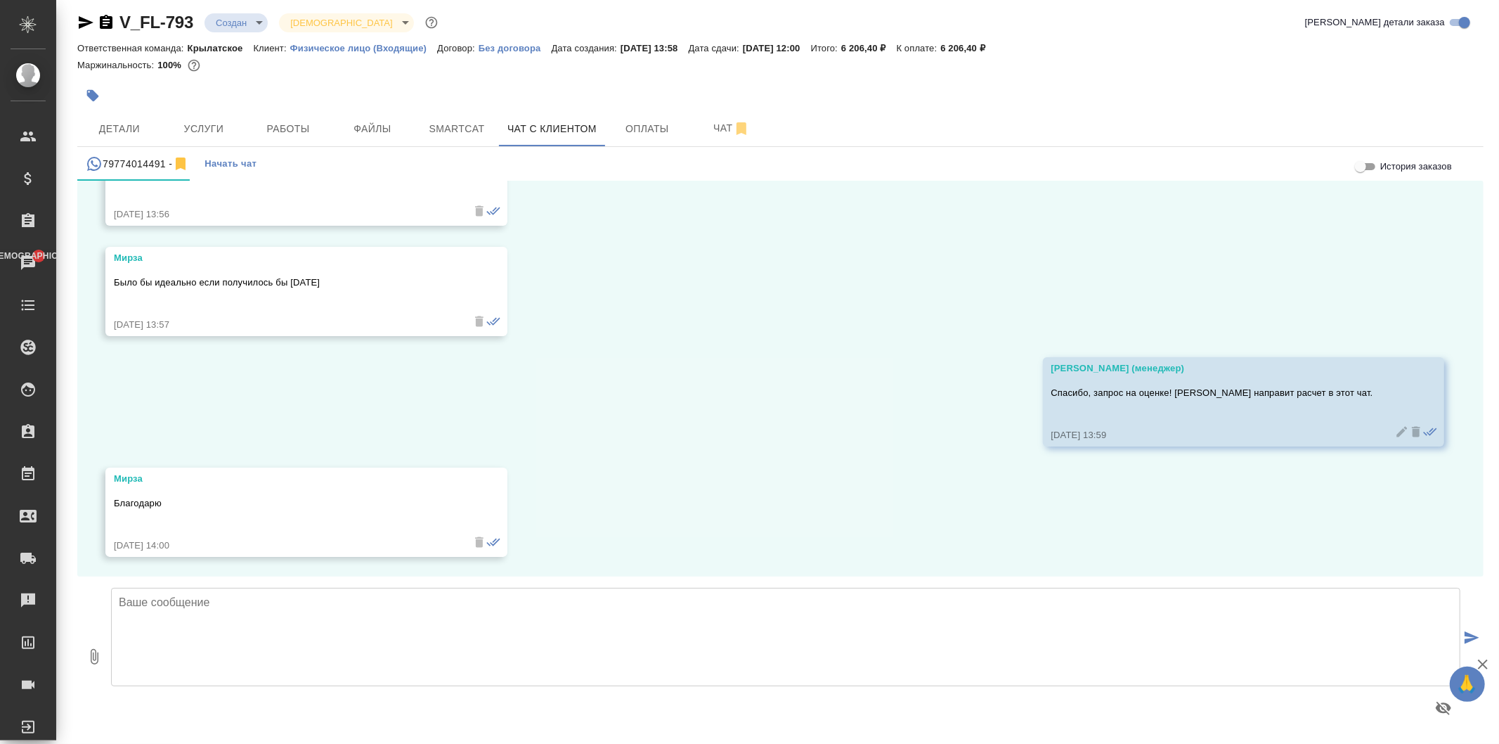
click at [149, 619] on textarea at bounding box center [785, 637] width 1349 height 98
click at [276, 636] on textarea "К сожалению, сегодня" at bounding box center [785, 637] width 1349 height 98
click at [454, 624] on textarea "К сожалению, сегодня не успеем. Можем предложить на завтра к полудню - к обеду." at bounding box center [785, 637] width 1349 height 98
type textarea "К сожалению, сегодня не успеем. Можем предложить на завтра к полудню - к обеду.…"
click at [454, 624] on textarea "К сожалению, сегодня не успеем. Можем предложить на завтра к полудню - к обеду.…" at bounding box center [785, 637] width 1349 height 98
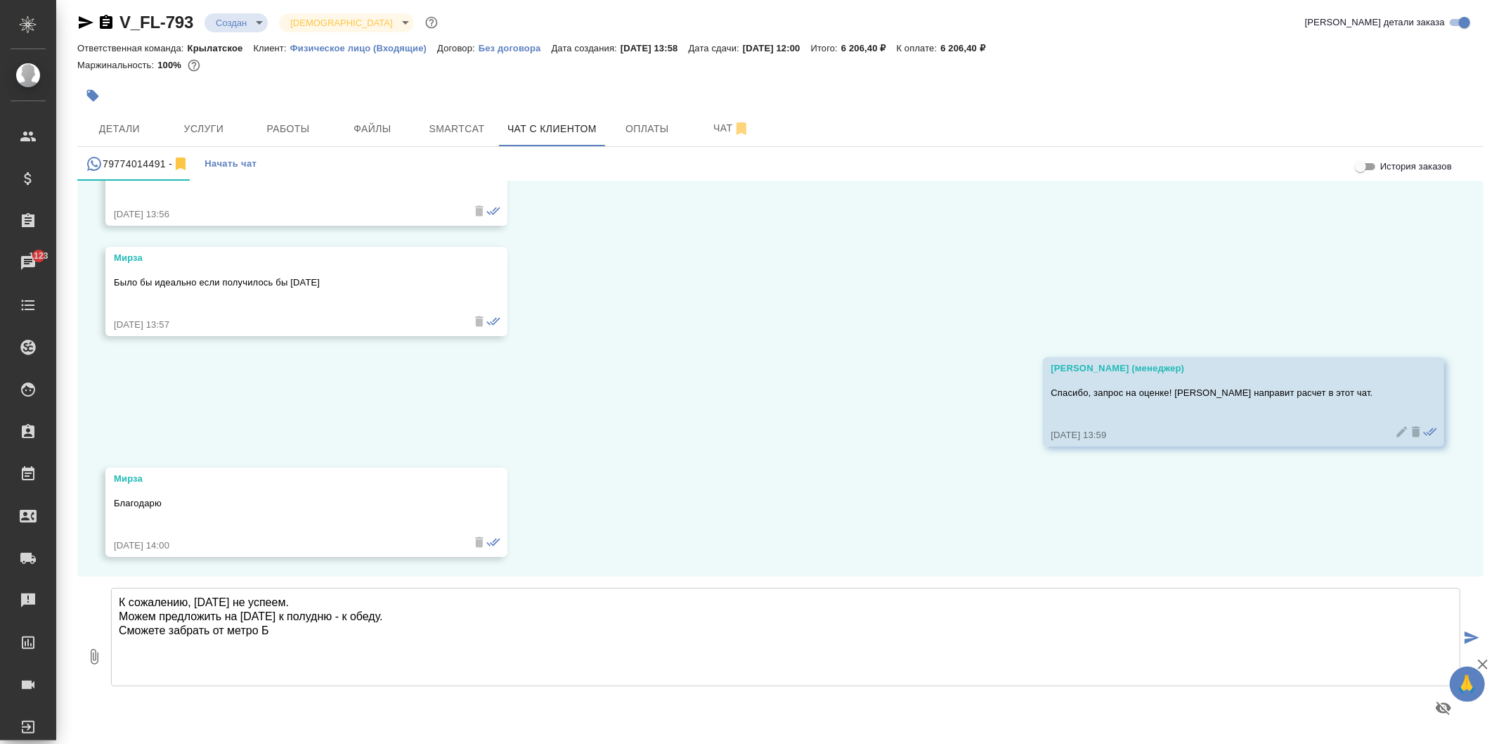
drag, startPoint x: 476, startPoint y: 623, endPoint x: 396, endPoint y: 663, distance: 89.3
click at [396, 663] on textarea "К сожалению, сегодня не успеем. Можем предложить на завтра к полудню - к обеду.…" at bounding box center [785, 637] width 1349 height 98
type textarea "К сожалению, сегодня не успеем. Можем предложить на завтра к полудню - к обеду.…"
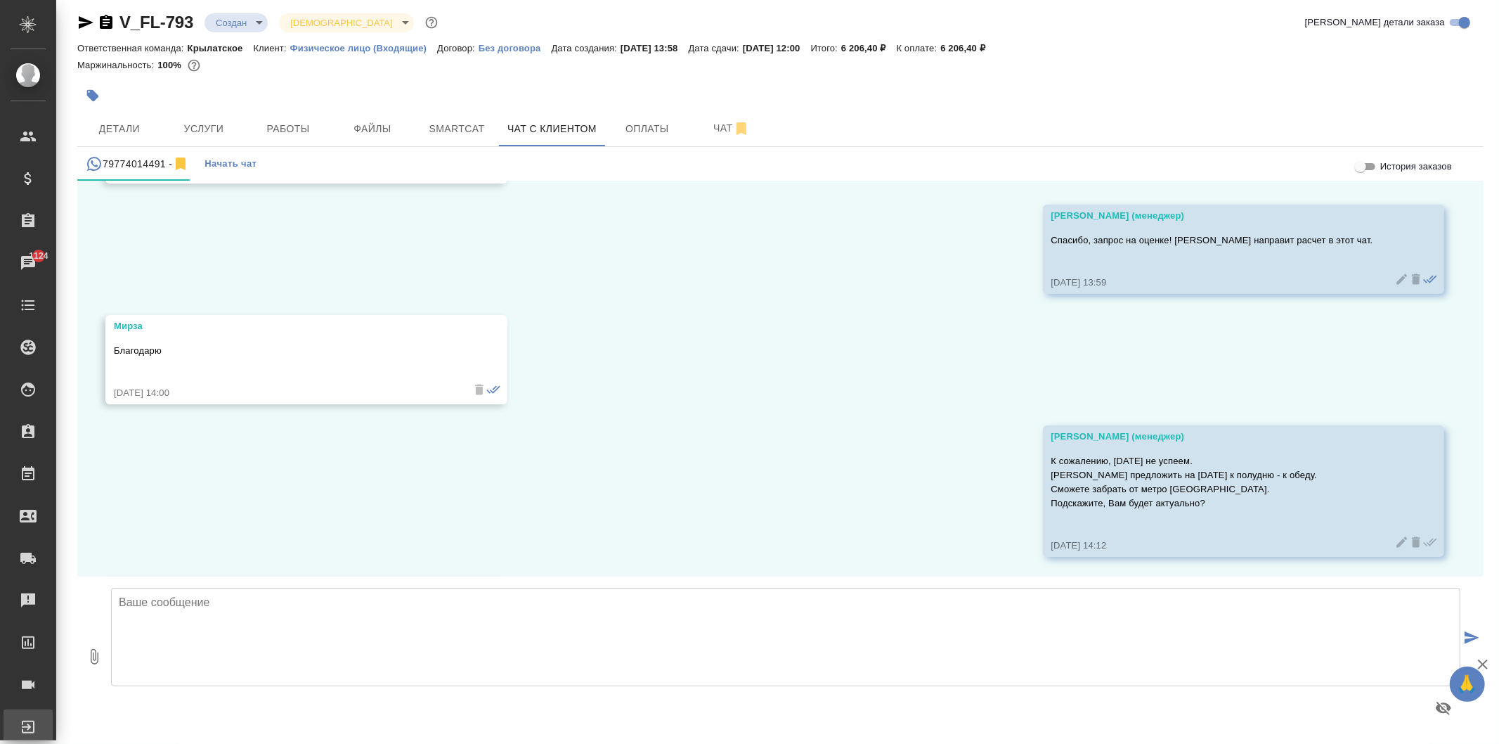
scroll to position [1490, 0]
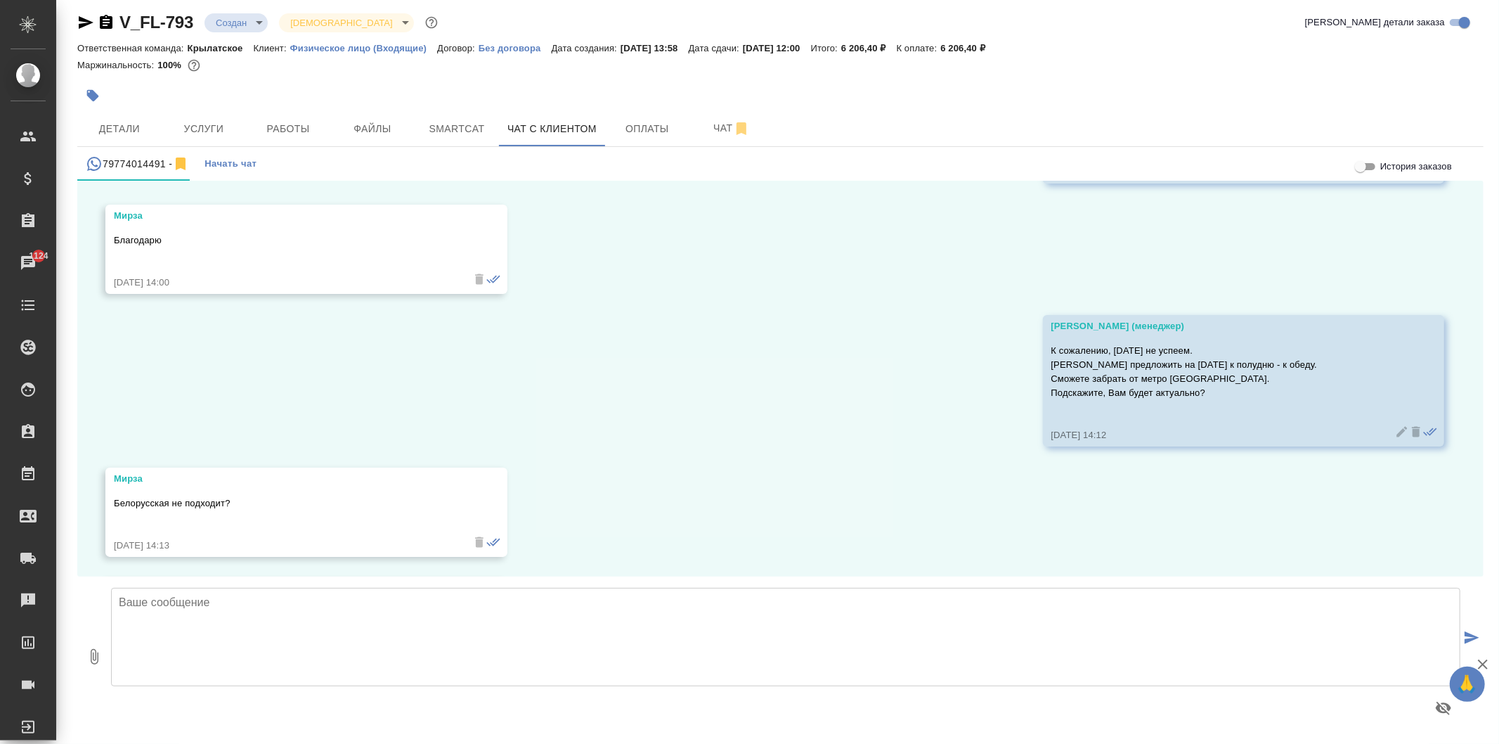
scroll to position [1600, 0]
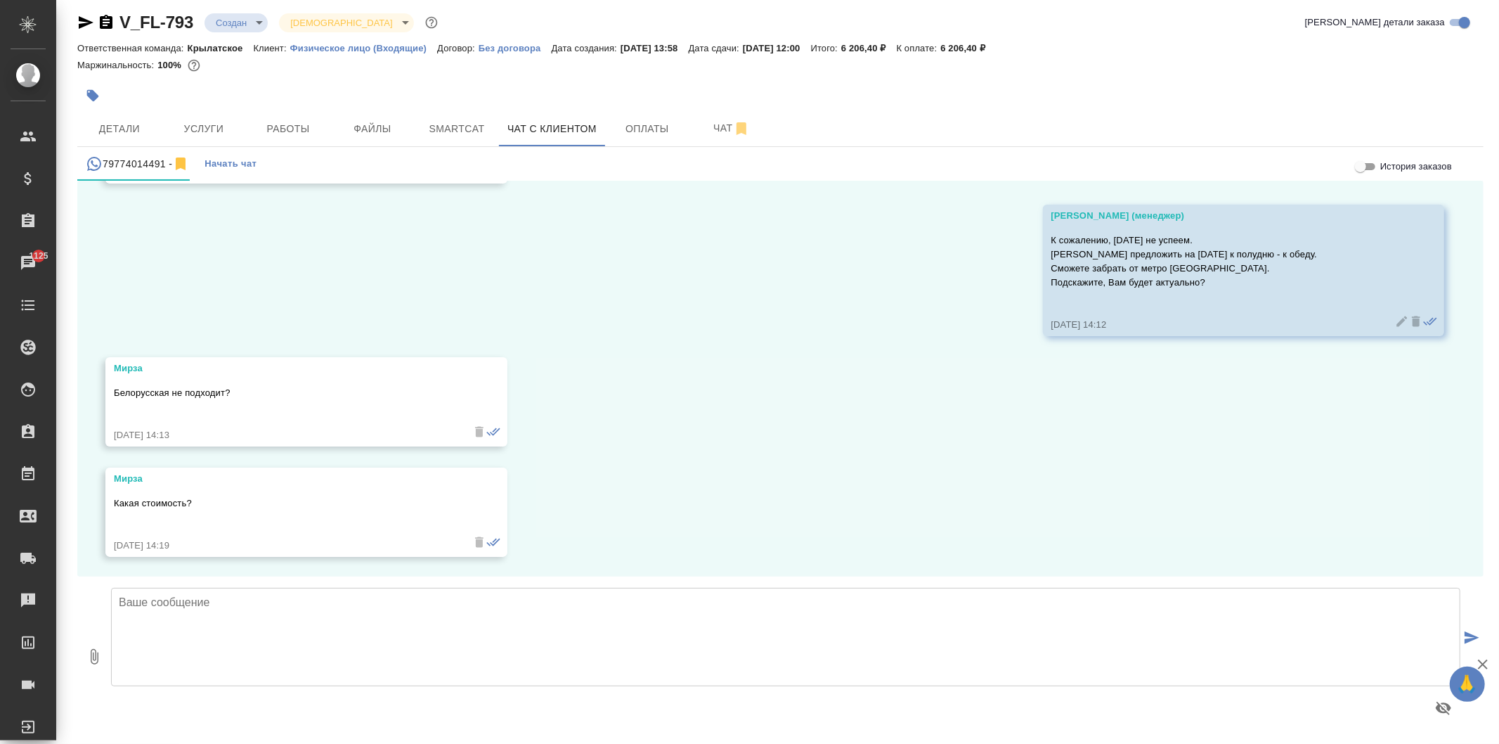
click at [277, 656] on textarea at bounding box center [785, 637] width 1349 height 98
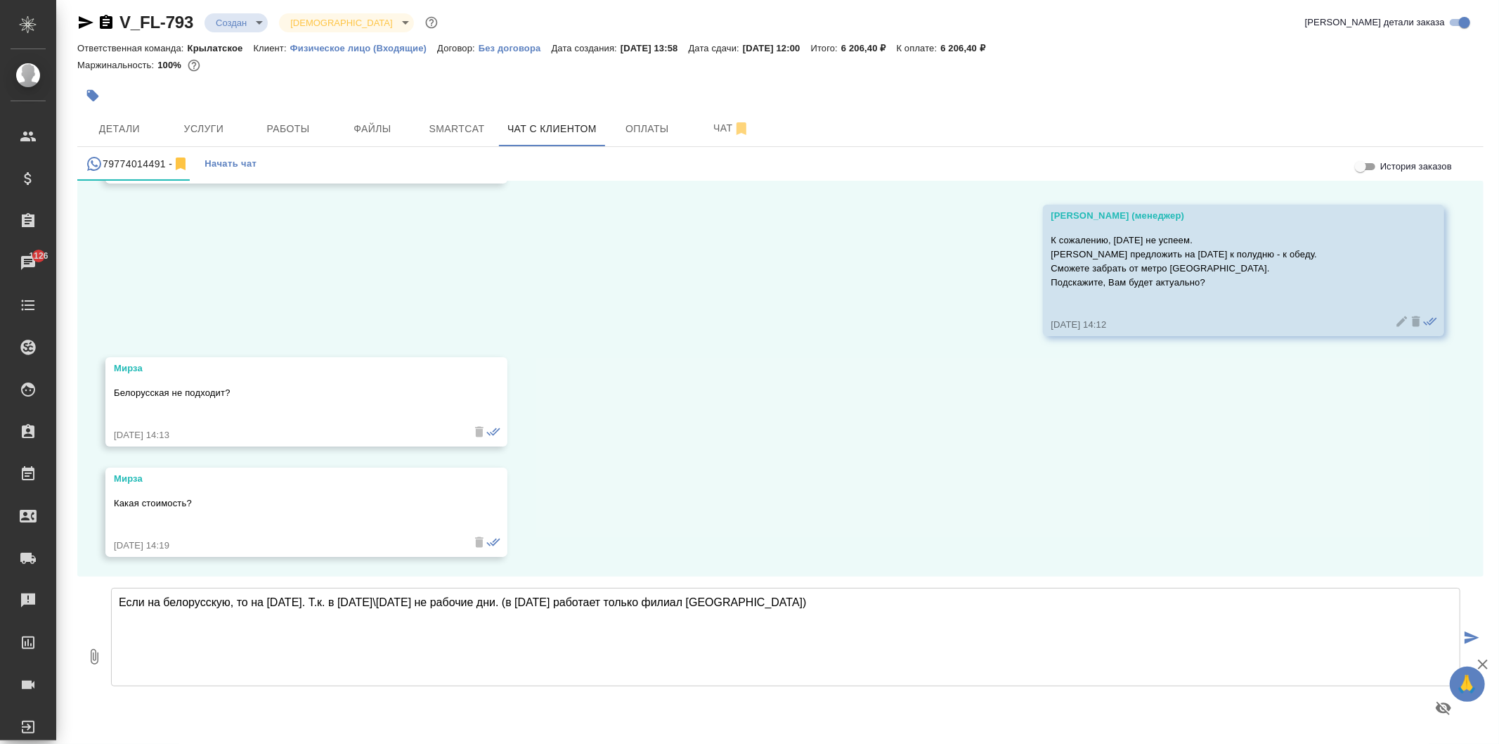
click at [824, 608] on textarea "Если на белорусскую, то на [DATE]. Т.к. в [DATE]\[DATE] не рабочие дни. (в [DAT…" at bounding box center [785, 637] width 1349 height 98
click at [862, 605] on textarea "Если на белорусскую, то на [DATE]. Т.к. в [DATE]\[DATE] не рабочие дни. (в [DAT…" at bounding box center [785, 637] width 1349 height 98
type textarea "Если на белорусскую, то на [DATE]. Т.к. в [DATE]\[DATE] не рабочие дни. (в [DAT…"
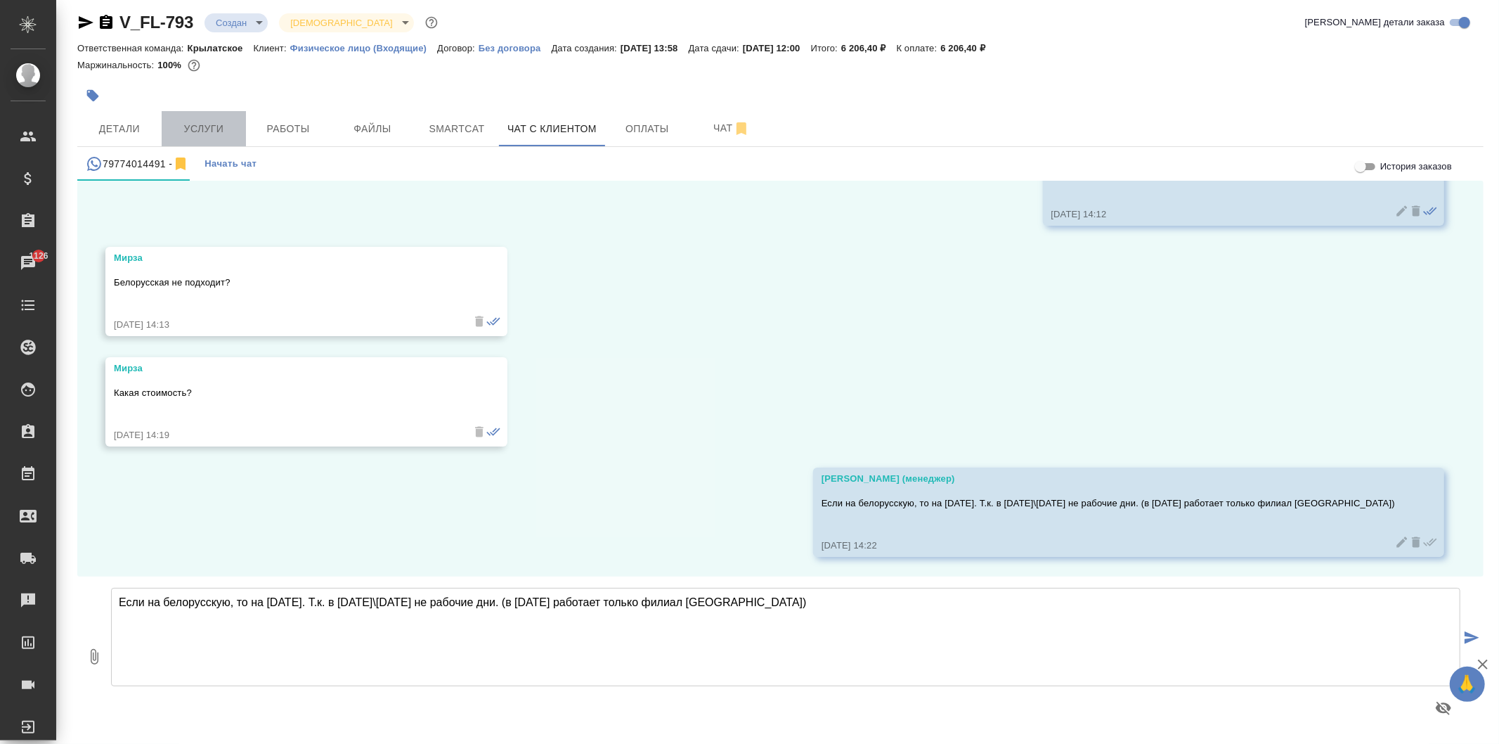
click at [209, 131] on span "Услуги" at bounding box center [203, 129] width 67 height 18
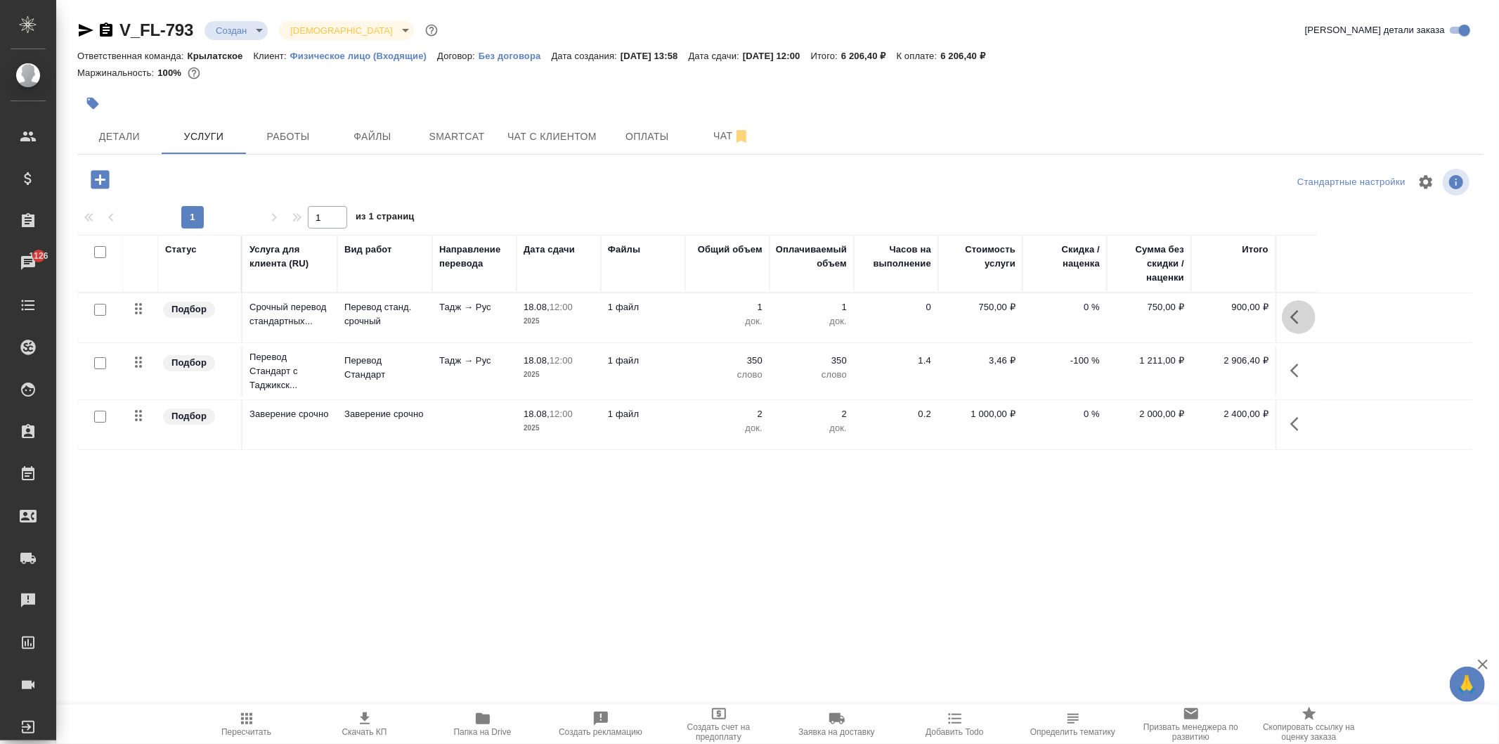
click at [1295, 313] on icon "button" at bounding box center [1294, 317] width 8 height 14
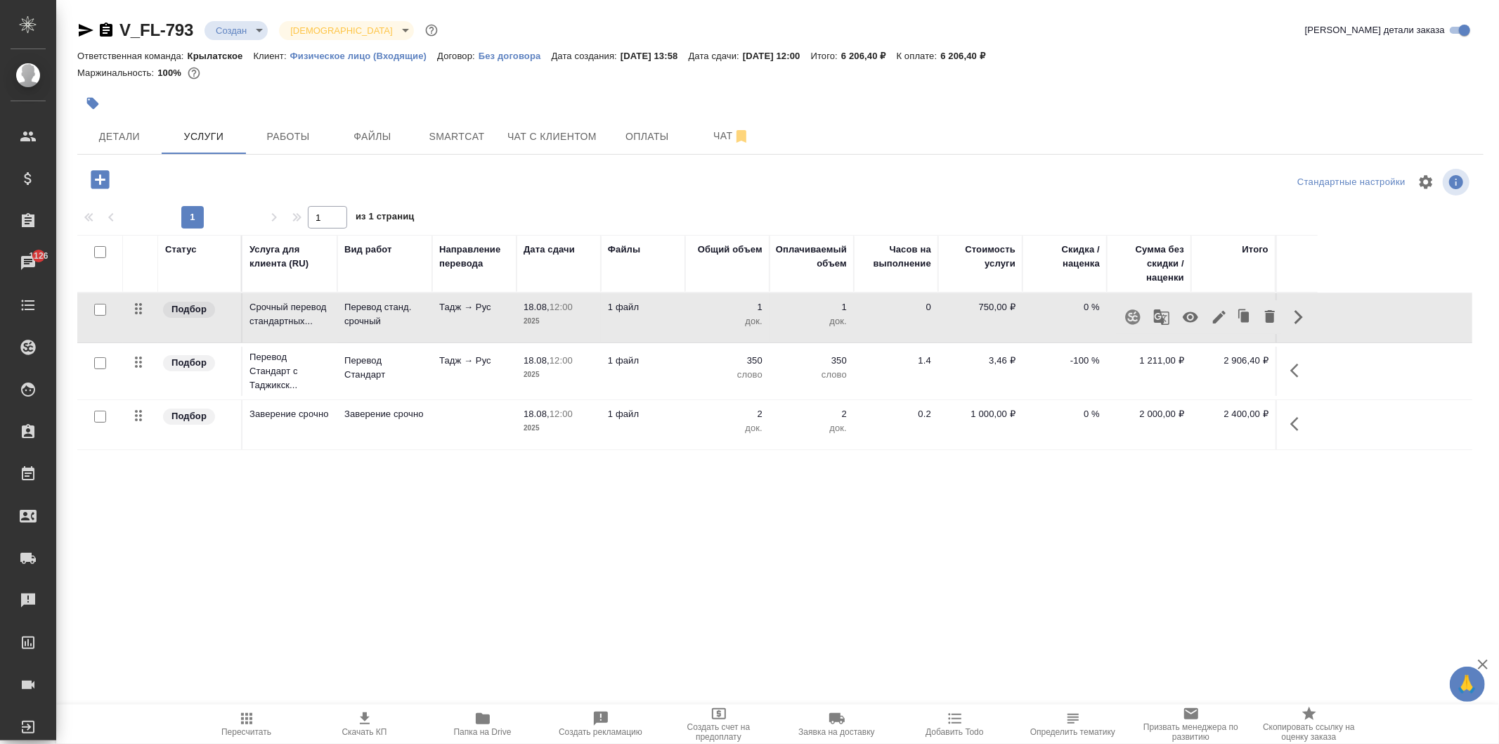
click at [105, 185] on icon "button" at bounding box center [100, 179] width 18 height 18
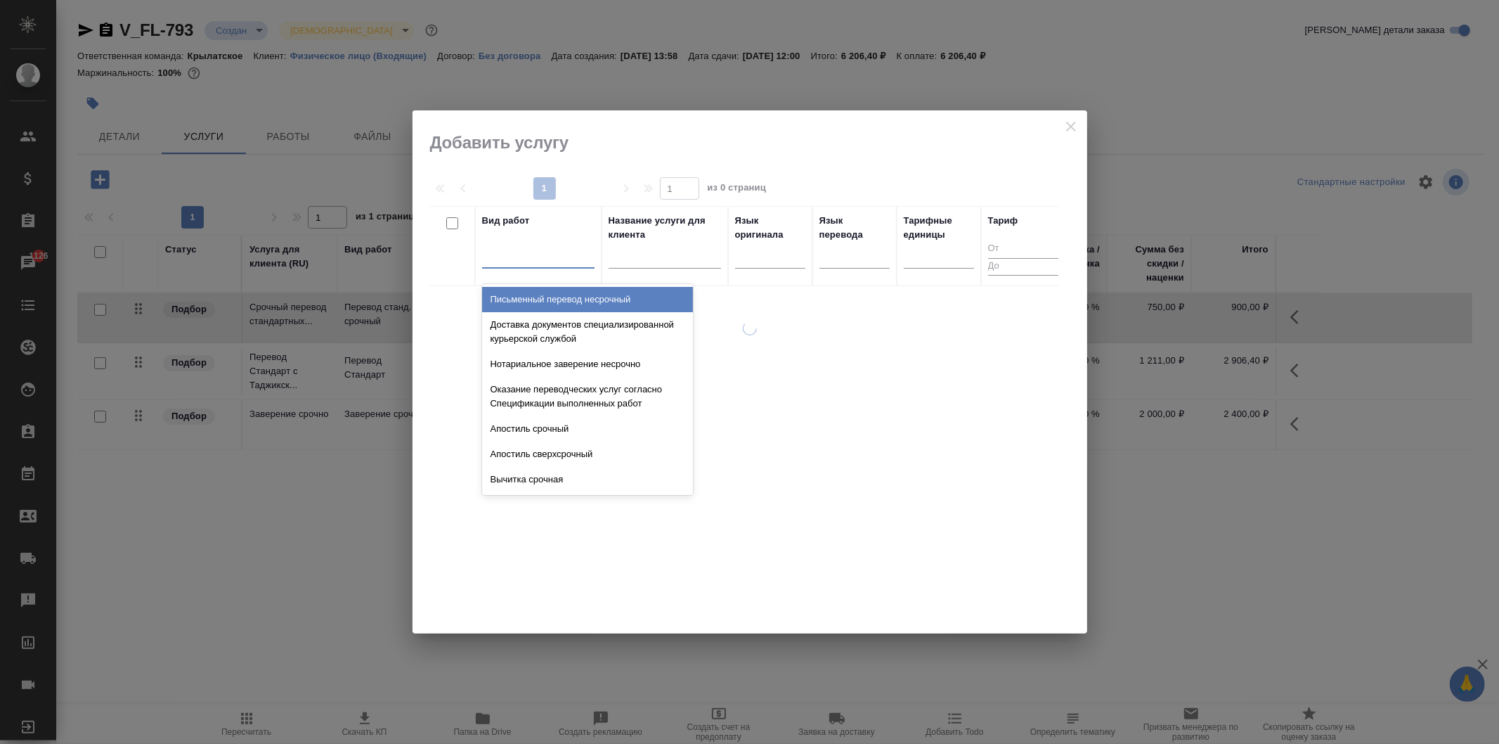
click at [507, 249] on div at bounding box center [538, 254] width 112 height 20
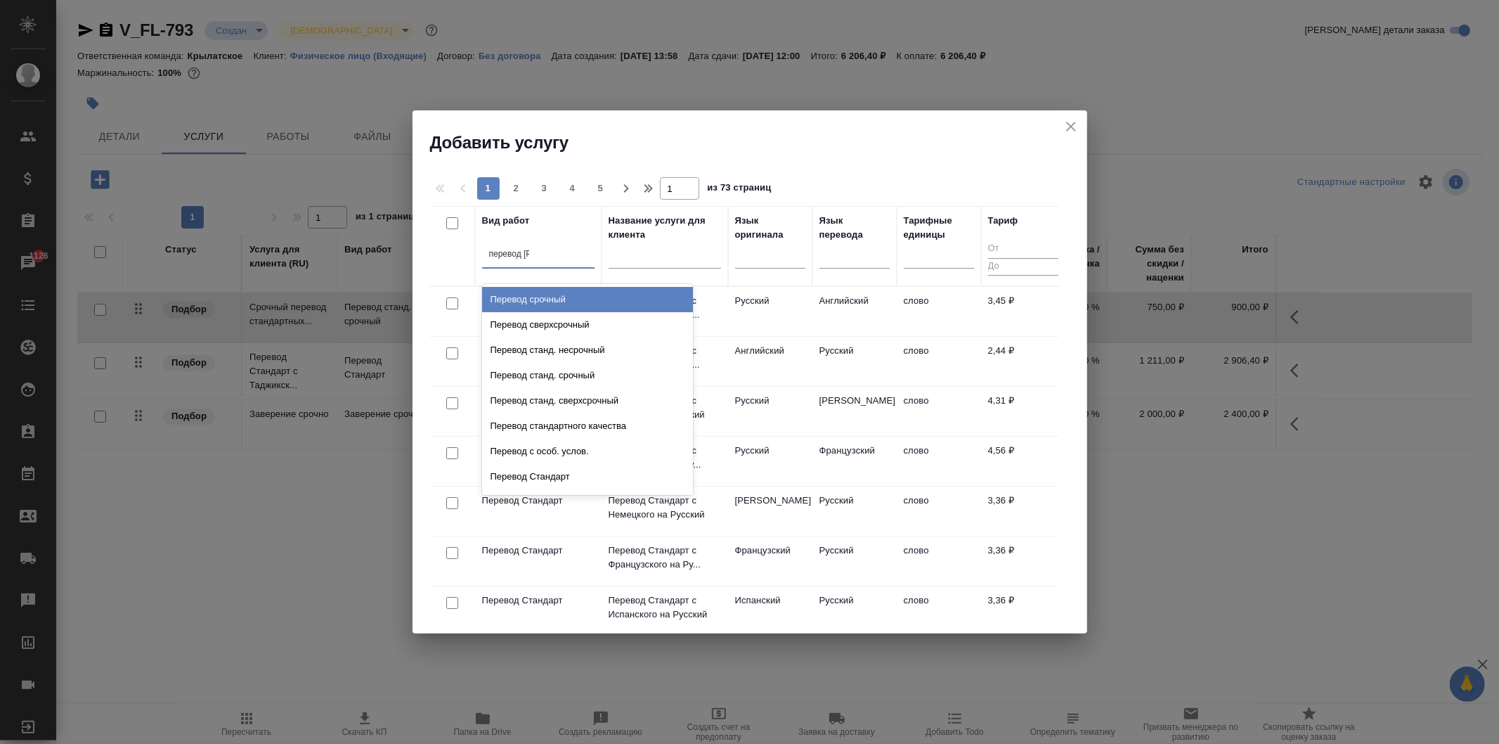
type input "перевод ст"
click at [616, 296] on div "Перевод станд. несрочный" at bounding box center [587, 299] width 211 height 25
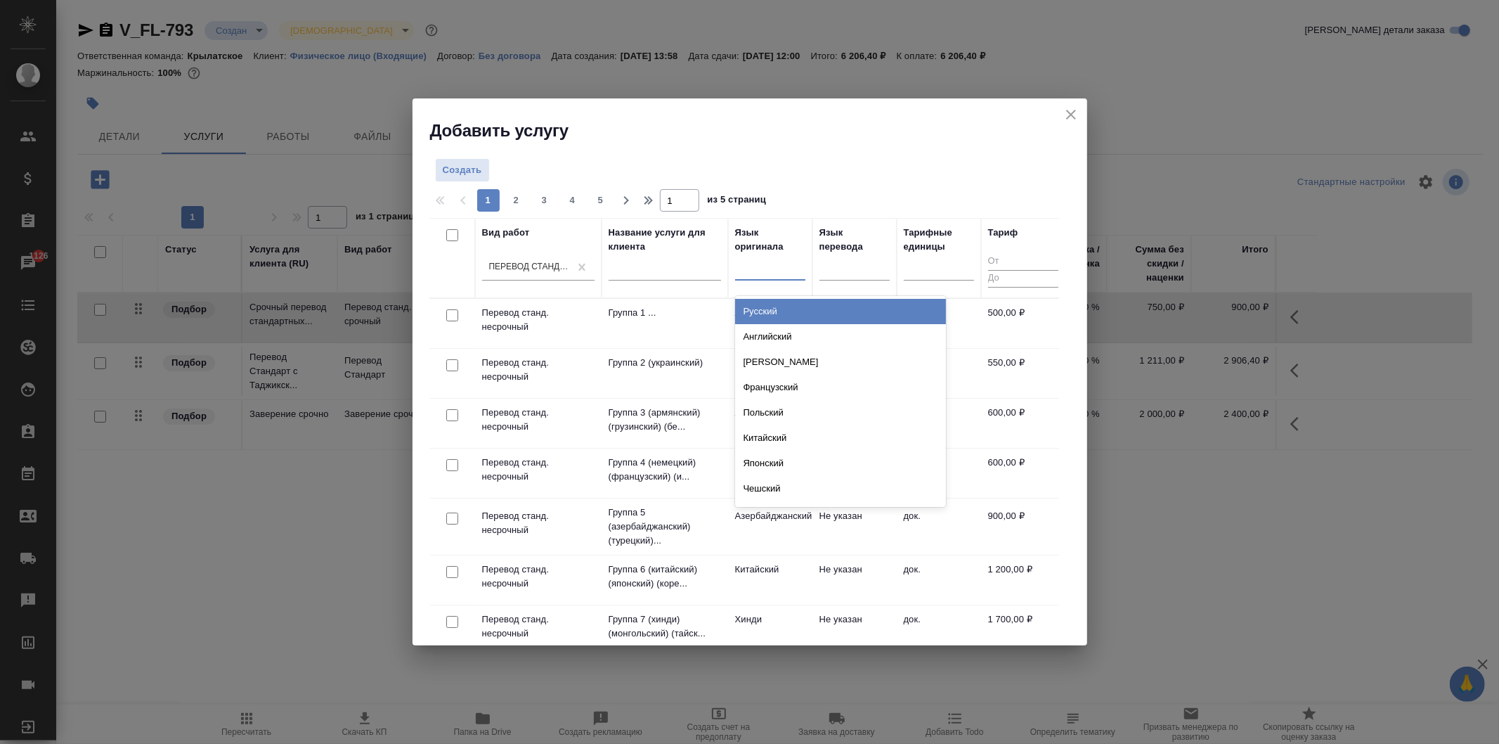
click at [777, 272] on div at bounding box center [770, 267] width 70 height 20
type input "тад"
click at [779, 306] on div "Таджикский" at bounding box center [840, 311] width 211 height 25
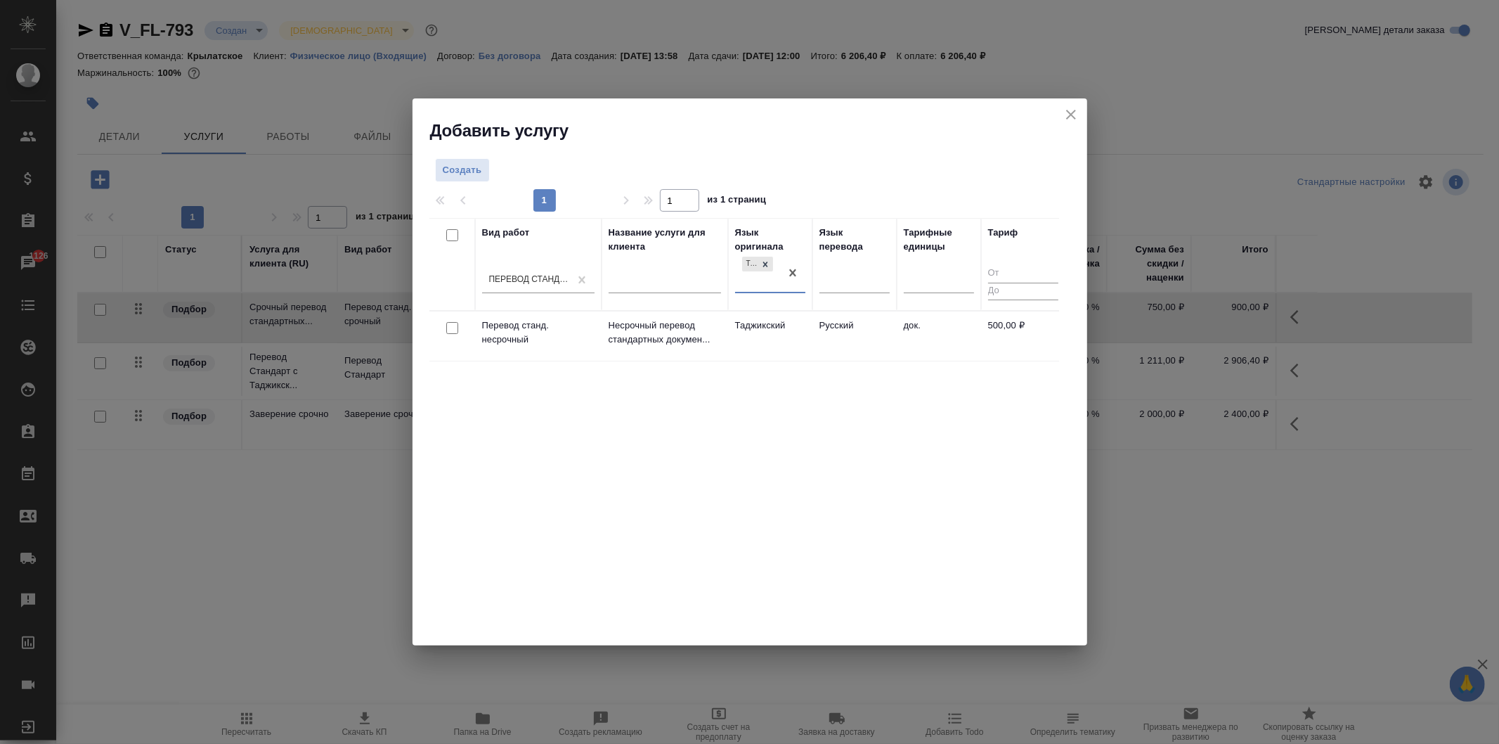
click at [1071, 112] on icon "close" at bounding box center [1071, 114] width 17 height 17
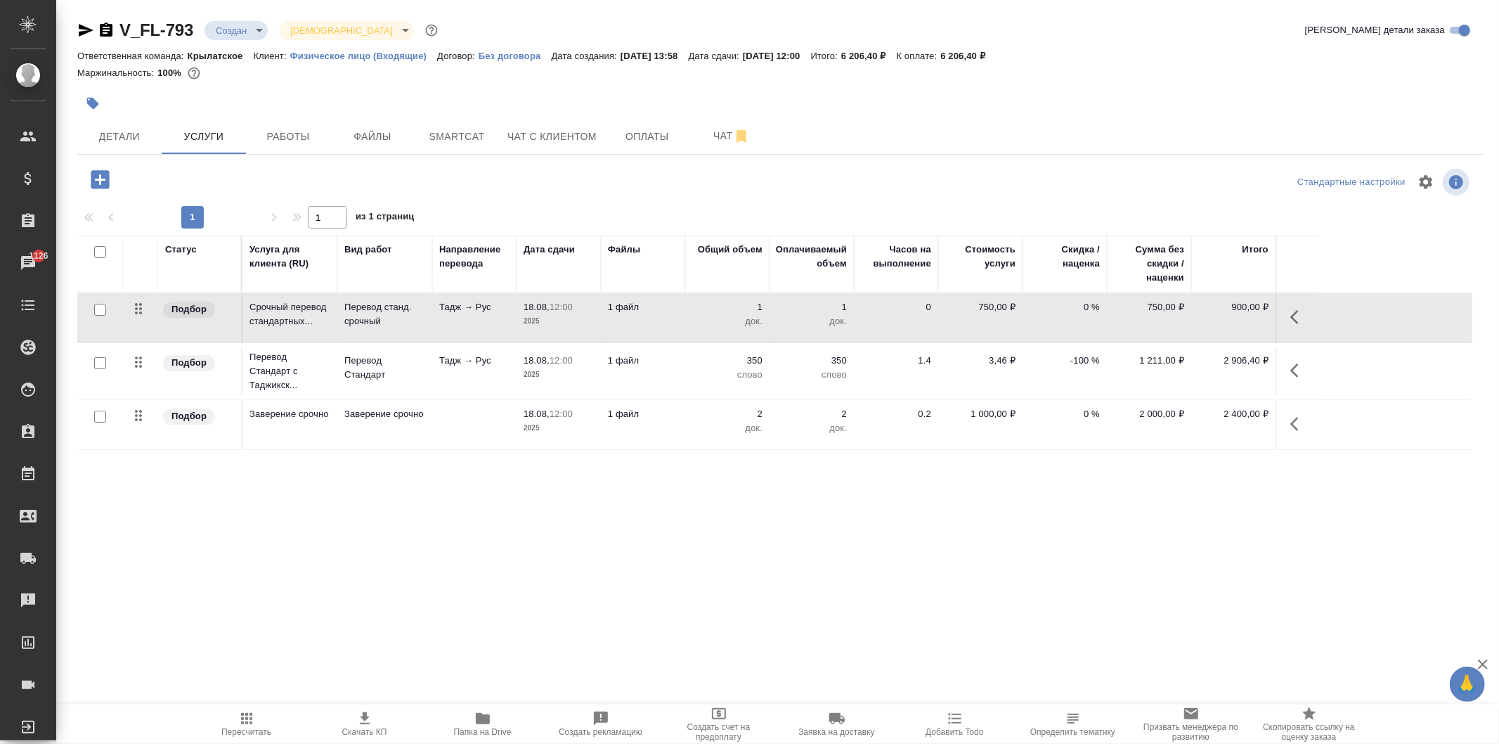
click at [1298, 328] on button "button" at bounding box center [1299, 317] width 34 height 34
click at [1224, 318] on icon "button" at bounding box center [1219, 317] width 17 height 17
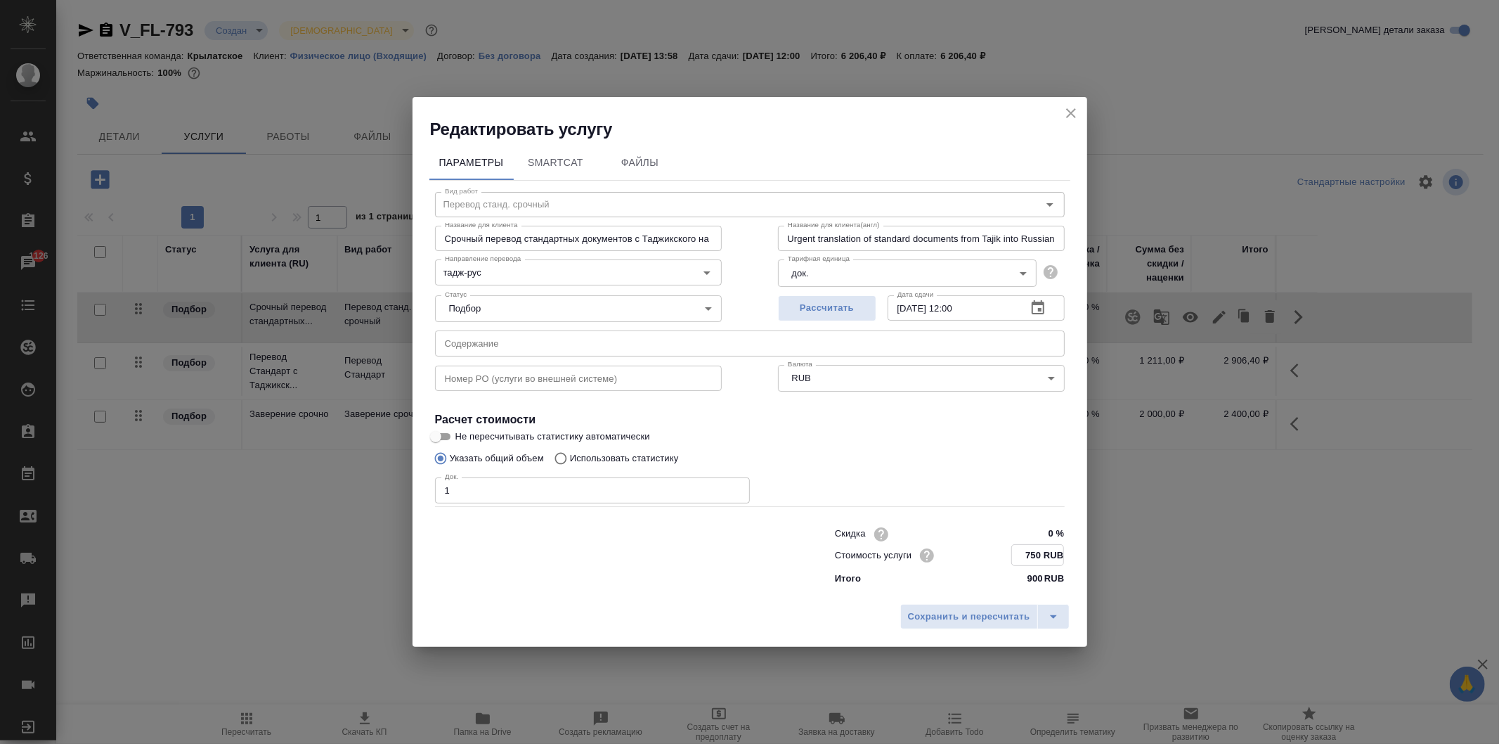
click at [1028, 553] on input "750 RUB" at bounding box center [1037, 555] width 51 height 20
type input "500 RUB"
click at [1028, 612] on span "Сохранить и пересчитать" at bounding box center [969, 616] width 122 height 16
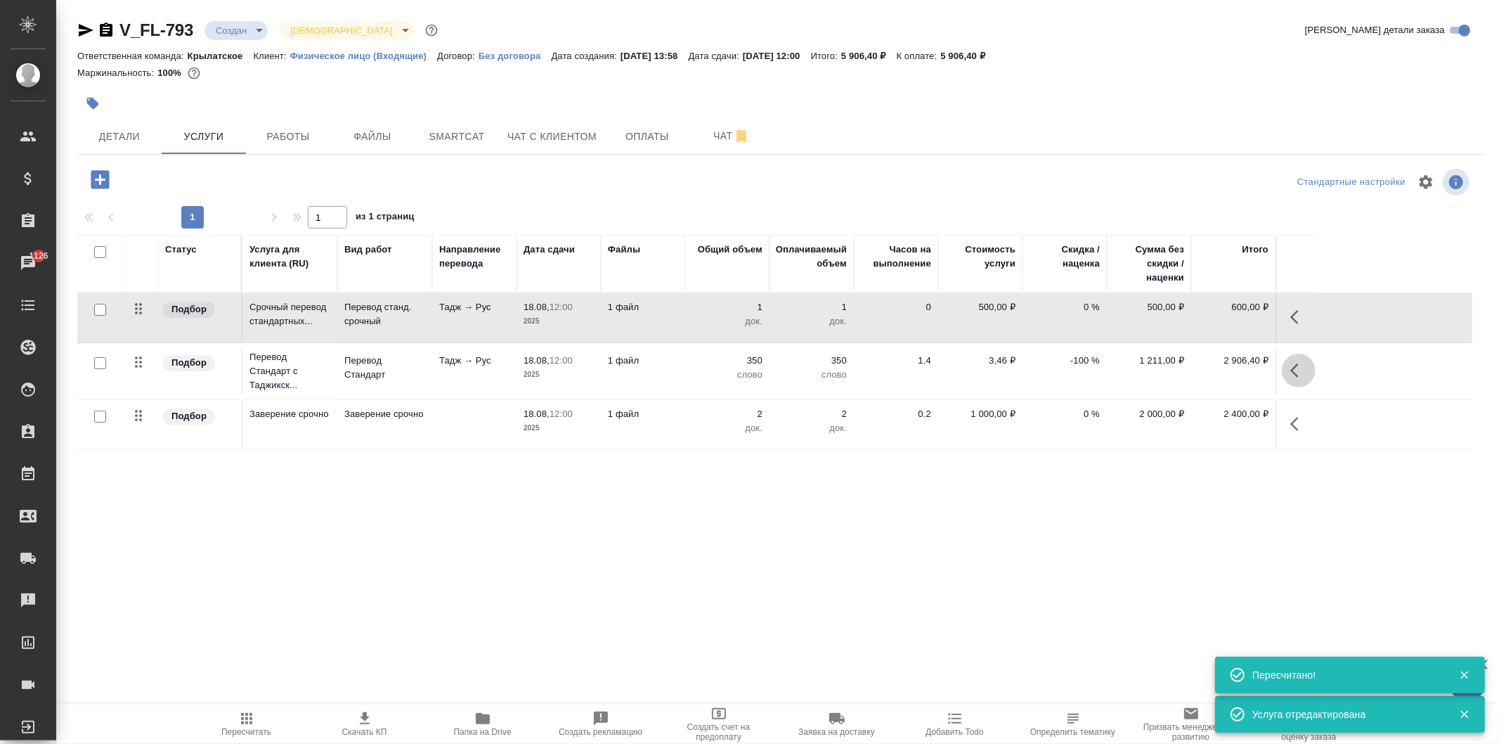
click at [1301, 370] on icon "button" at bounding box center [1298, 370] width 17 height 17
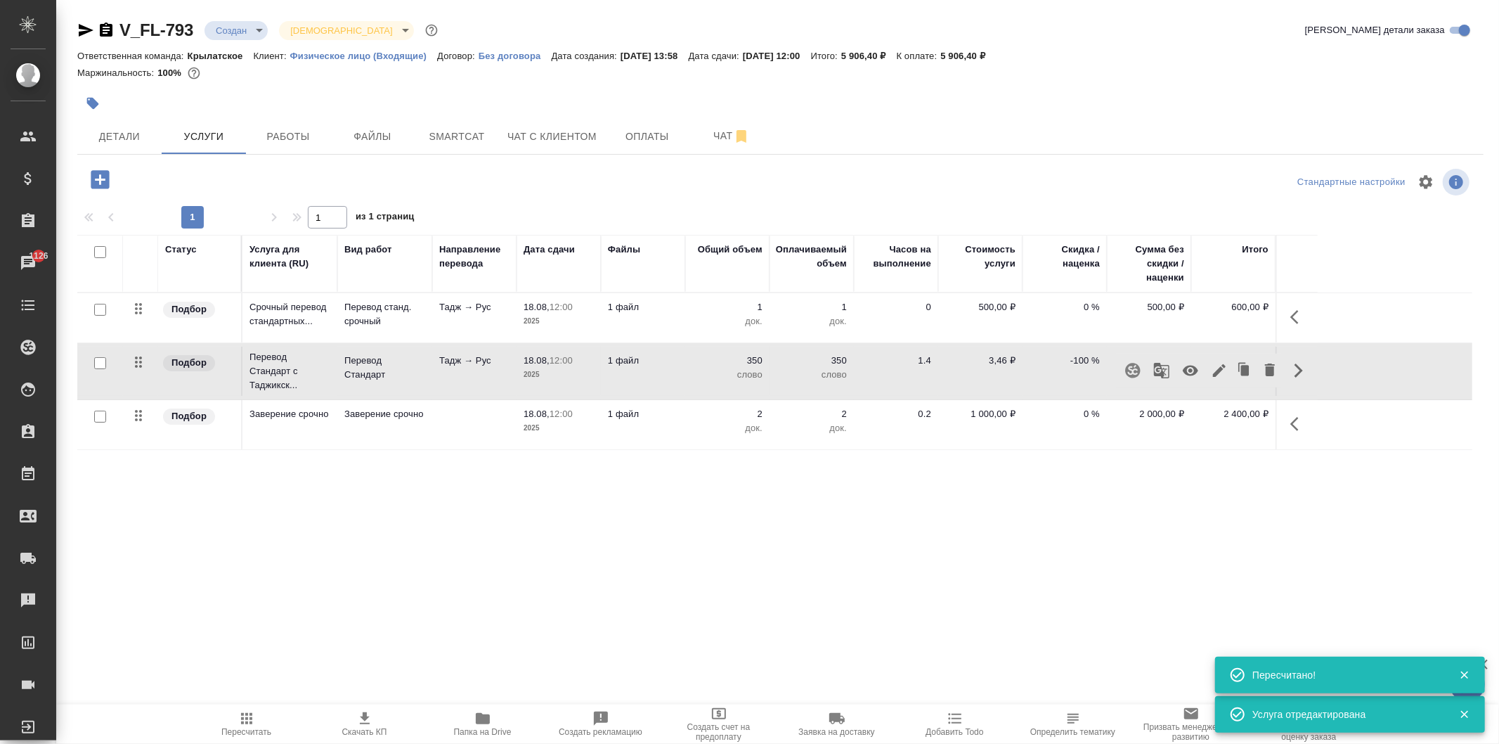
click at [1224, 368] on icon "button" at bounding box center [1219, 370] width 17 height 17
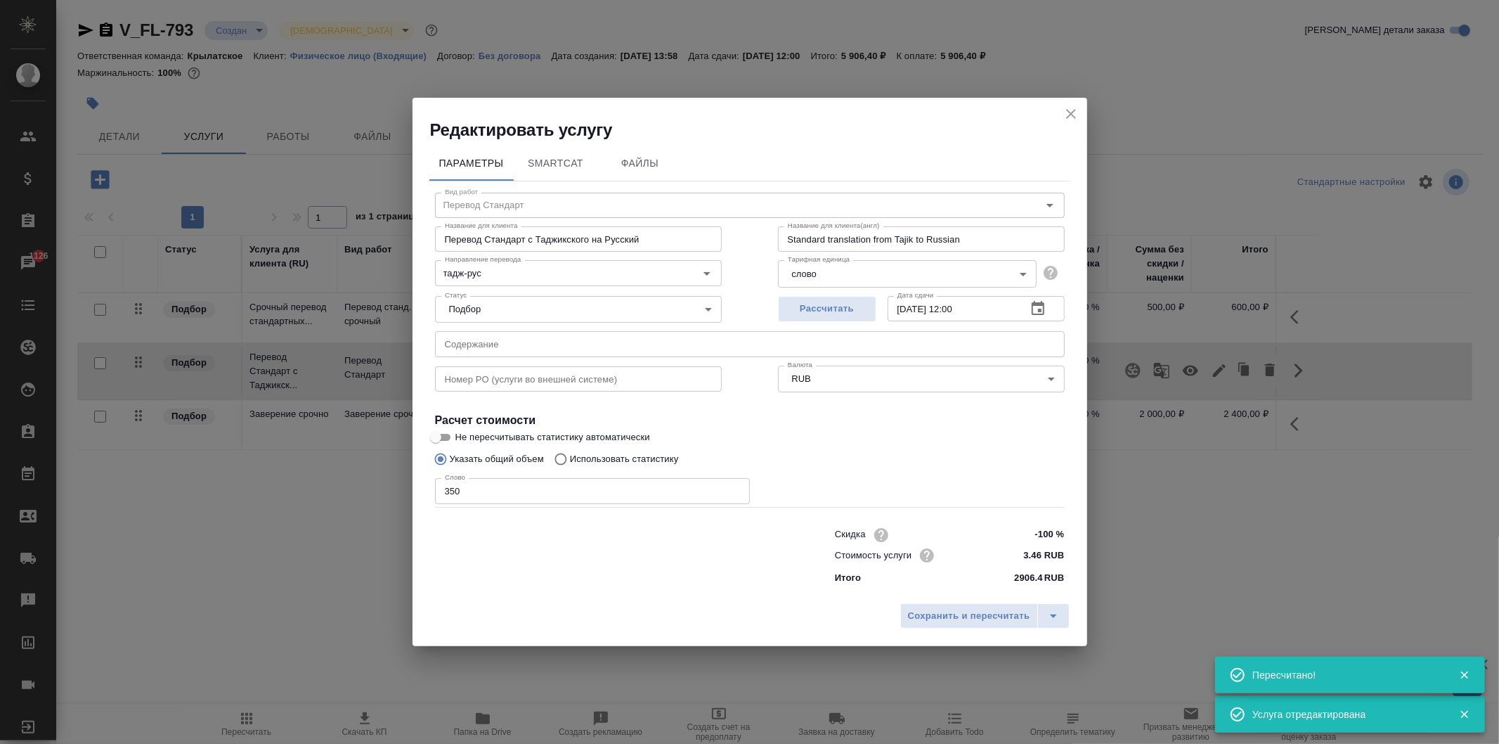
click at [1044, 533] on input "-100 %" at bounding box center [1037, 534] width 53 height 20
click at [1044, 533] on input "-100 %" at bounding box center [1037, 534] width 51 height 20
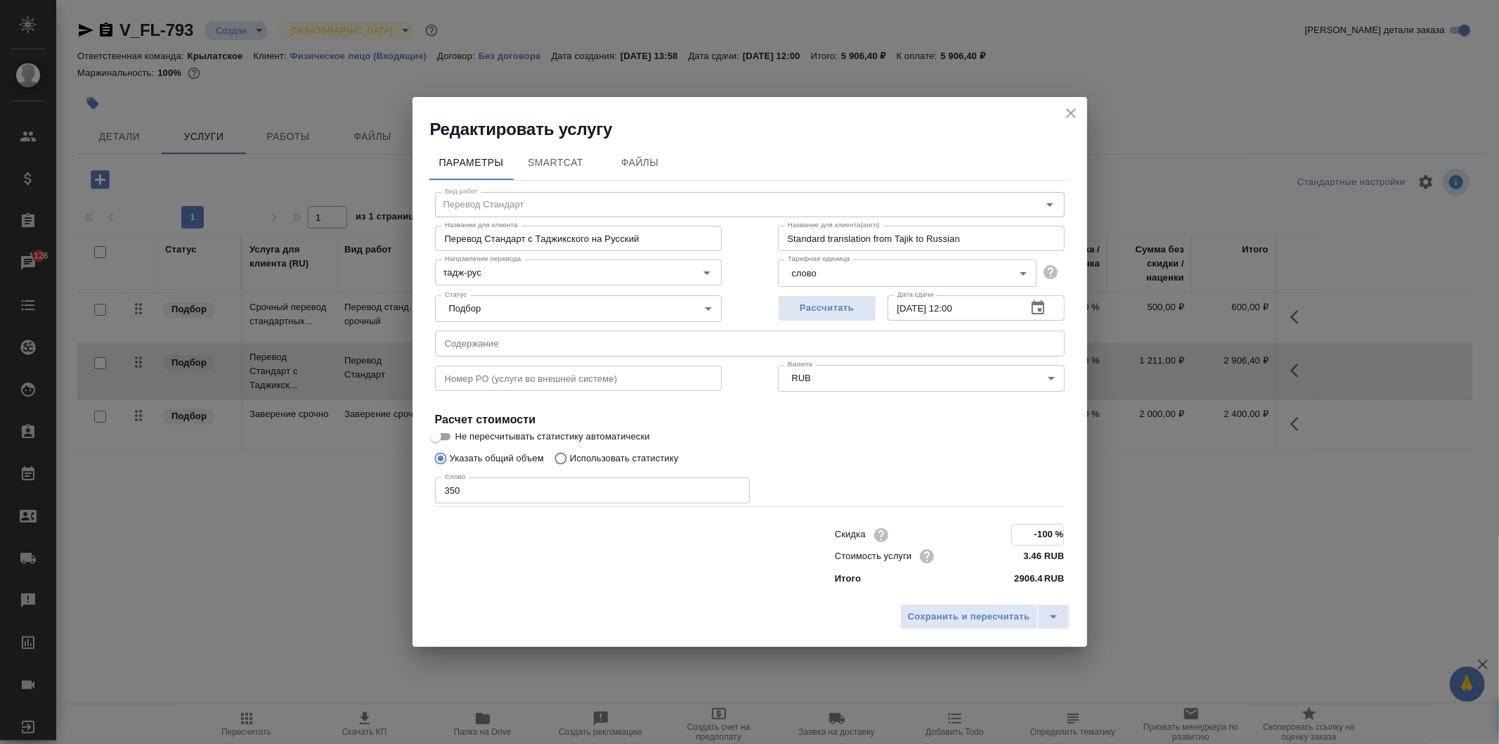
click at [1044, 533] on input "-100 %" at bounding box center [1037, 534] width 51 height 20
drag, startPoint x: 1028, startPoint y: 535, endPoint x: 1067, endPoint y: 538, distance: 38.8
click at [1067, 538] on div "Скидка -100 % Стоимость услуги 3.46 RUB Итого 2906.4 RUB" at bounding box center [950, 555] width 286 height 119
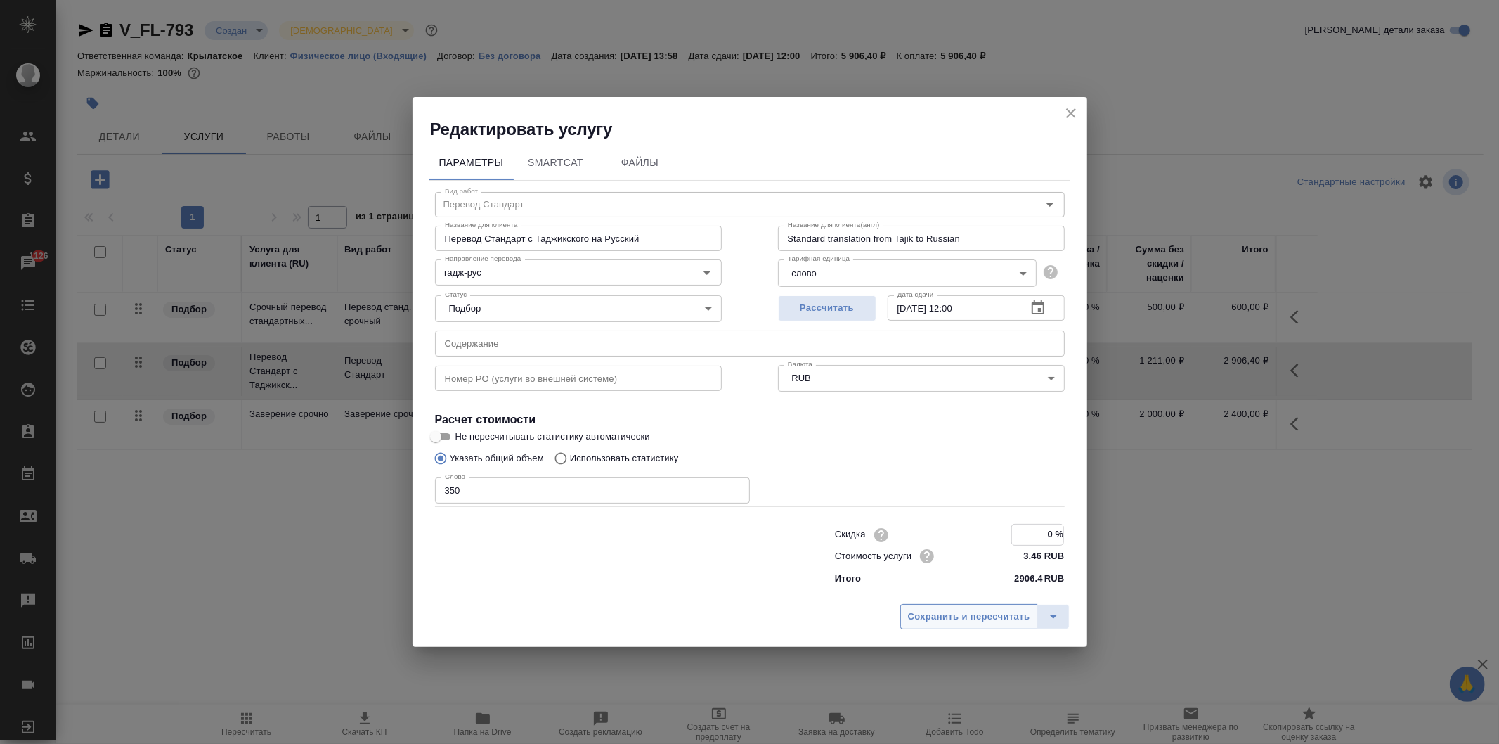
type input "0 %"
click at [1014, 610] on span "Сохранить и пересчитать" at bounding box center [969, 617] width 122 height 16
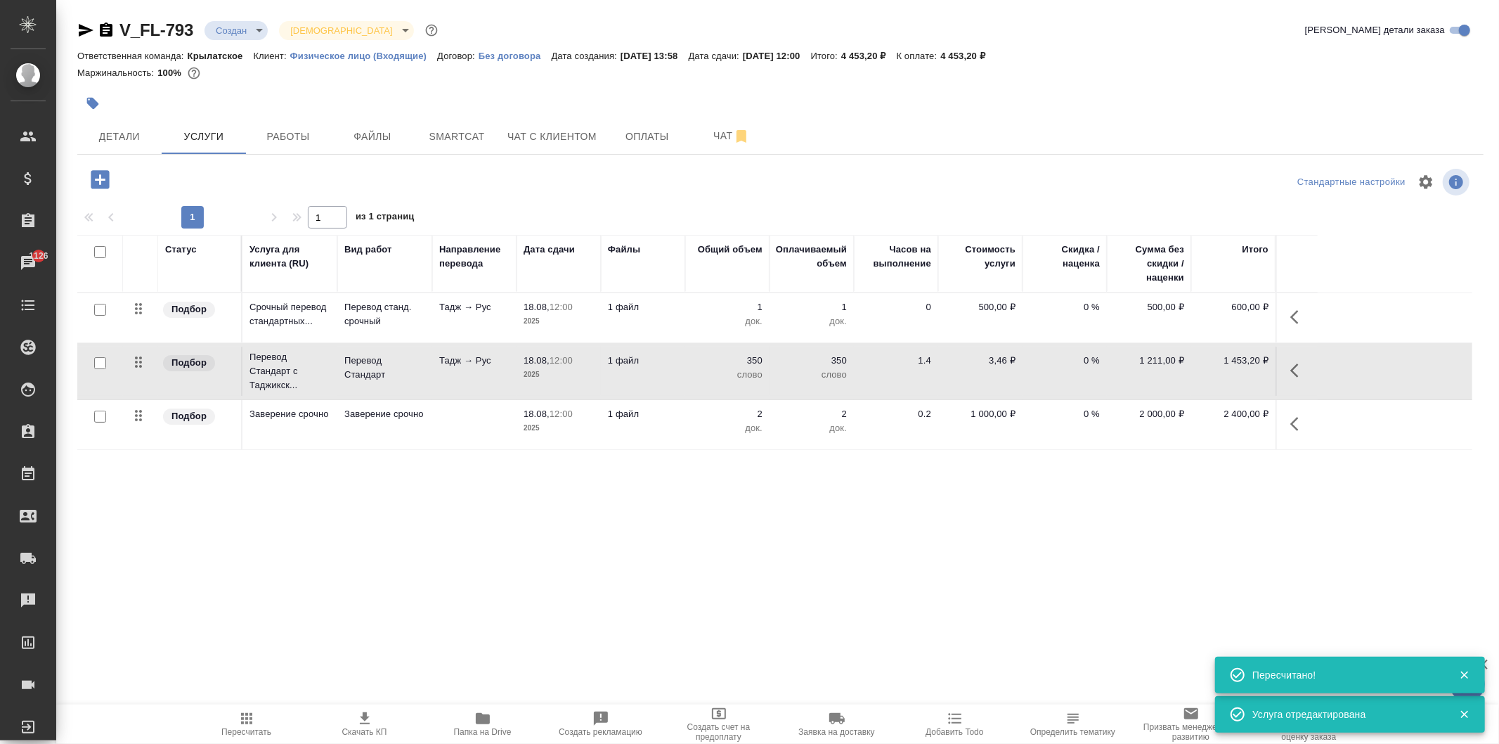
click at [1300, 417] on icon "button" at bounding box center [1298, 423] width 17 height 17
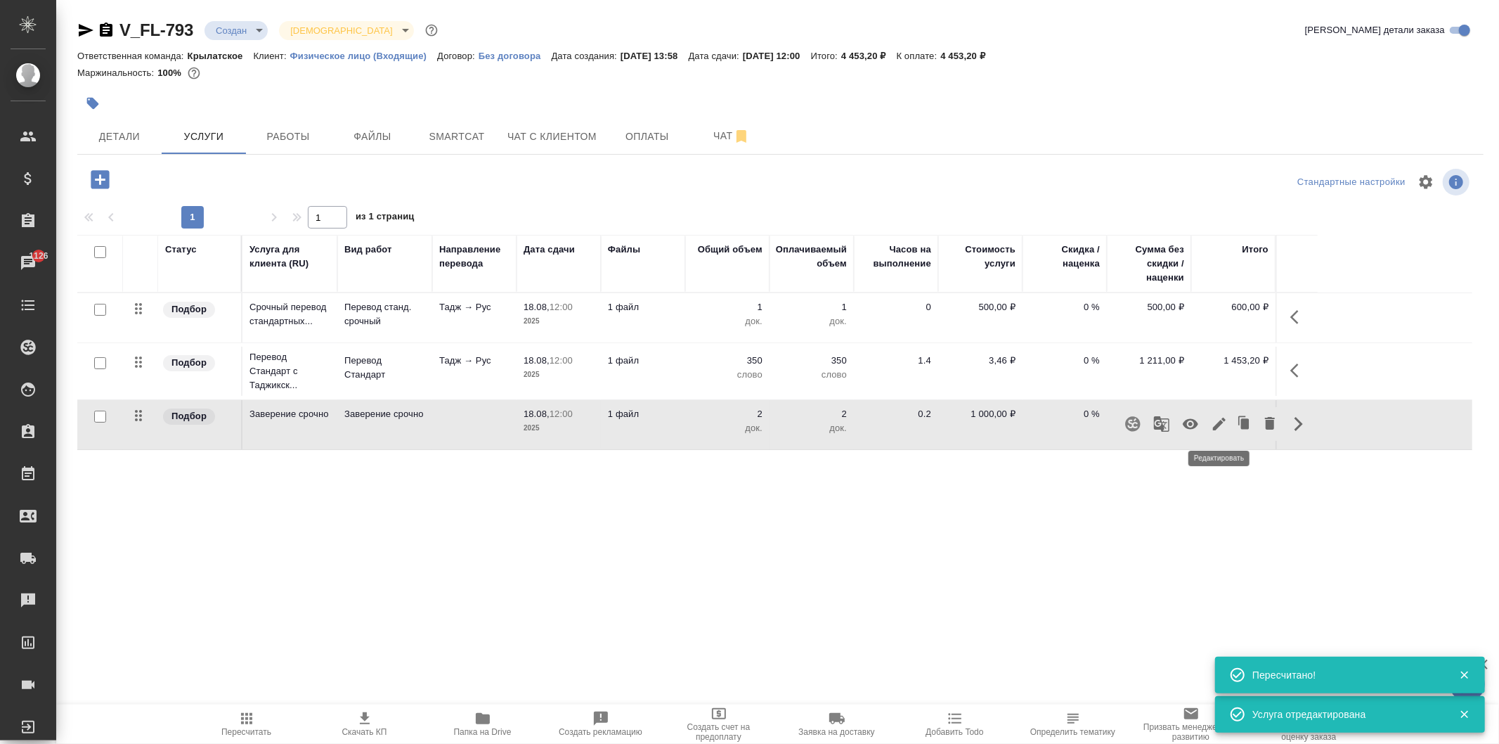
click at [1220, 425] on icon "button" at bounding box center [1219, 423] width 13 height 13
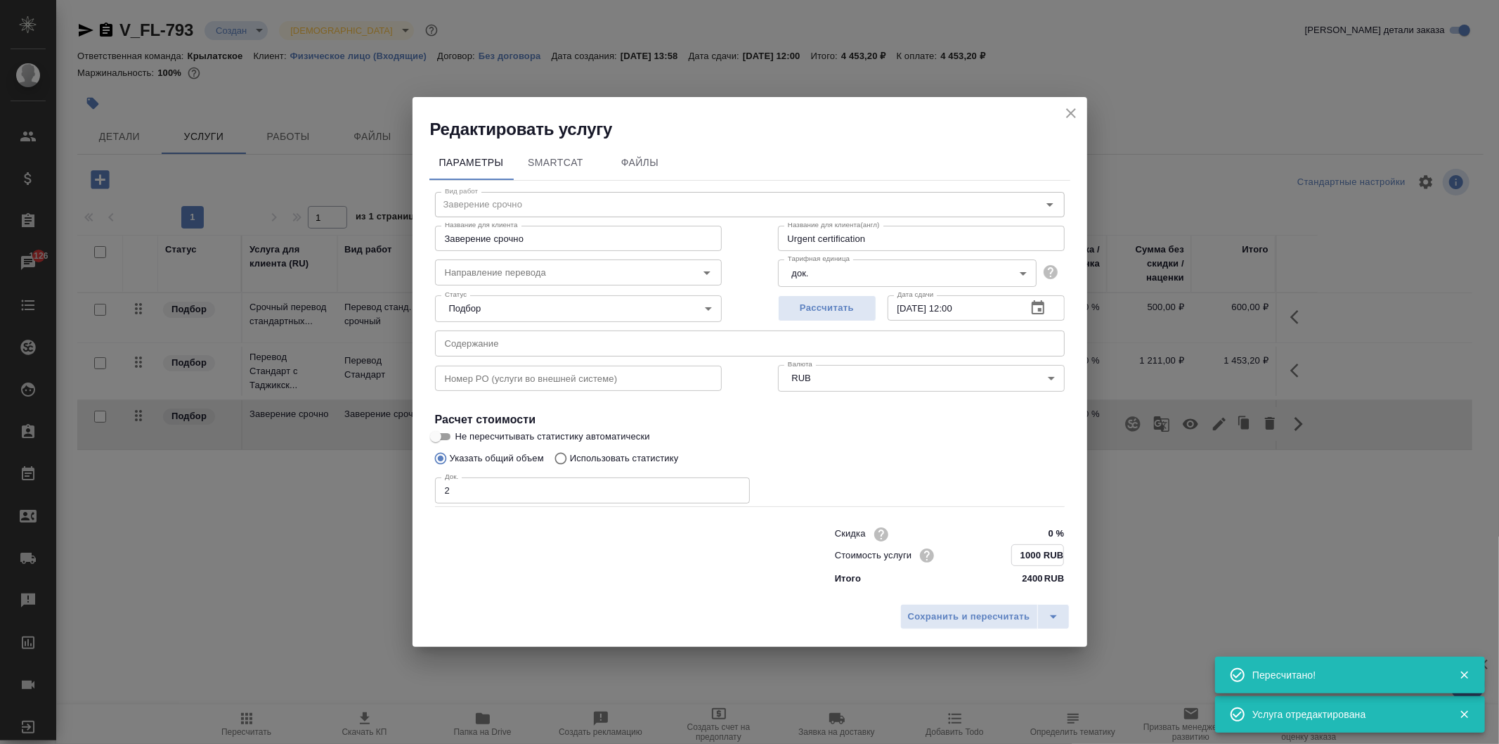
click at [1030, 557] on input "1000 RUB" at bounding box center [1037, 555] width 51 height 20
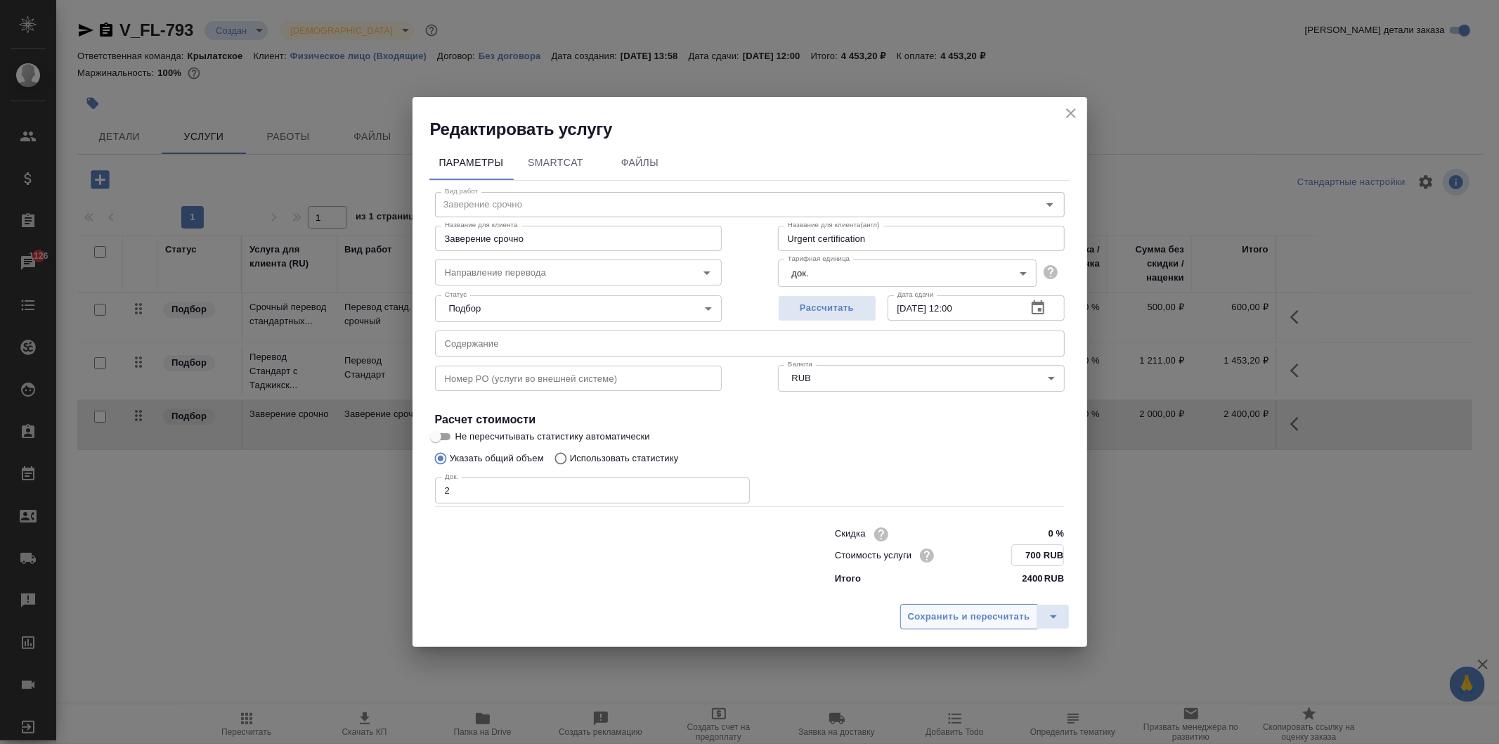
type input "700 RUB"
click at [1009, 616] on span "Сохранить и пересчитать" at bounding box center [969, 616] width 122 height 16
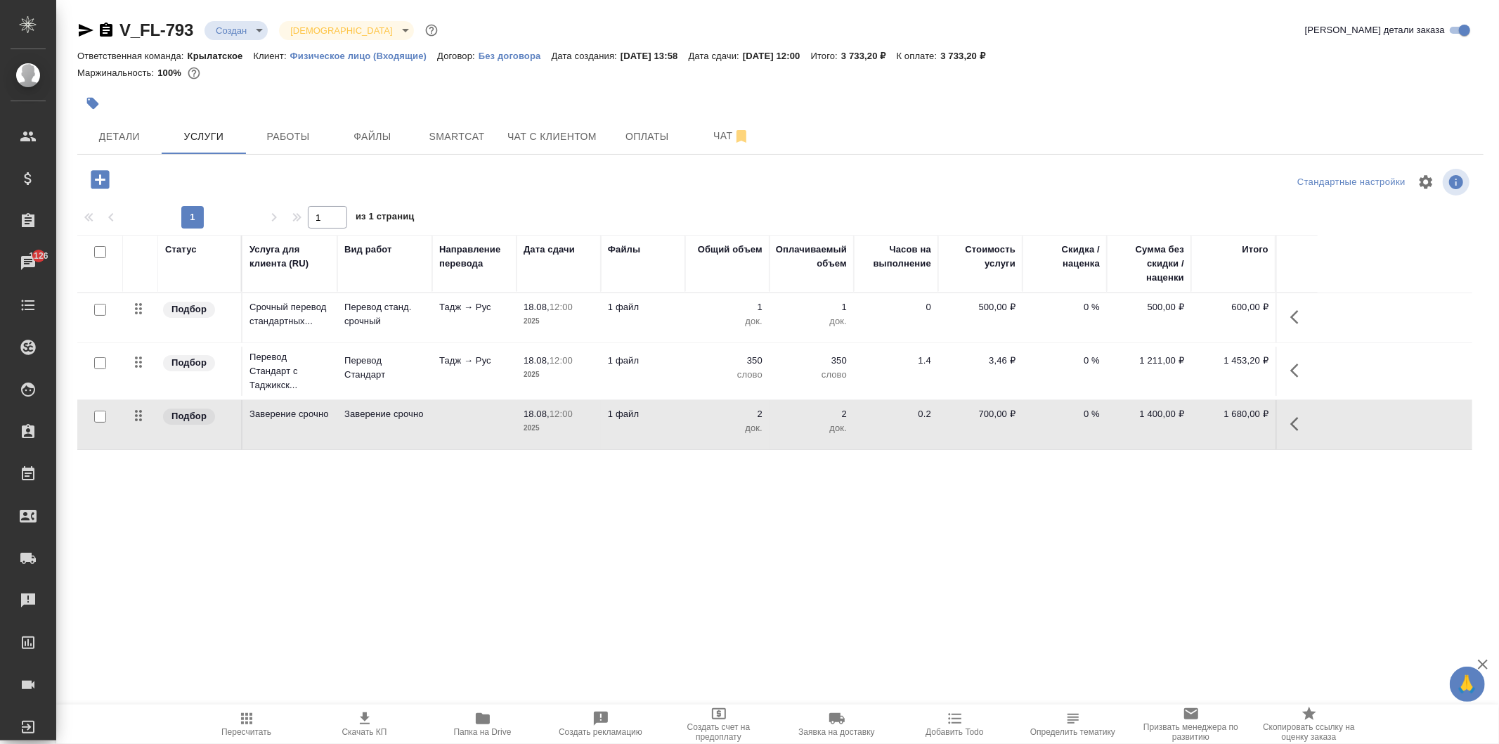
click at [258, 721] on span "Пересчитать" at bounding box center [246, 723] width 101 height 27
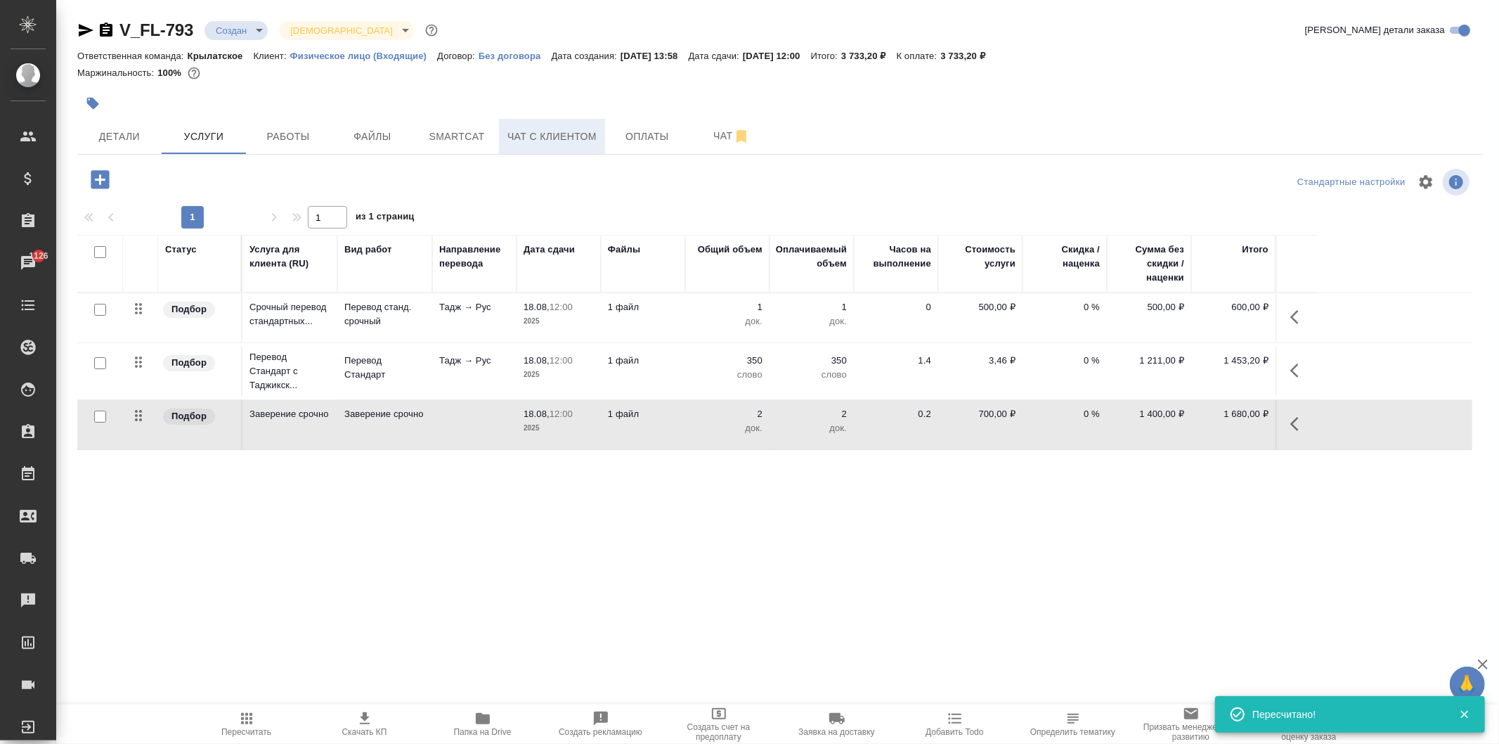
click at [567, 143] on span "Чат с клиентом" at bounding box center [551, 137] width 89 height 18
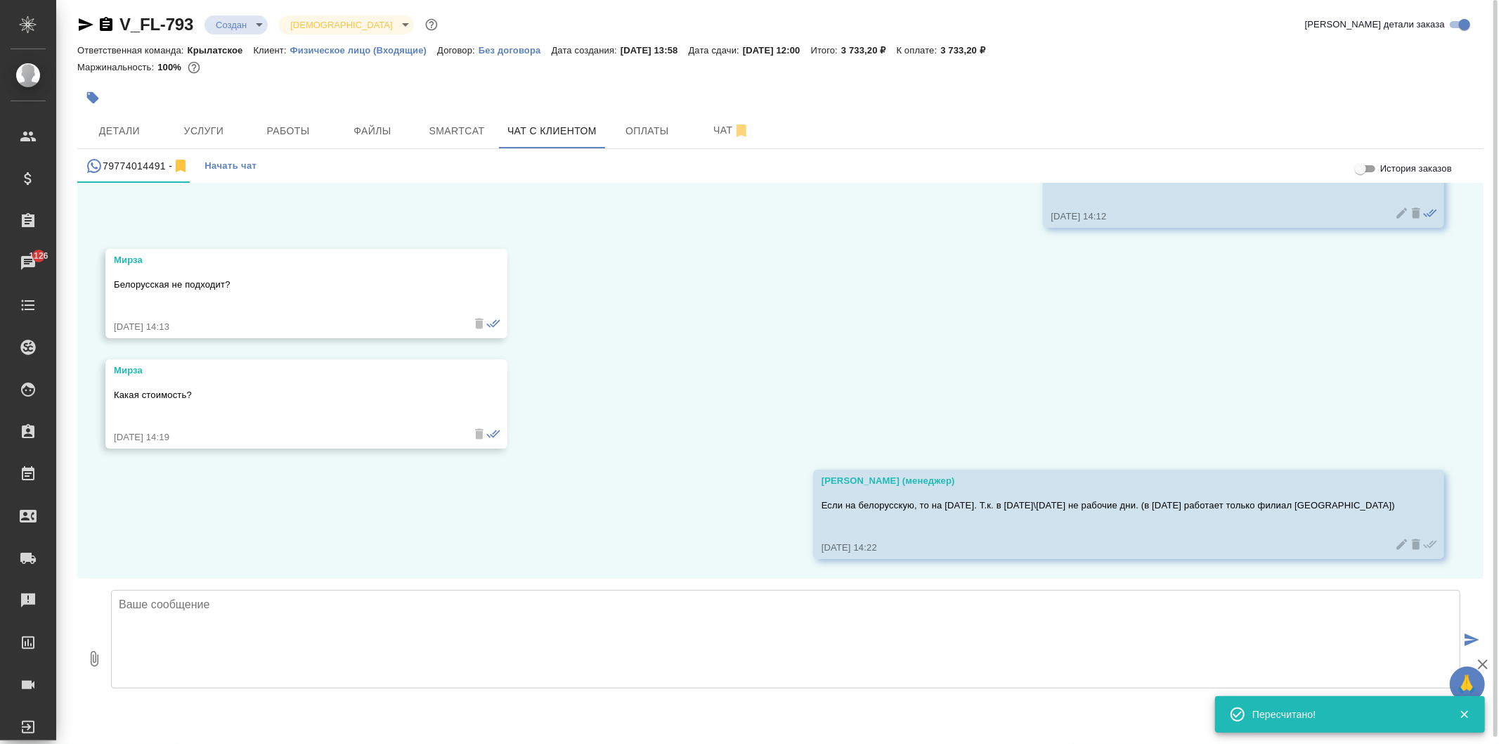
scroll to position [8, 0]
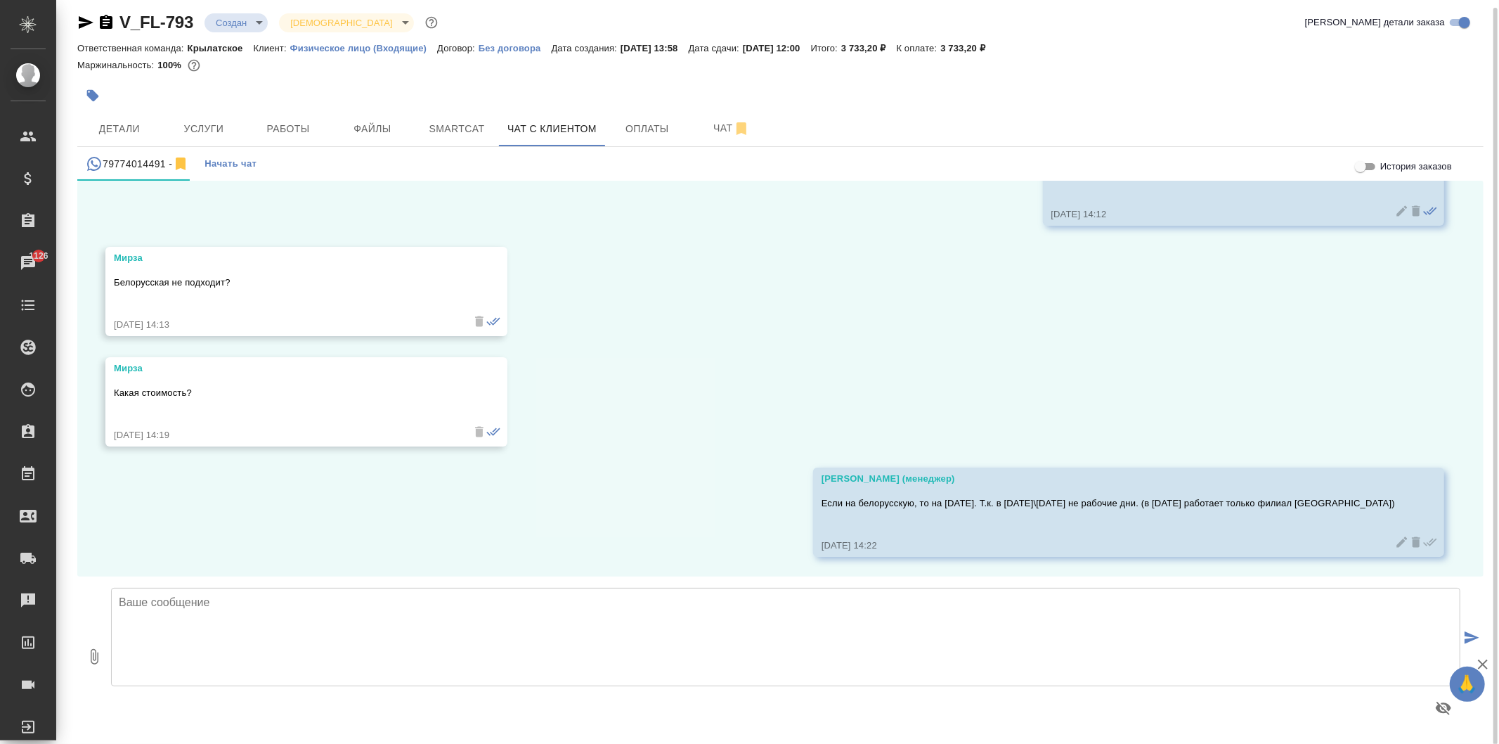
click at [242, 607] on textarea at bounding box center [785, 637] width 1349 height 98
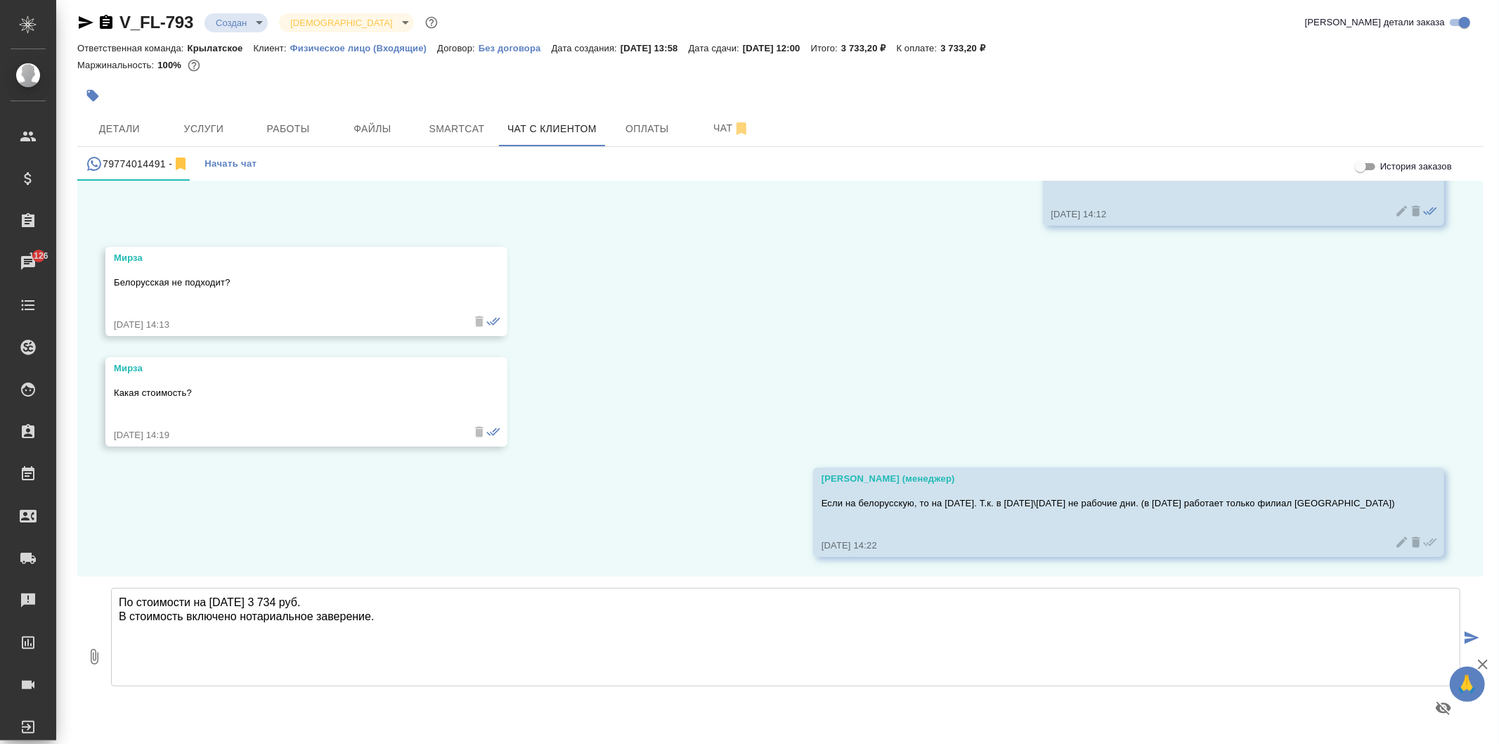
type textarea "По стоимости на [DATE] 3 734 руб. В стоимость включено нотариальное заверение."
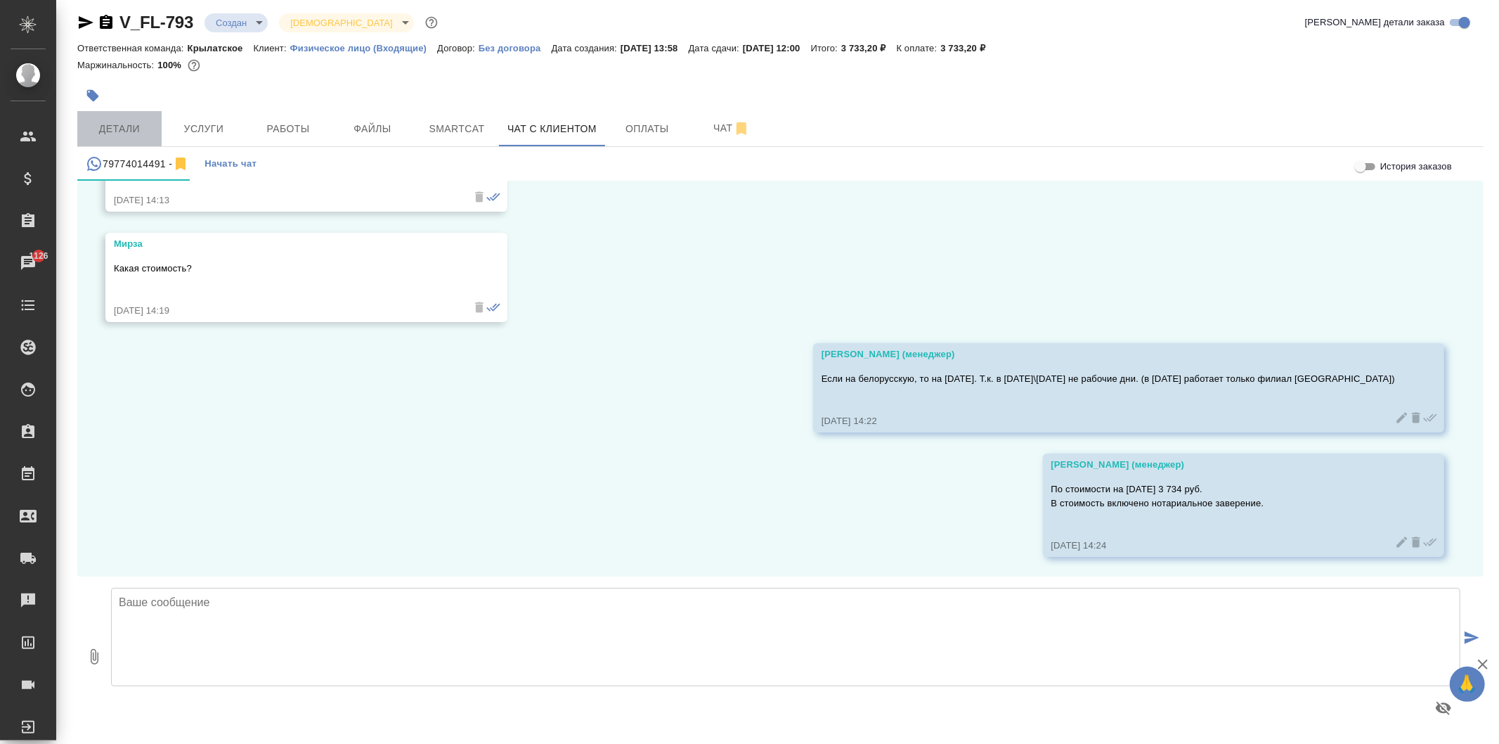
click at [131, 136] on span "Детали" at bounding box center [119, 129] width 67 height 18
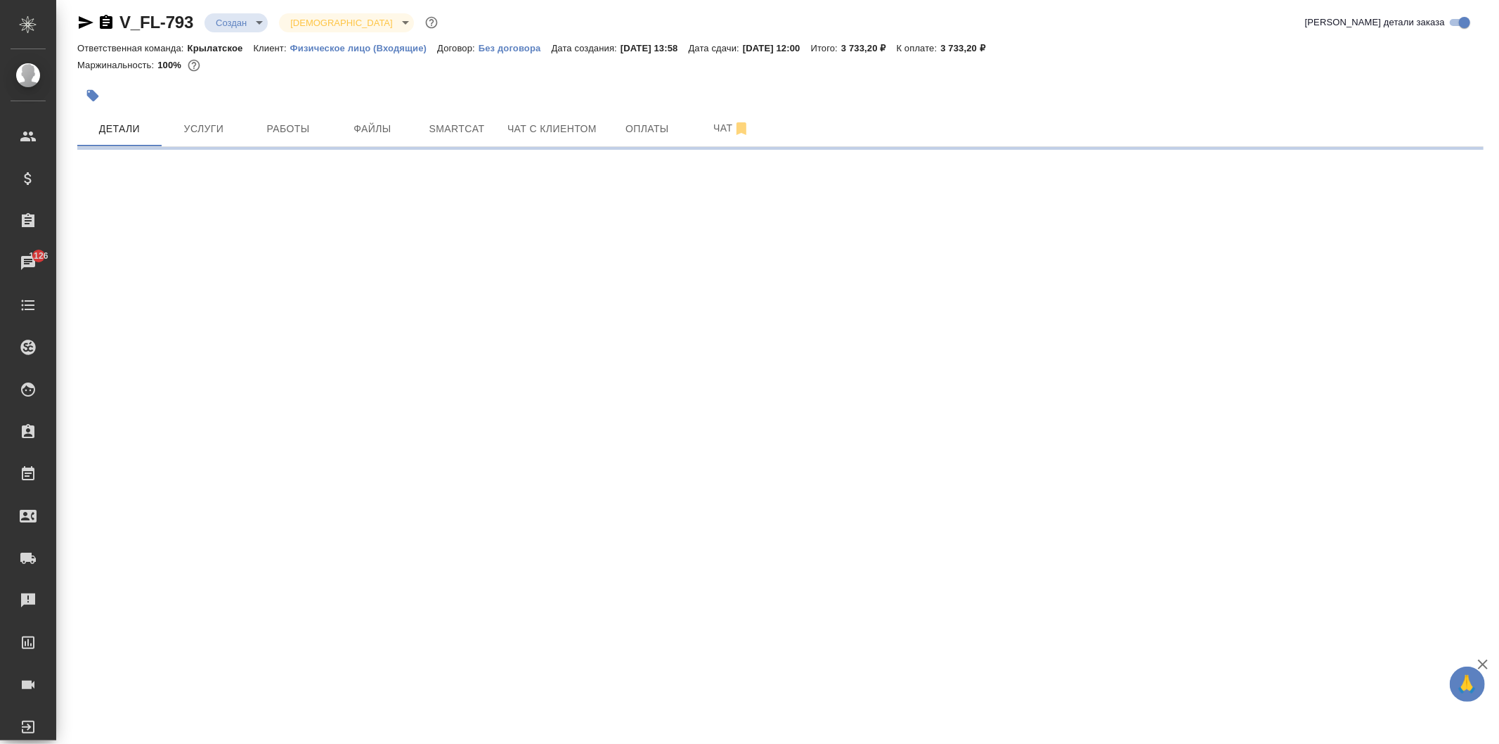
select select "RU"
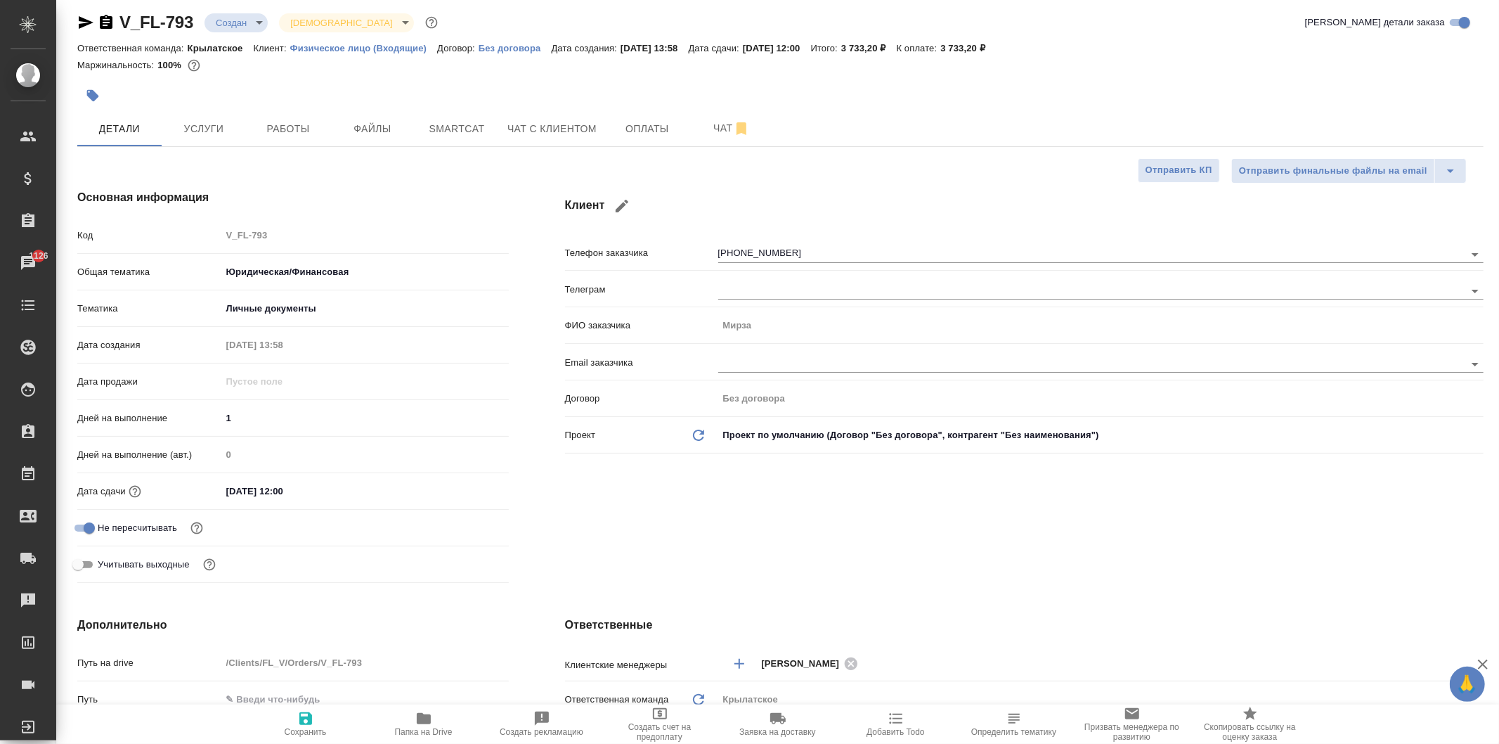
type textarea "x"
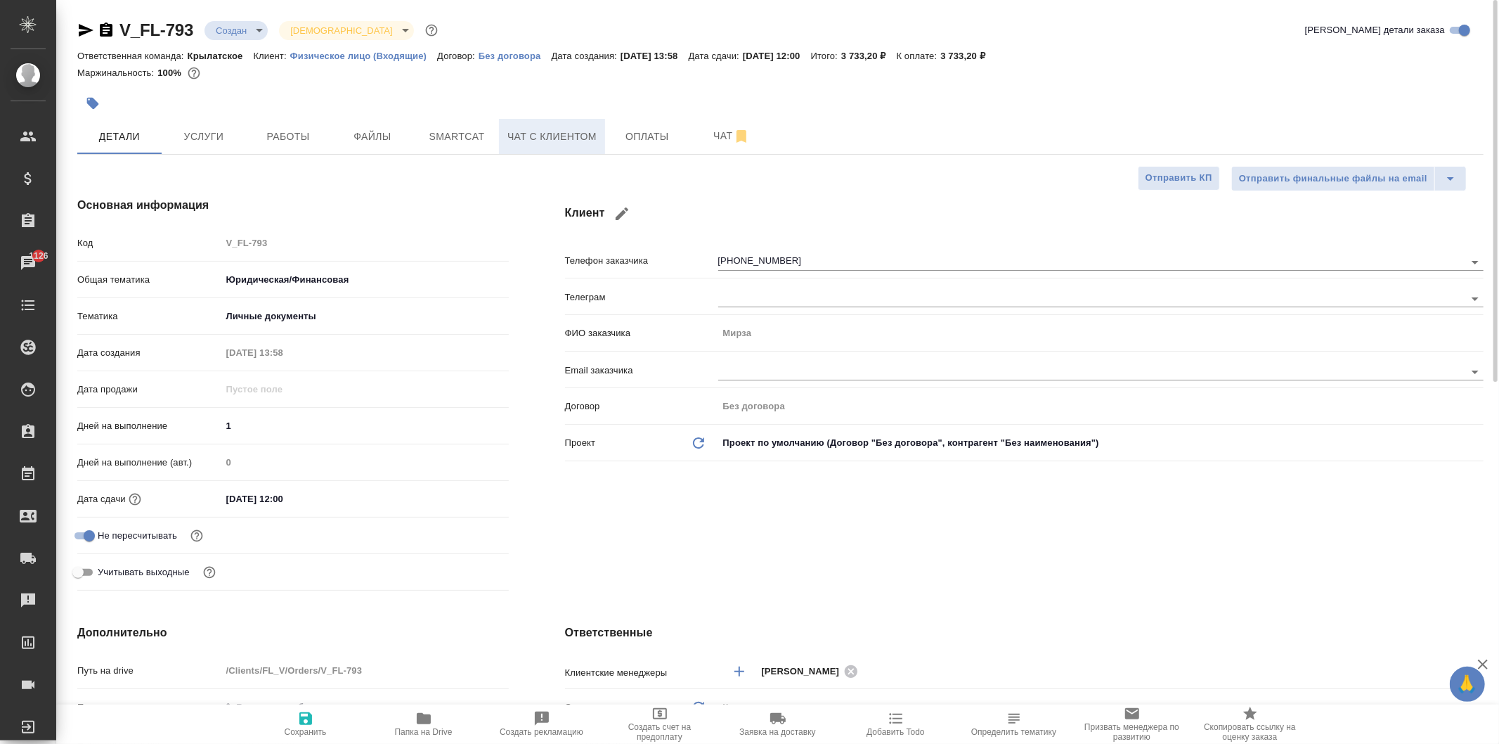
click at [559, 138] on span "Чат с клиентом" at bounding box center [551, 137] width 89 height 18
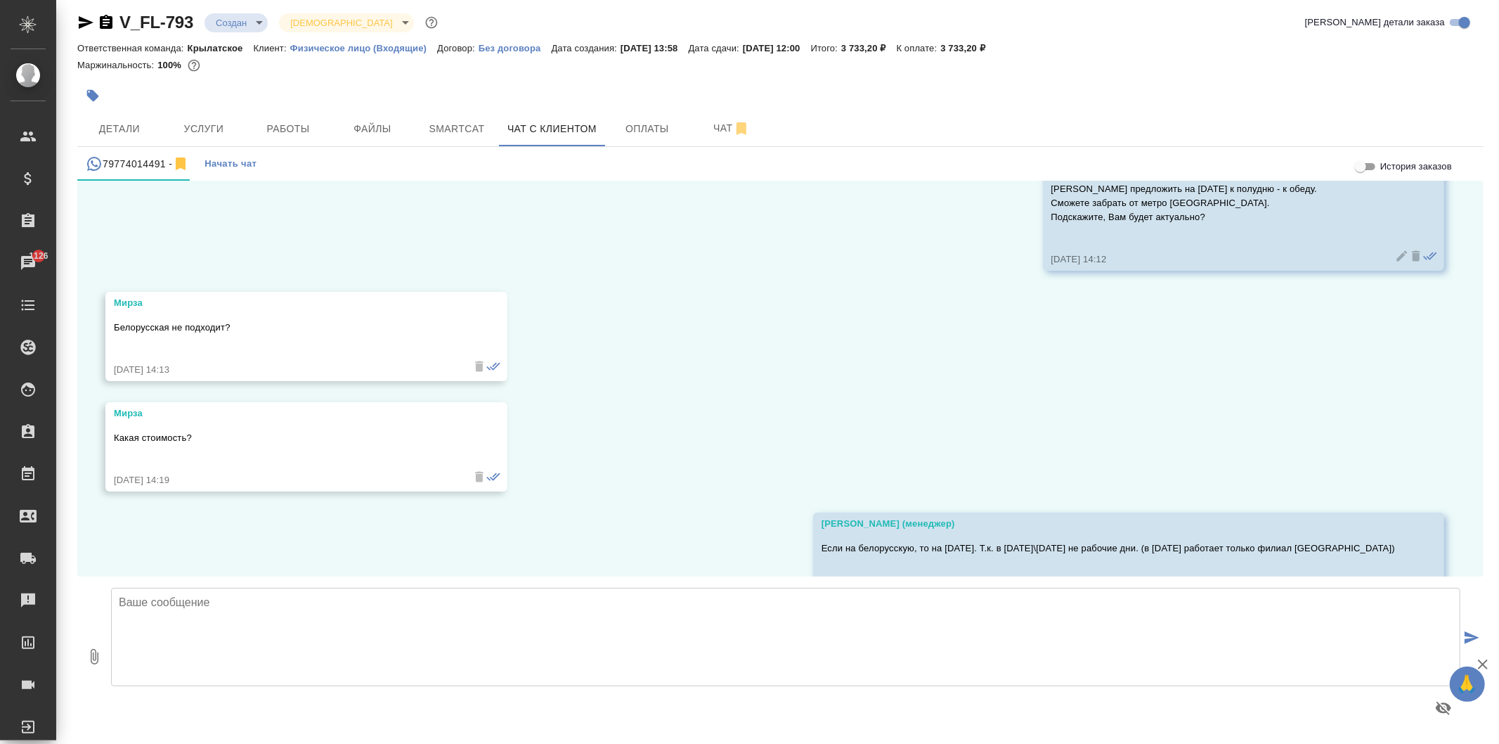
scroll to position [1835, 0]
